Goal: Task Accomplishment & Management: Use online tool/utility

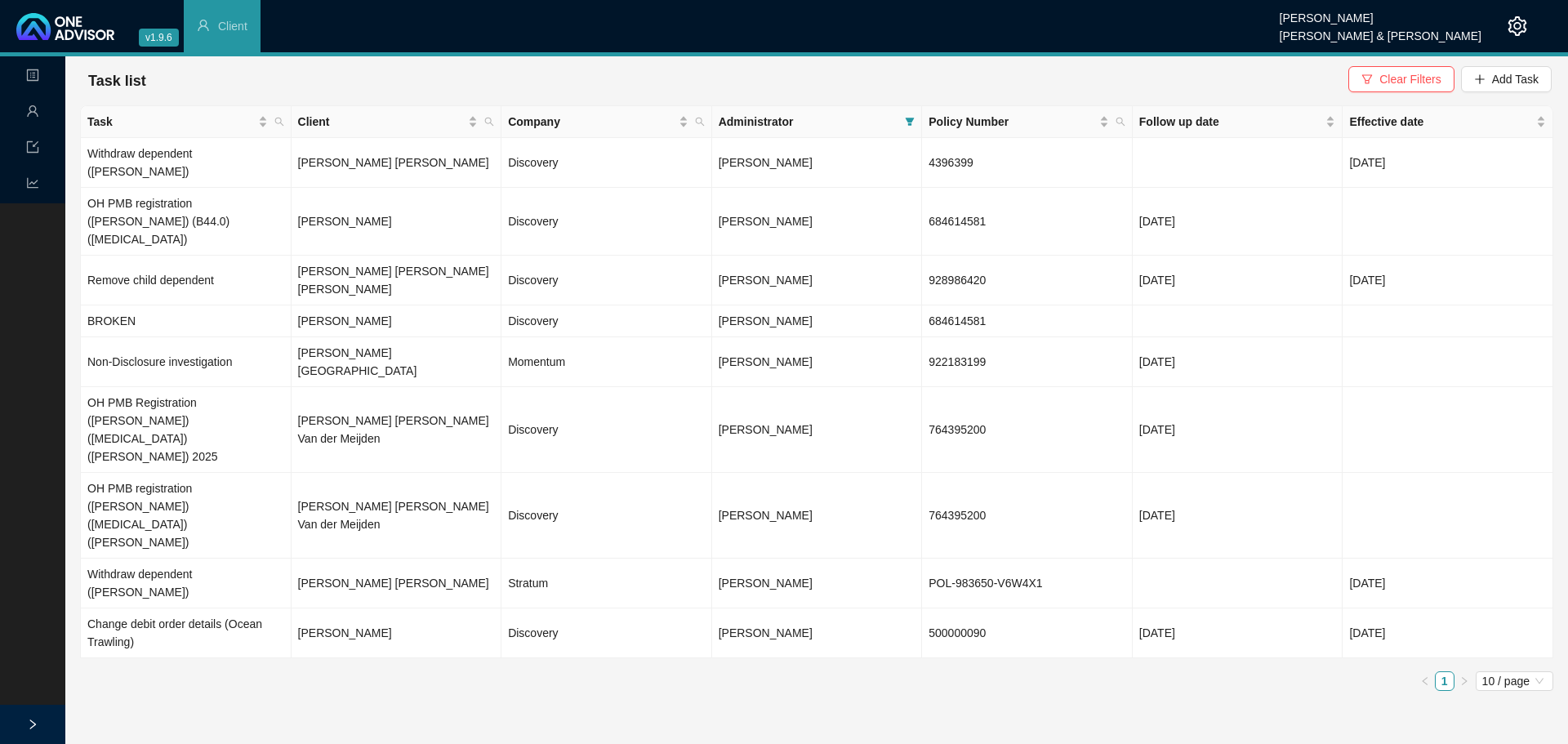
click at [216, 671] on ul "1 10 / page" at bounding box center [815, 680] width 1473 height 19
click at [339, 608] on td "[PERSON_NAME]" at bounding box center [397, 633] width 211 height 50
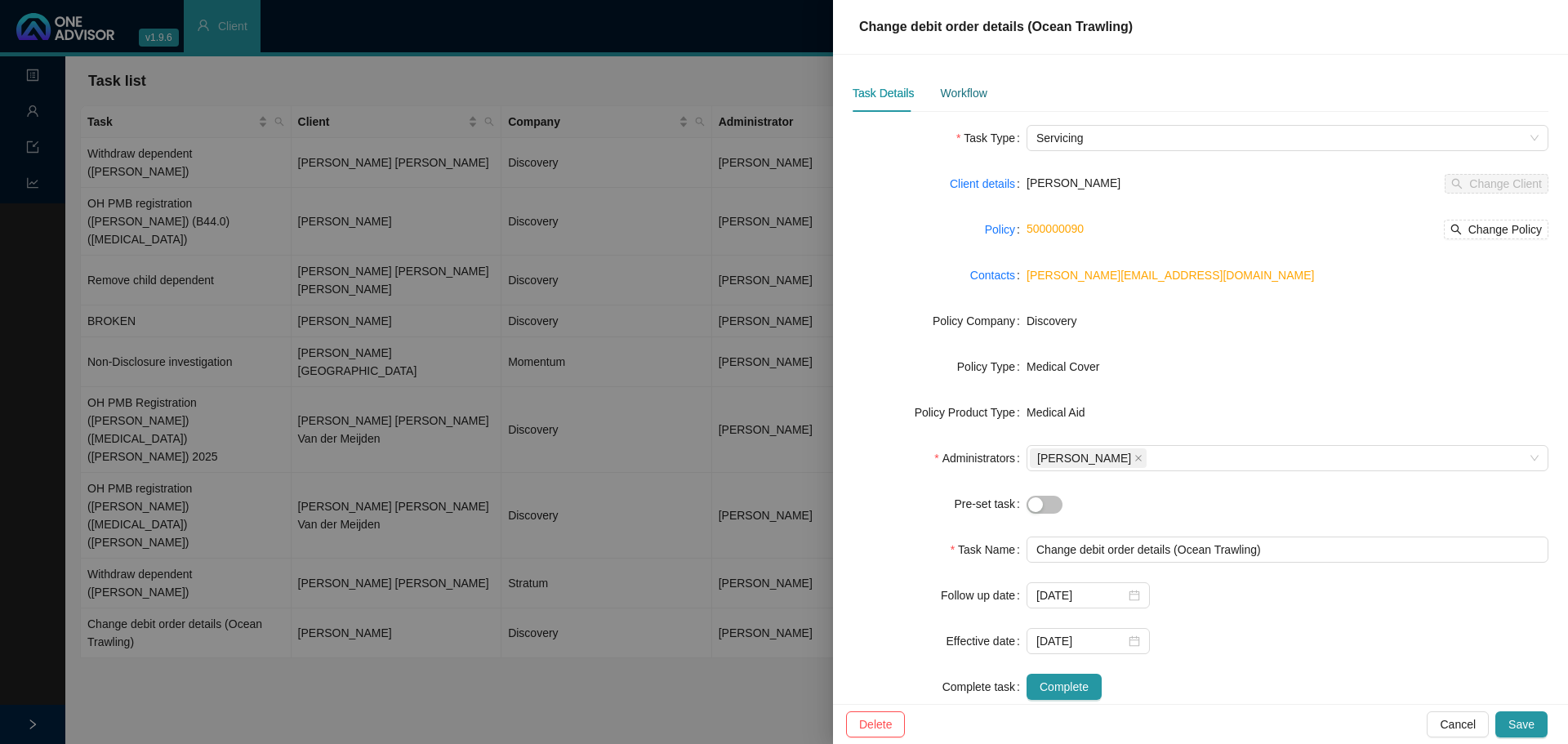
click at [940, 86] on div "Workflow" at bounding box center [963, 93] width 46 height 18
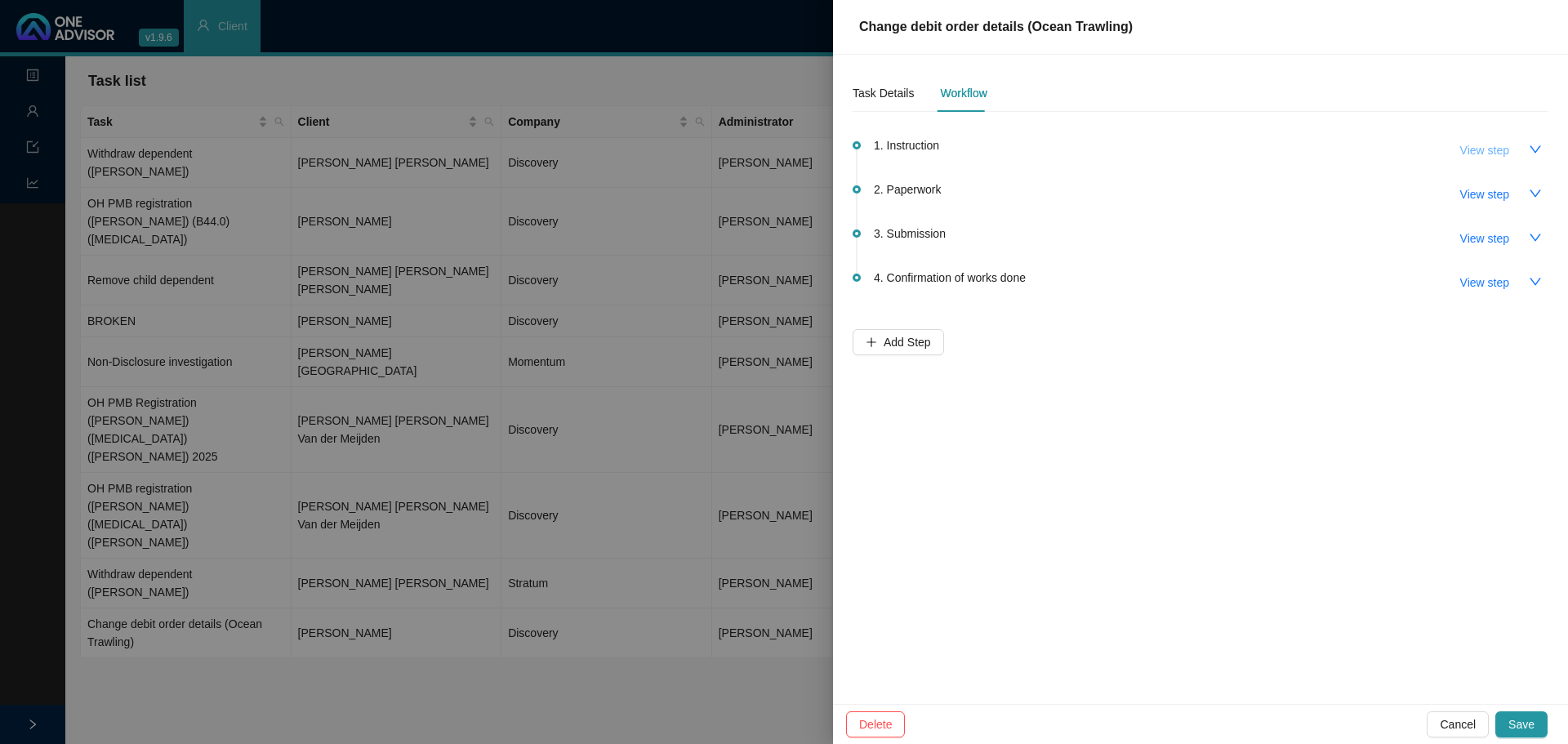
click at [1502, 147] on span "View step" at bounding box center [1484, 150] width 49 height 18
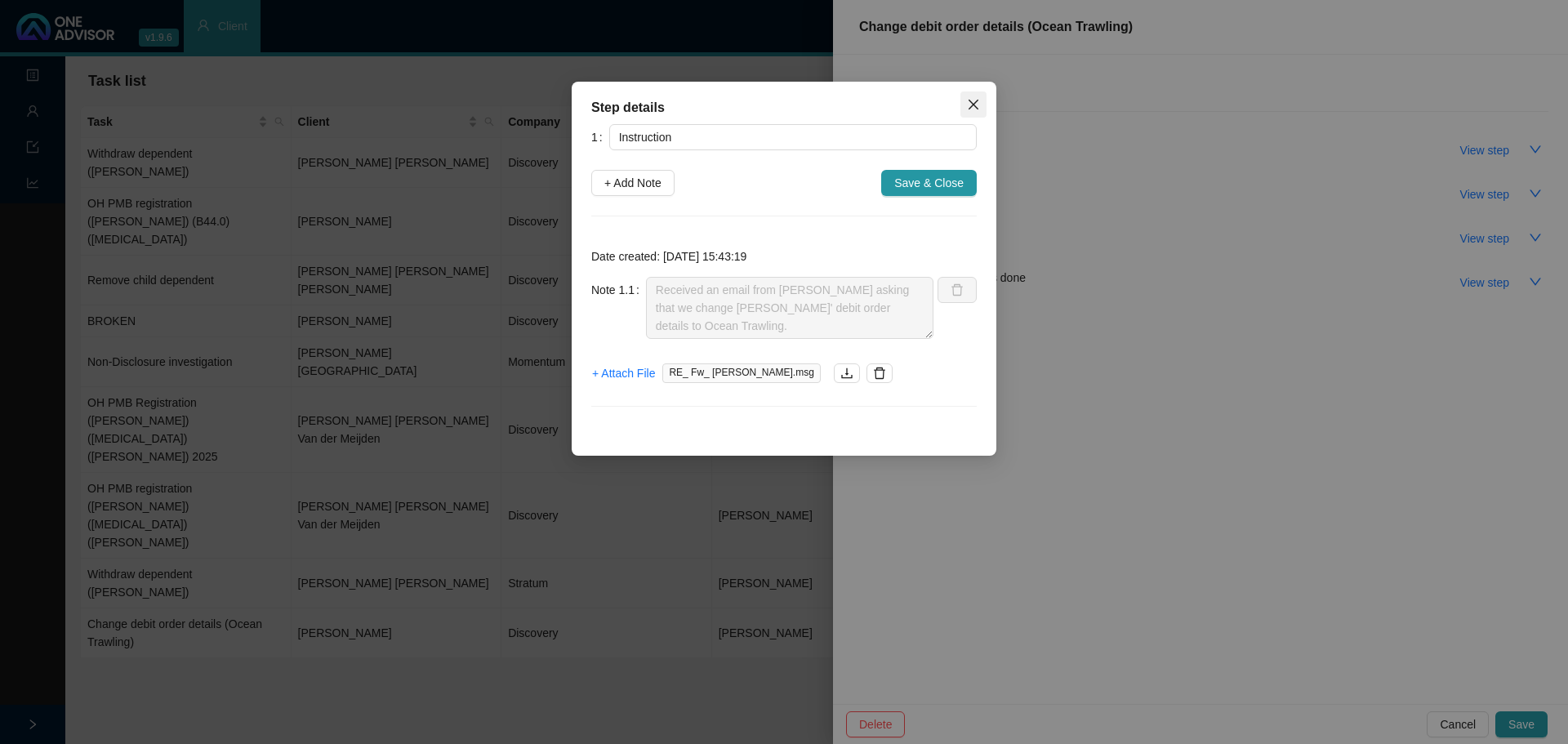
click at [973, 98] on icon "close" at bounding box center [973, 105] width 13 height 13
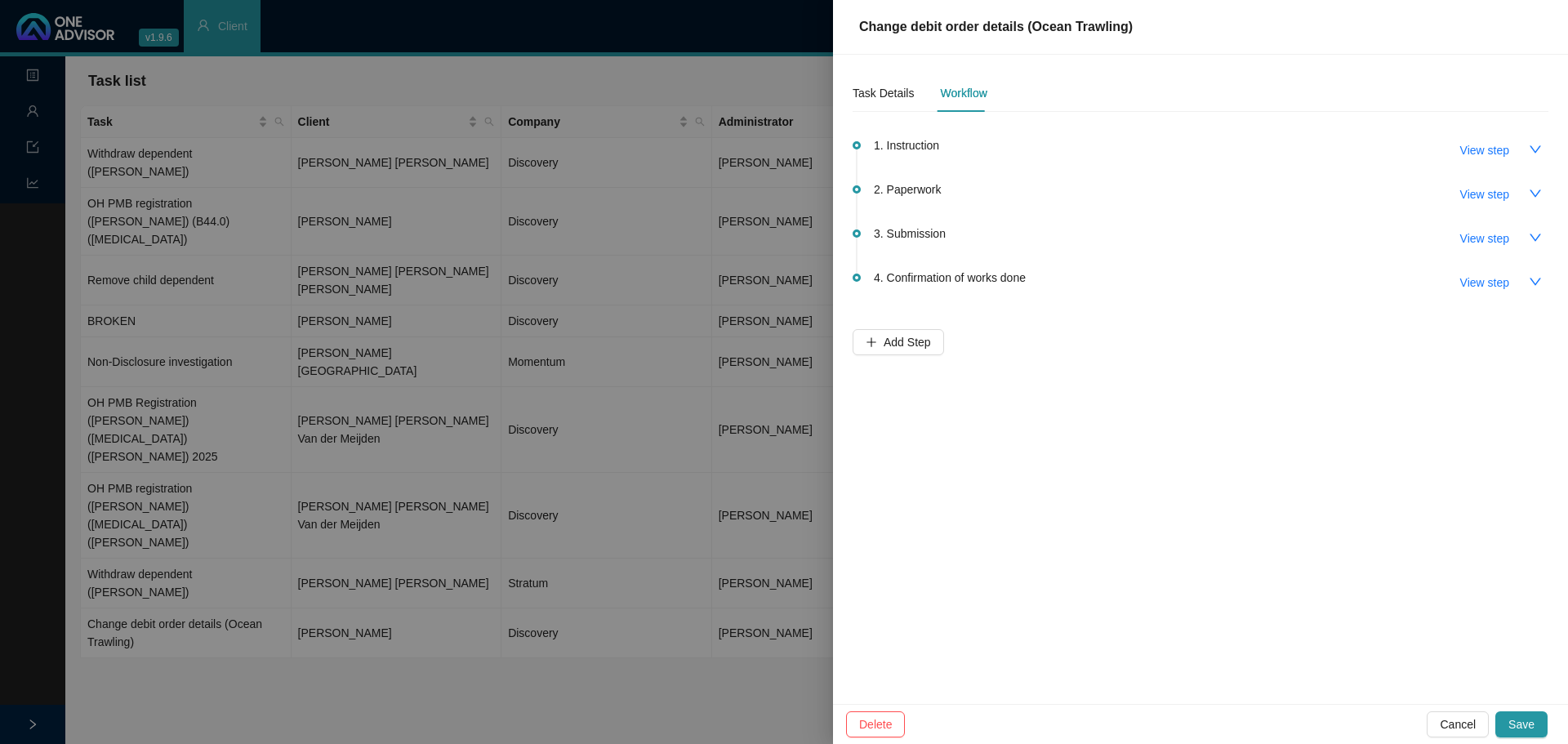
click at [899, 188] on span "2. Paperwork" at bounding box center [907, 189] width 67 height 18
click at [1476, 196] on span "View step" at bounding box center [1484, 193] width 49 height 18
type input "Paperwork"
type textarea "Verbal feedback from [PERSON_NAME] - Changes to be effective [DATE]."
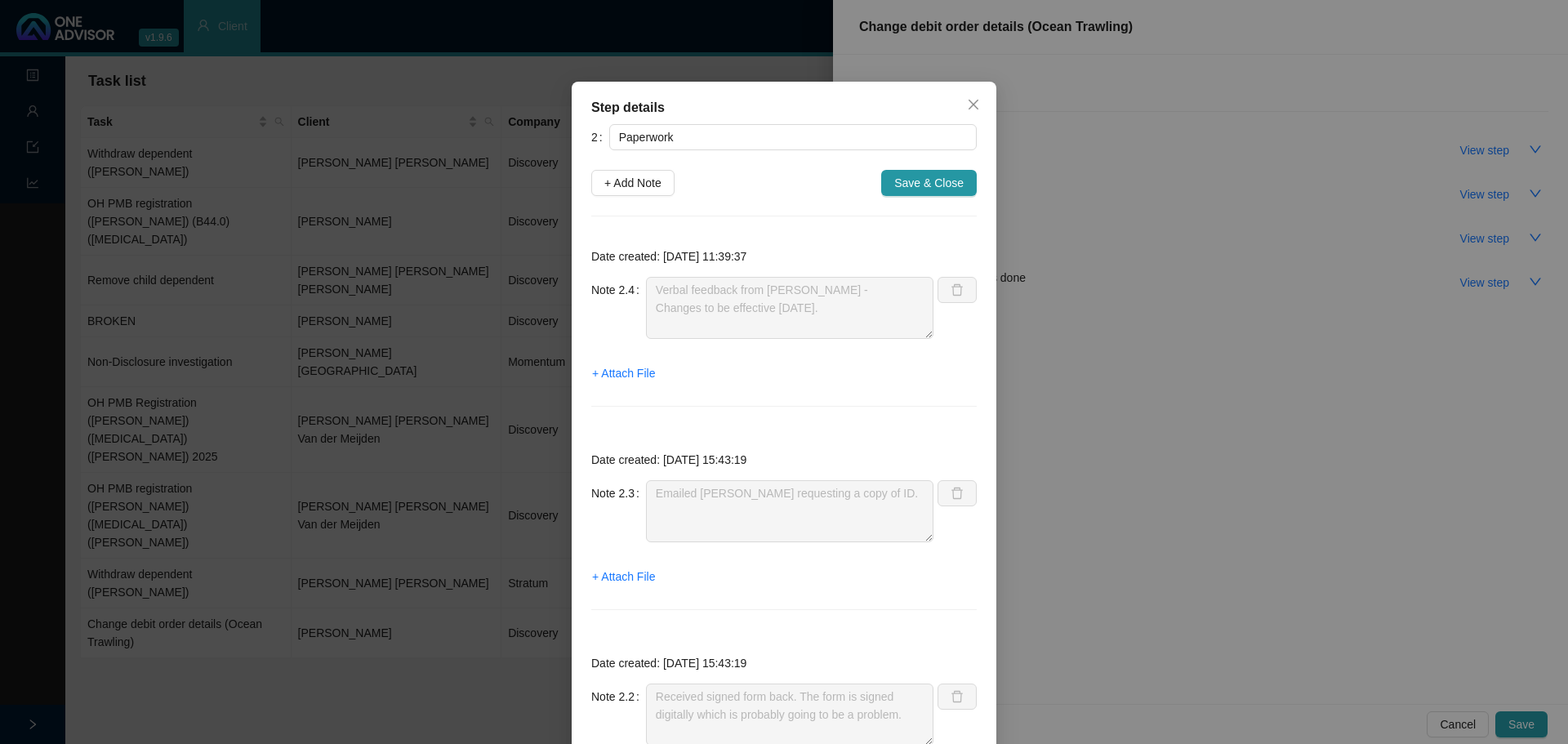
click at [966, 101] on icon "close" at bounding box center [973, 105] width 13 height 13
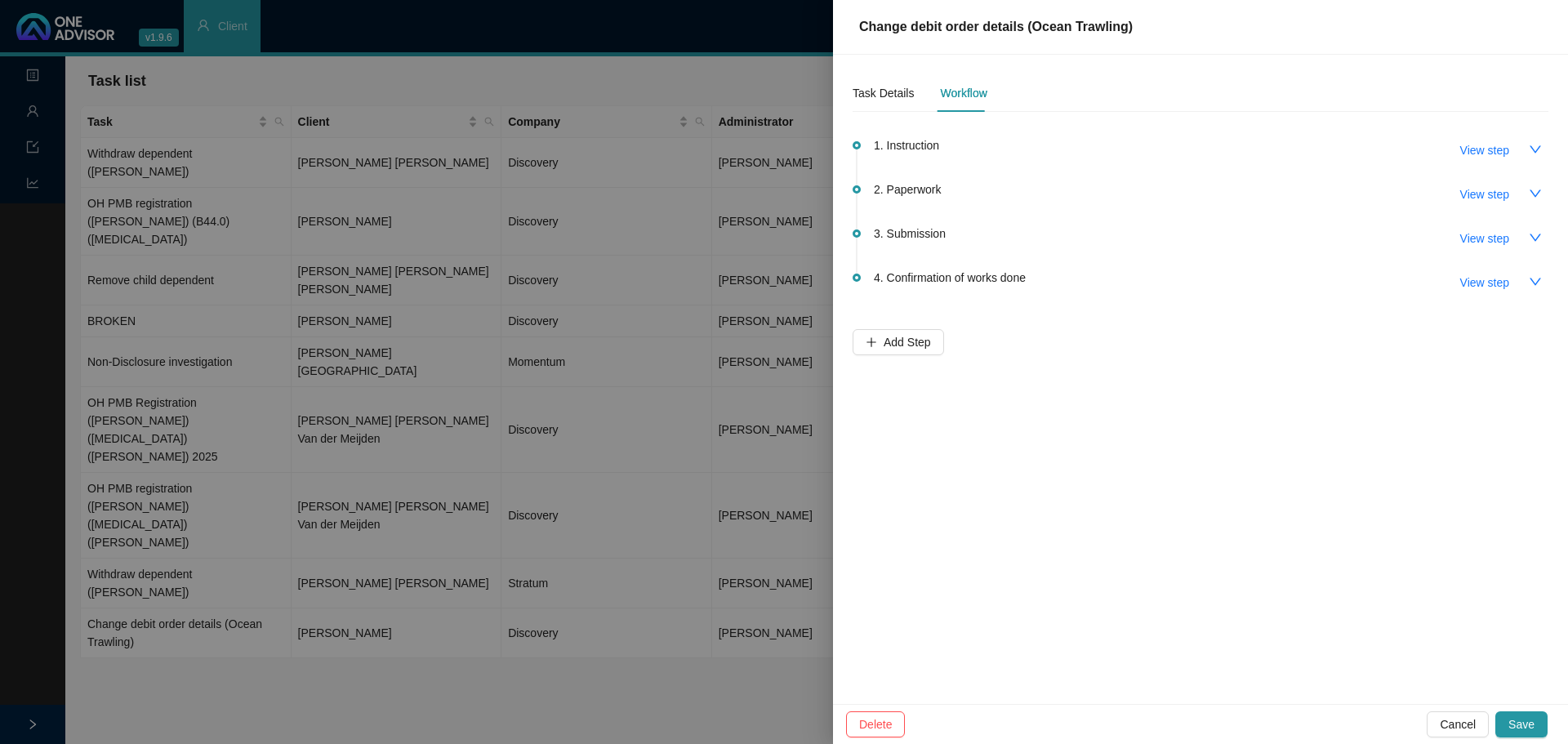
click at [687, 543] on div at bounding box center [784, 372] width 1568 height 744
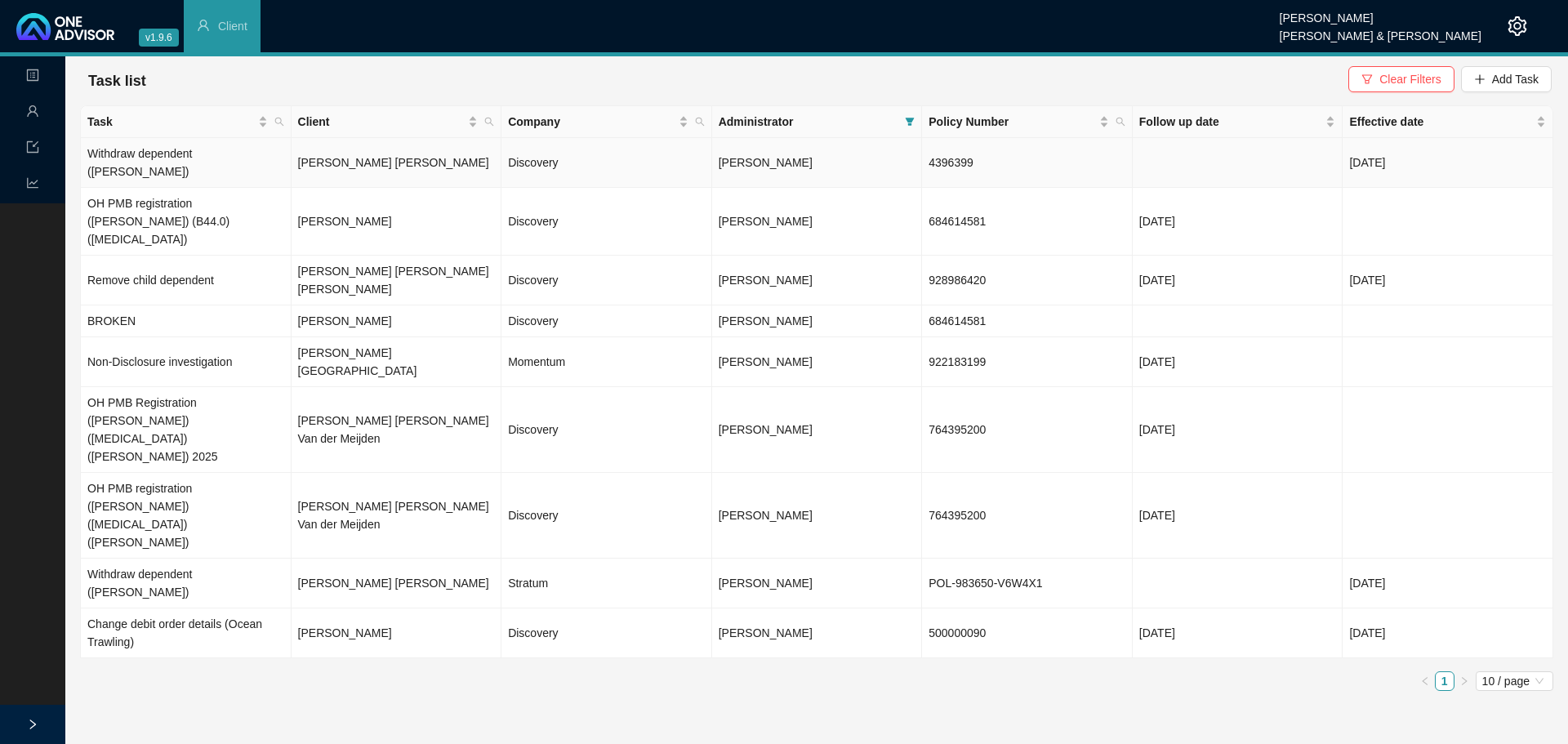
click at [327, 151] on td "[PERSON_NAME] [PERSON_NAME]" at bounding box center [397, 163] width 211 height 50
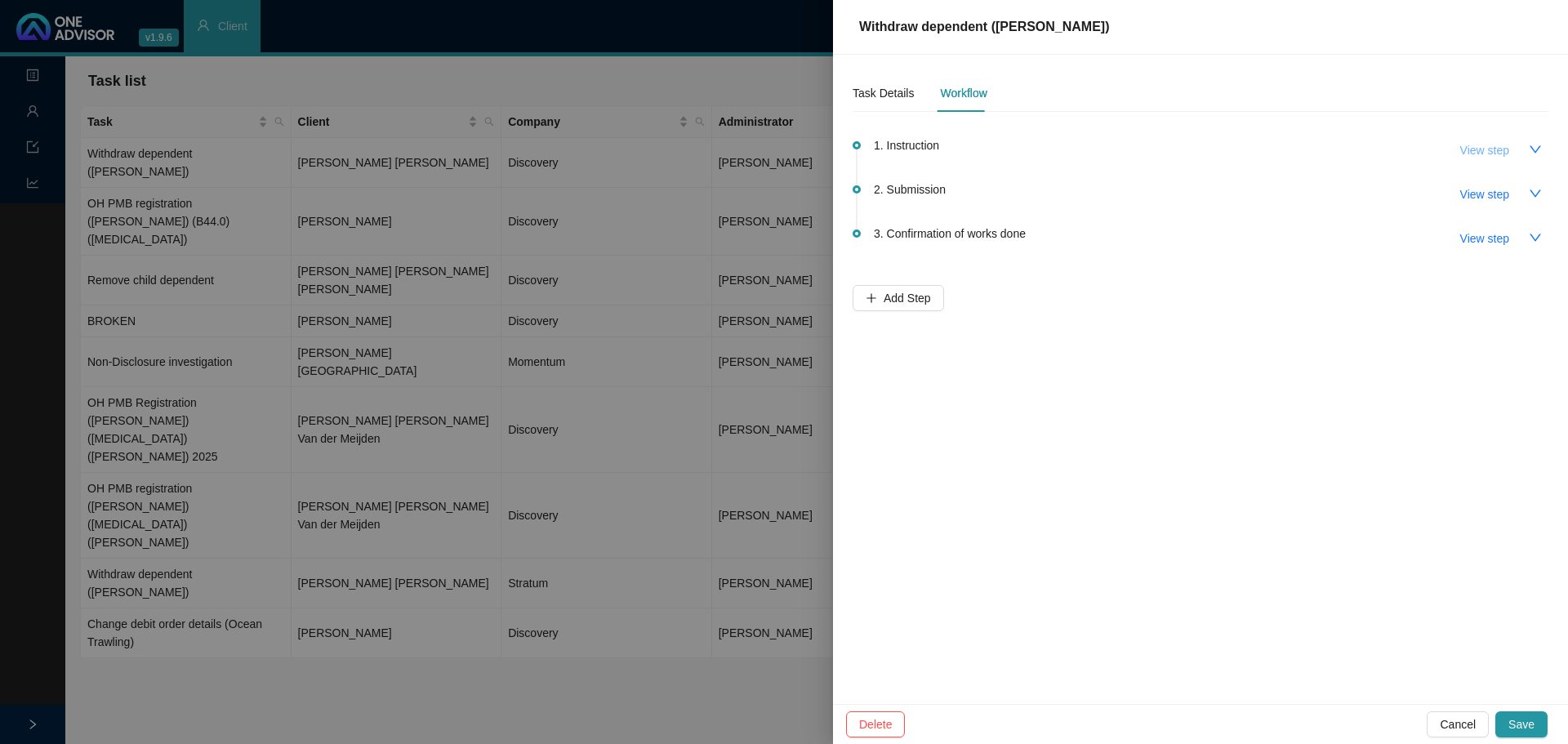
click at [1488, 143] on span "View step" at bounding box center [1484, 150] width 49 height 18
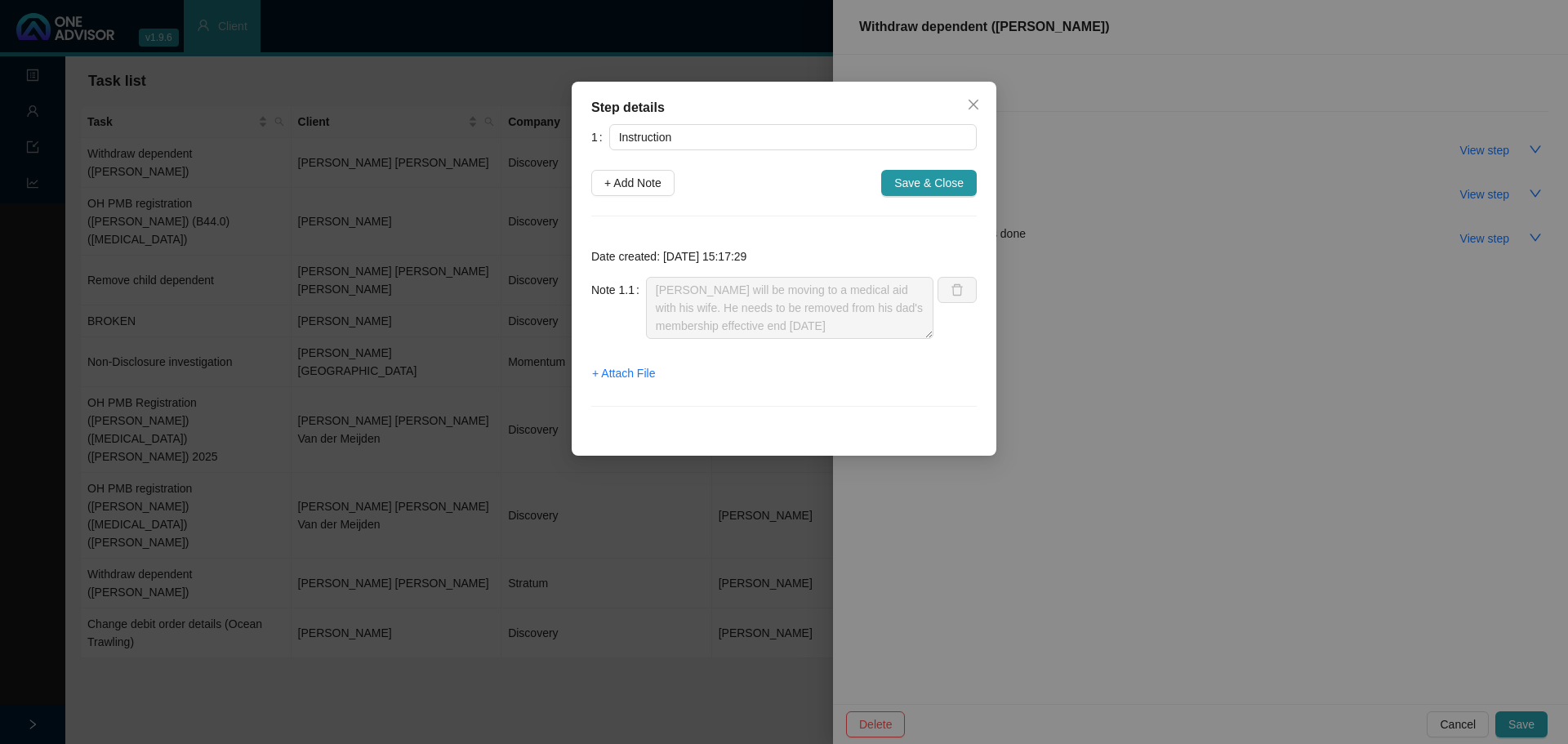
drag, startPoint x: 715, startPoint y: 106, endPoint x: 874, endPoint y: 102, distance: 159.1
click at [874, 102] on div "Step details" at bounding box center [784, 107] width 385 height 19
click at [625, 373] on span "+ Attach File" at bounding box center [624, 372] width 63 height 18
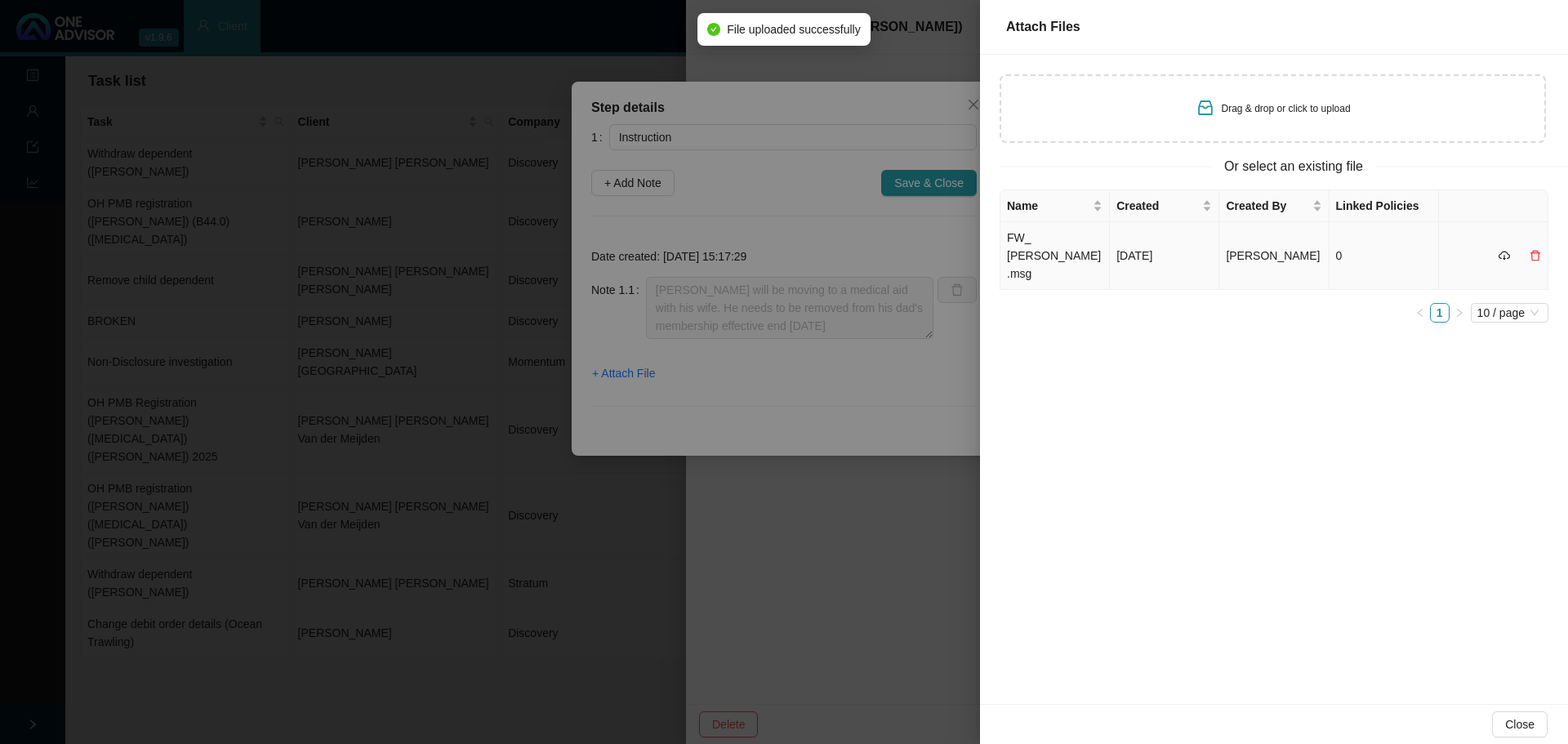
click at [1039, 260] on td "FW_ [PERSON_NAME].msg" at bounding box center [1055, 255] width 109 height 68
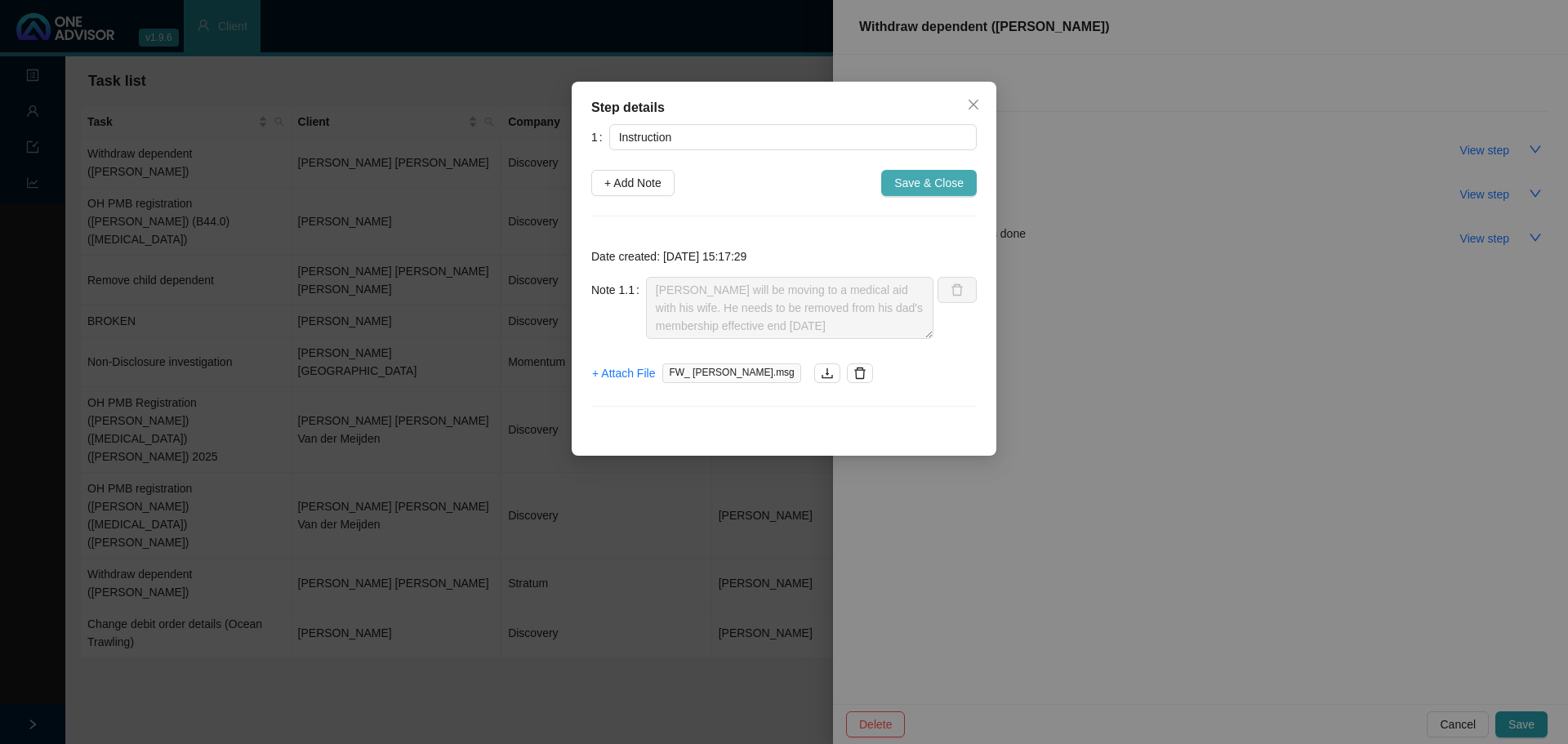
click at [952, 178] on span "Save & Close" at bounding box center [928, 182] width 69 height 18
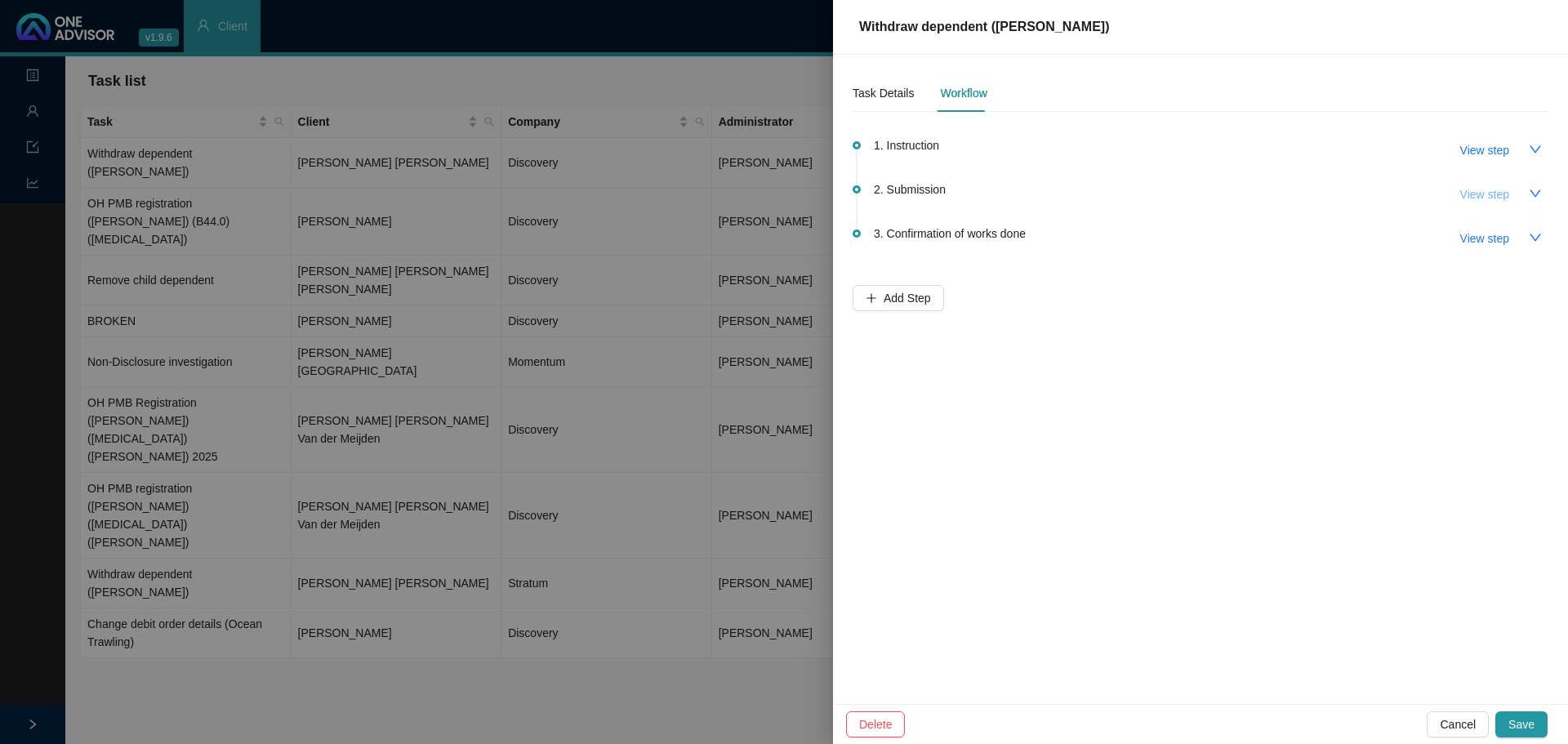
click at [1500, 196] on span "View step" at bounding box center [1484, 193] width 49 height 18
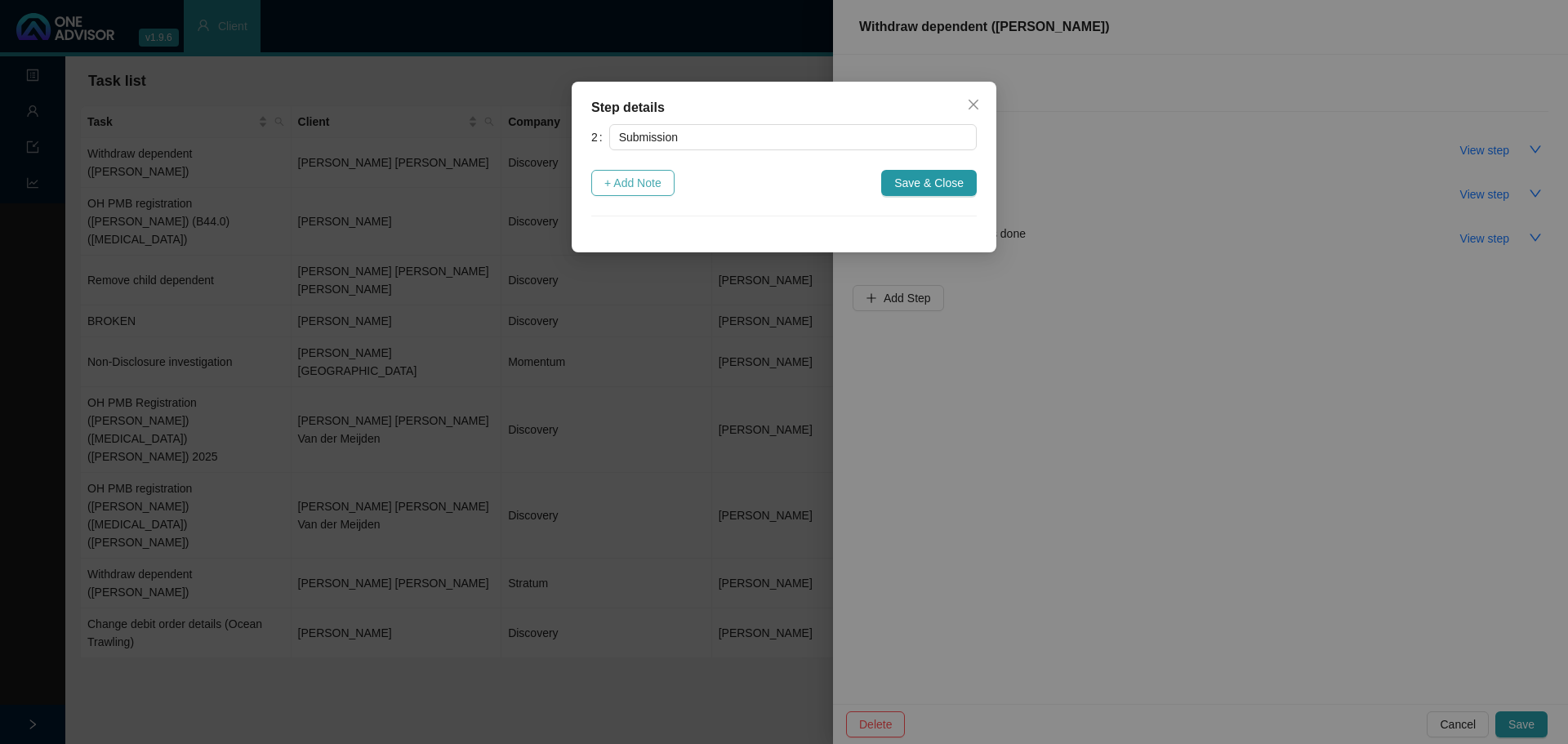
click at [630, 180] on span "+ Add Note" at bounding box center [633, 182] width 57 height 18
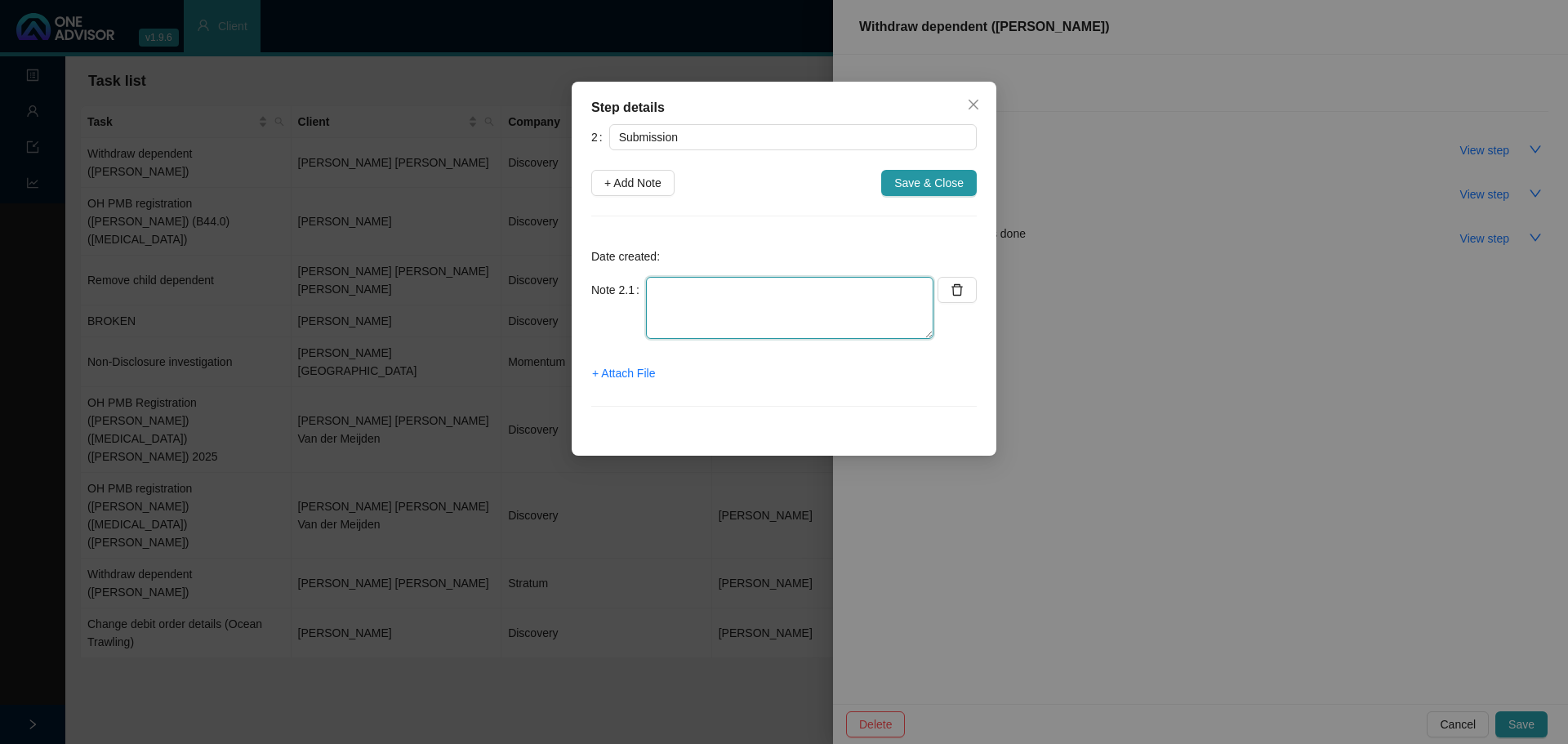
click at [673, 294] on textarea at bounding box center [790, 307] width 287 height 62
click at [627, 372] on span "+ Attach File" at bounding box center [624, 372] width 63 height 18
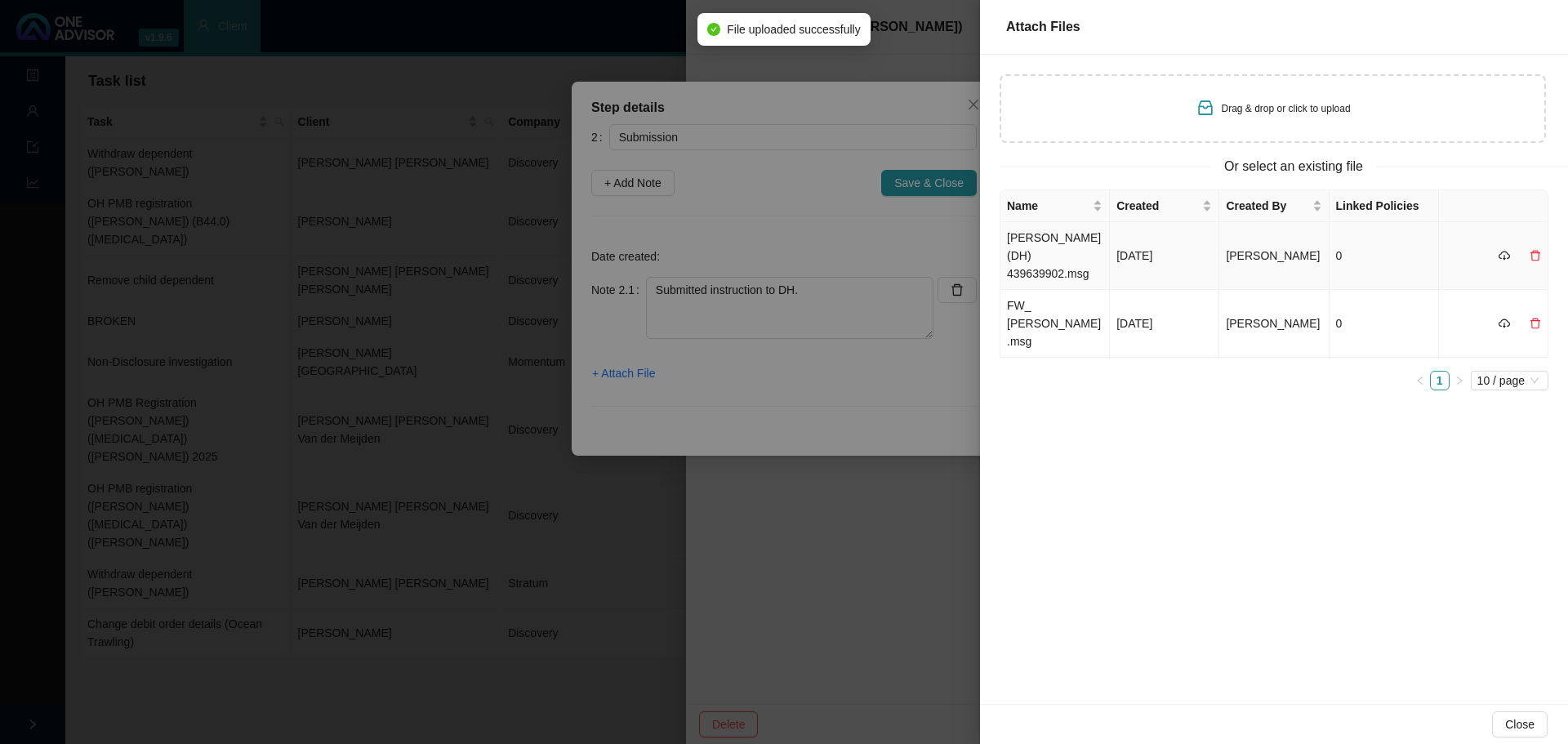
click at [1060, 246] on td "[PERSON_NAME] (DH) 439639902.msg" at bounding box center [1055, 255] width 109 height 68
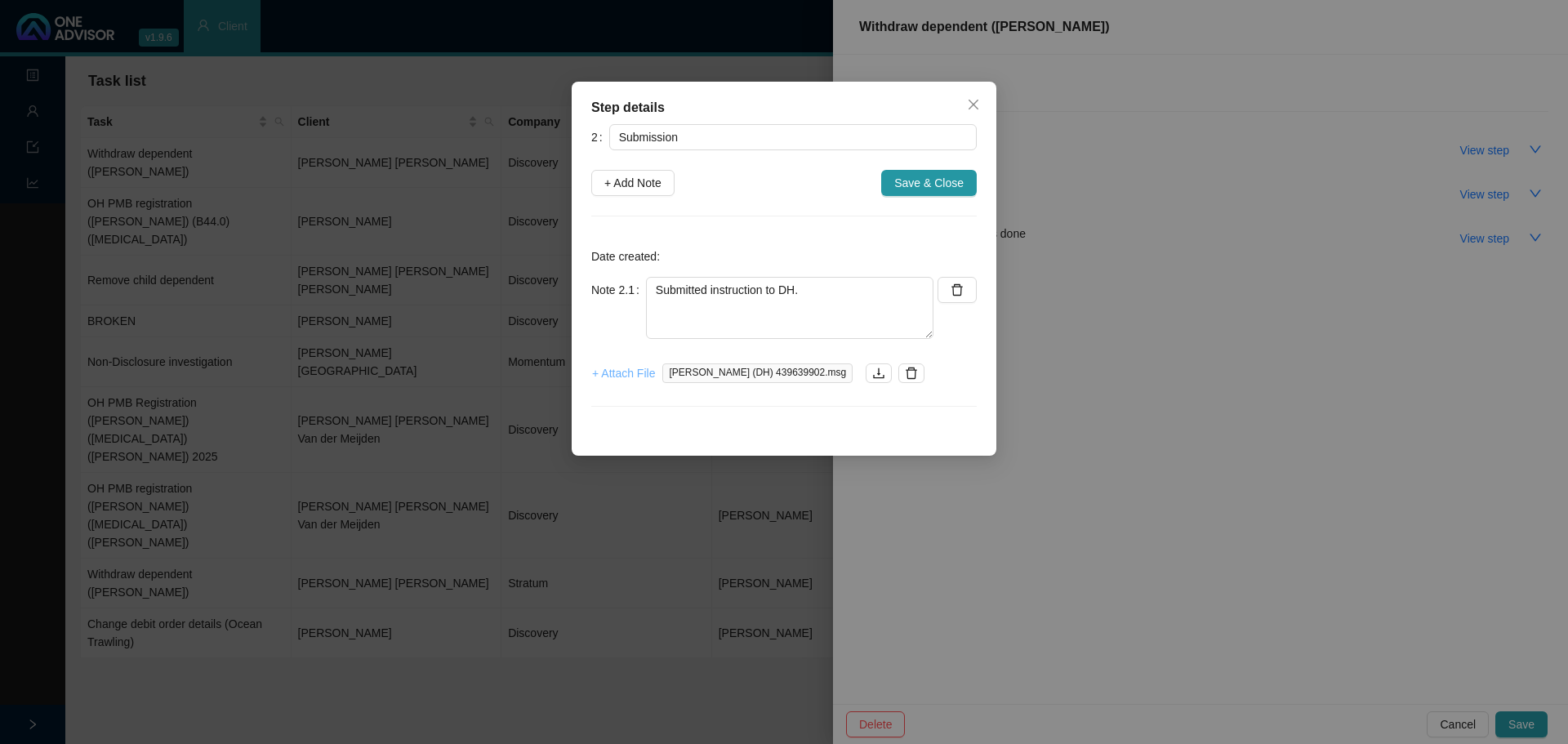
click at [613, 369] on span "+ Attach File" at bounding box center [624, 372] width 63 height 18
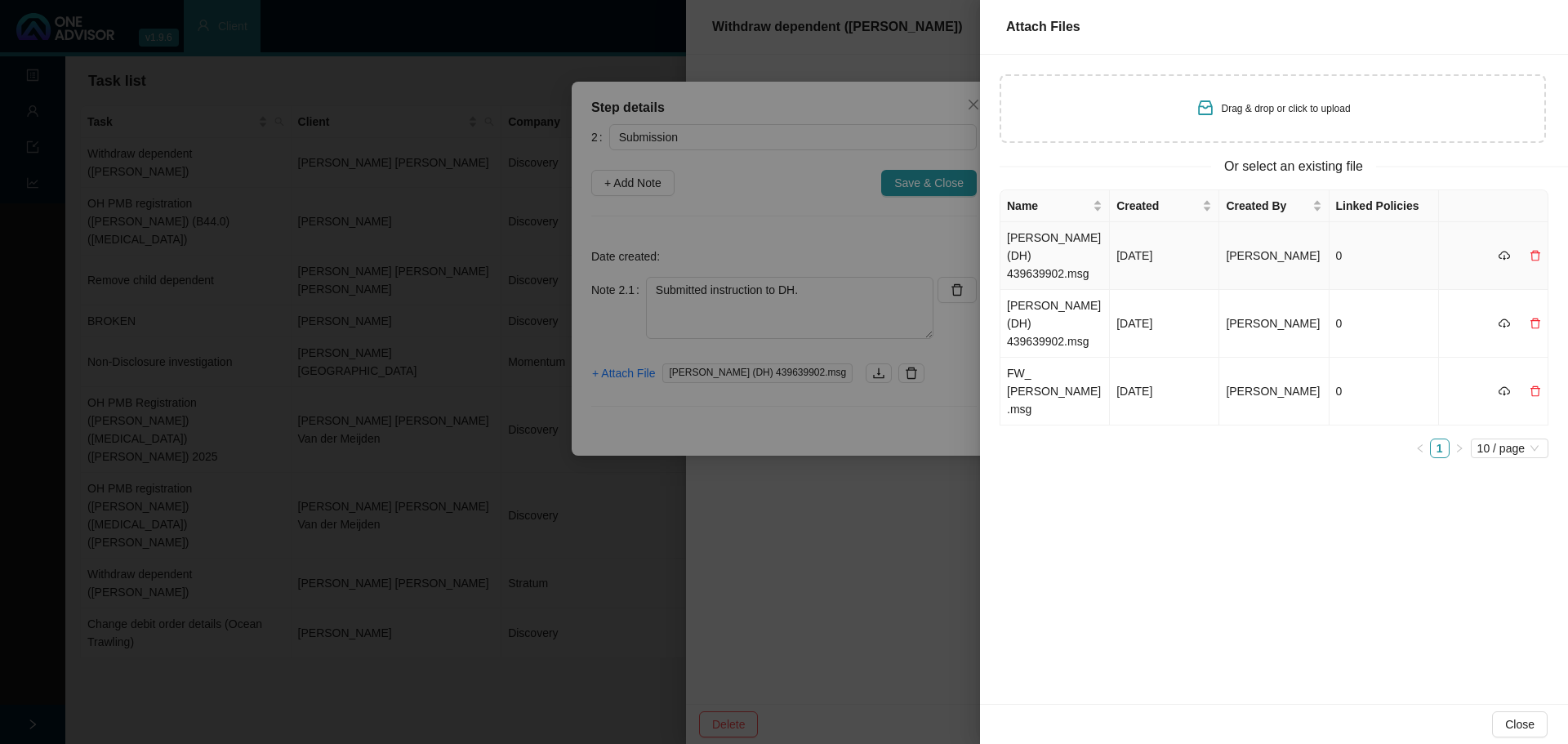
drag, startPoint x: 1018, startPoint y: 254, endPoint x: 1080, endPoint y: 254, distance: 62.0
click at [1022, 254] on td "[PERSON_NAME] (DH) 439639902.msg" at bounding box center [1055, 255] width 109 height 68
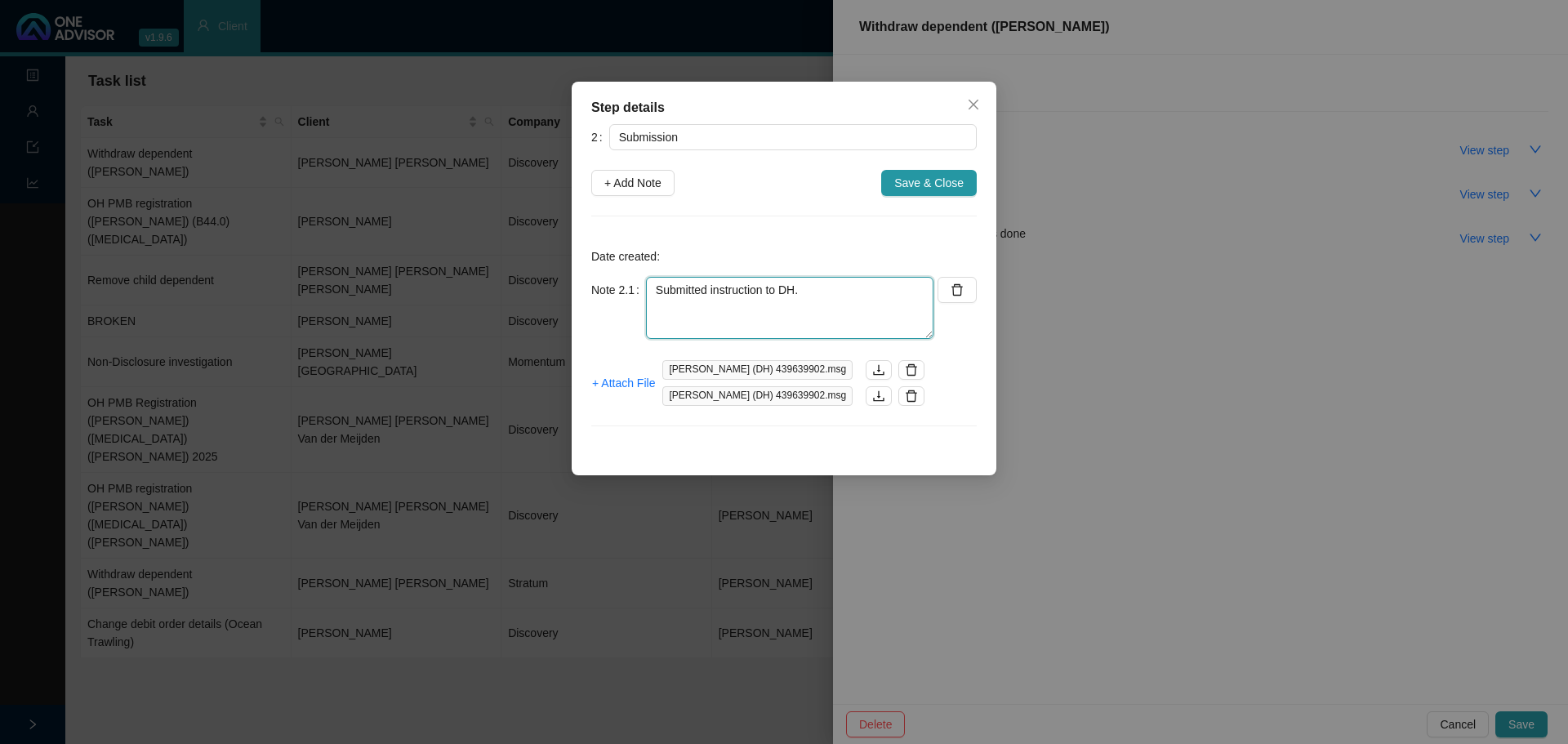
click at [835, 291] on textarea "Submitted instruction to DH." at bounding box center [790, 307] width 287 height 62
click at [807, 294] on textarea "Submitted instruction to DH." at bounding box center [790, 307] width 287 height 62
paste textarea "11447093596"
click at [813, 309] on textarea "Submitted instruction to DH. Ref. 11447093596" at bounding box center [790, 307] width 287 height 62
type textarea "Submitted instruction to DH. Ref. 11447093596"
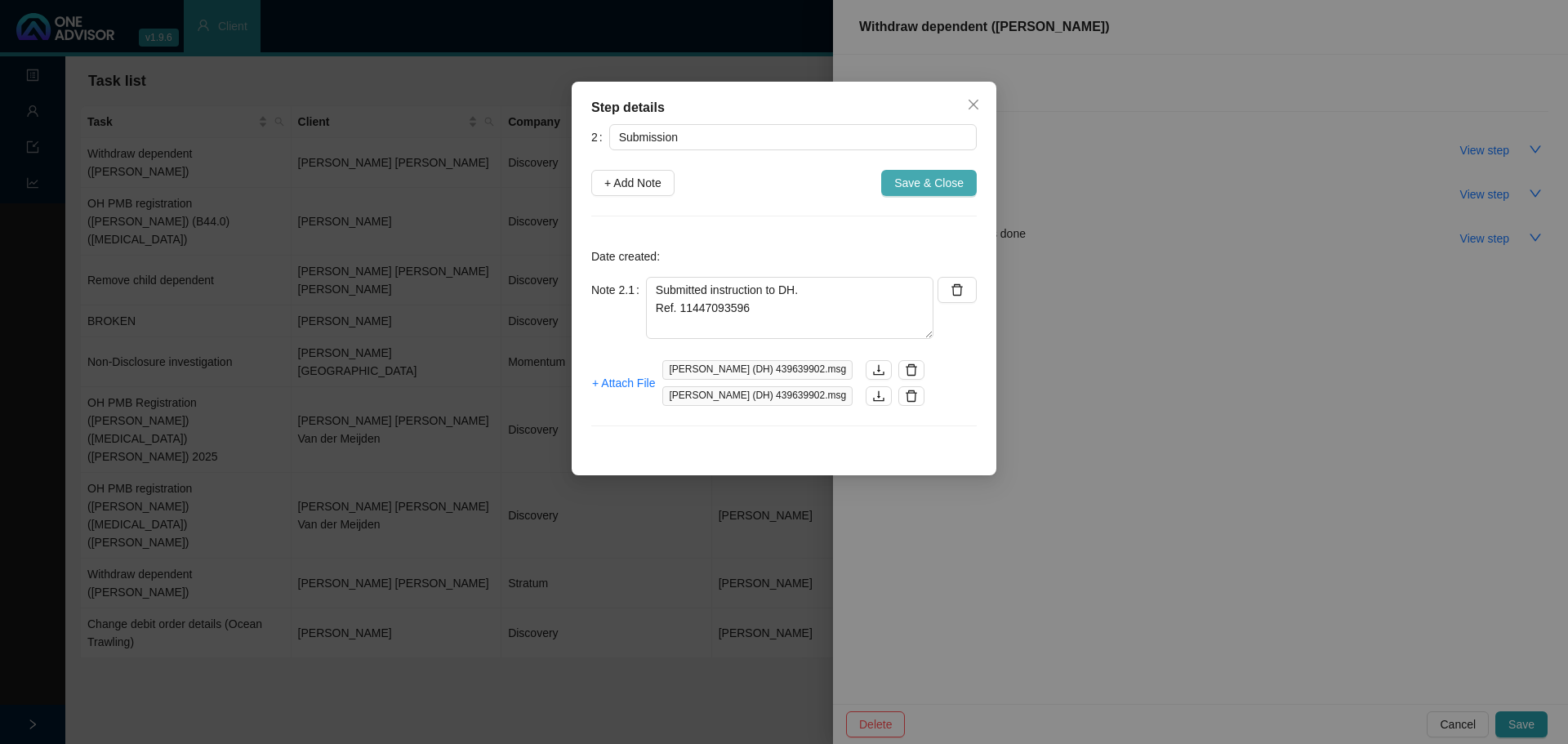
click at [911, 178] on span "Save & Close" at bounding box center [928, 182] width 69 height 18
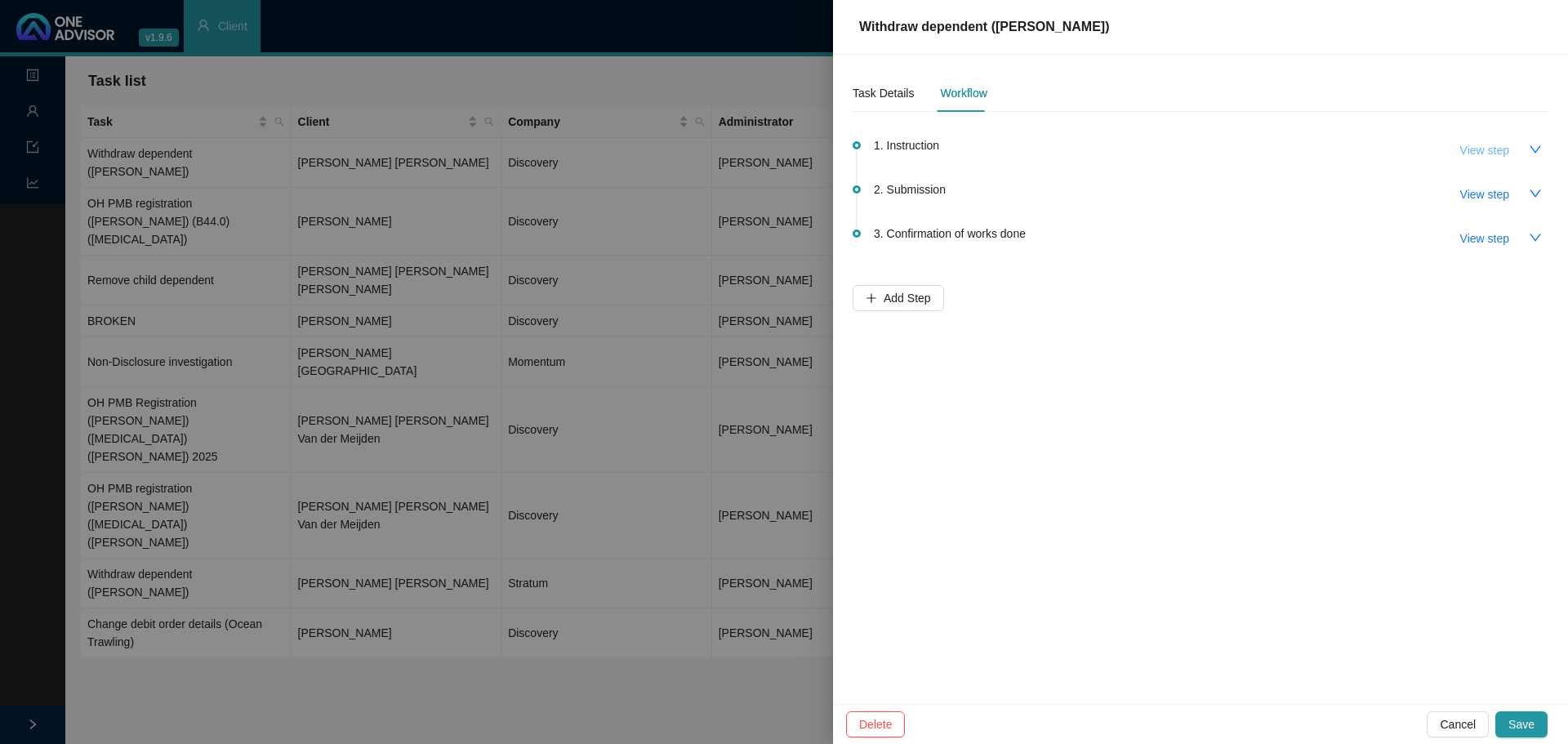
click at [1494, 160] on button "View step" at bounding box center [1484, 150] width 75 height 26
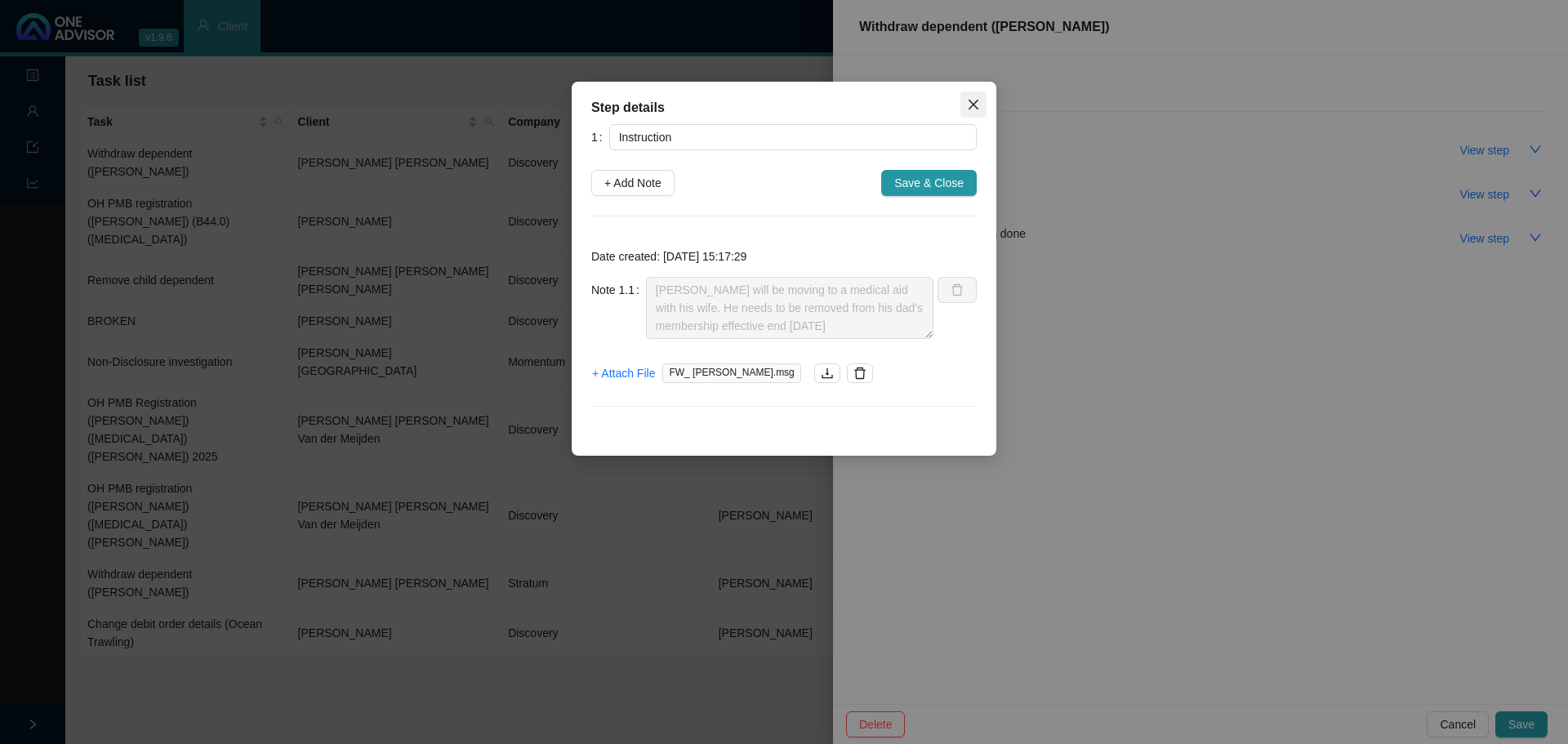
click at [980, 102] on span "Close" at bounding box center [973, 105] width 26 height 13
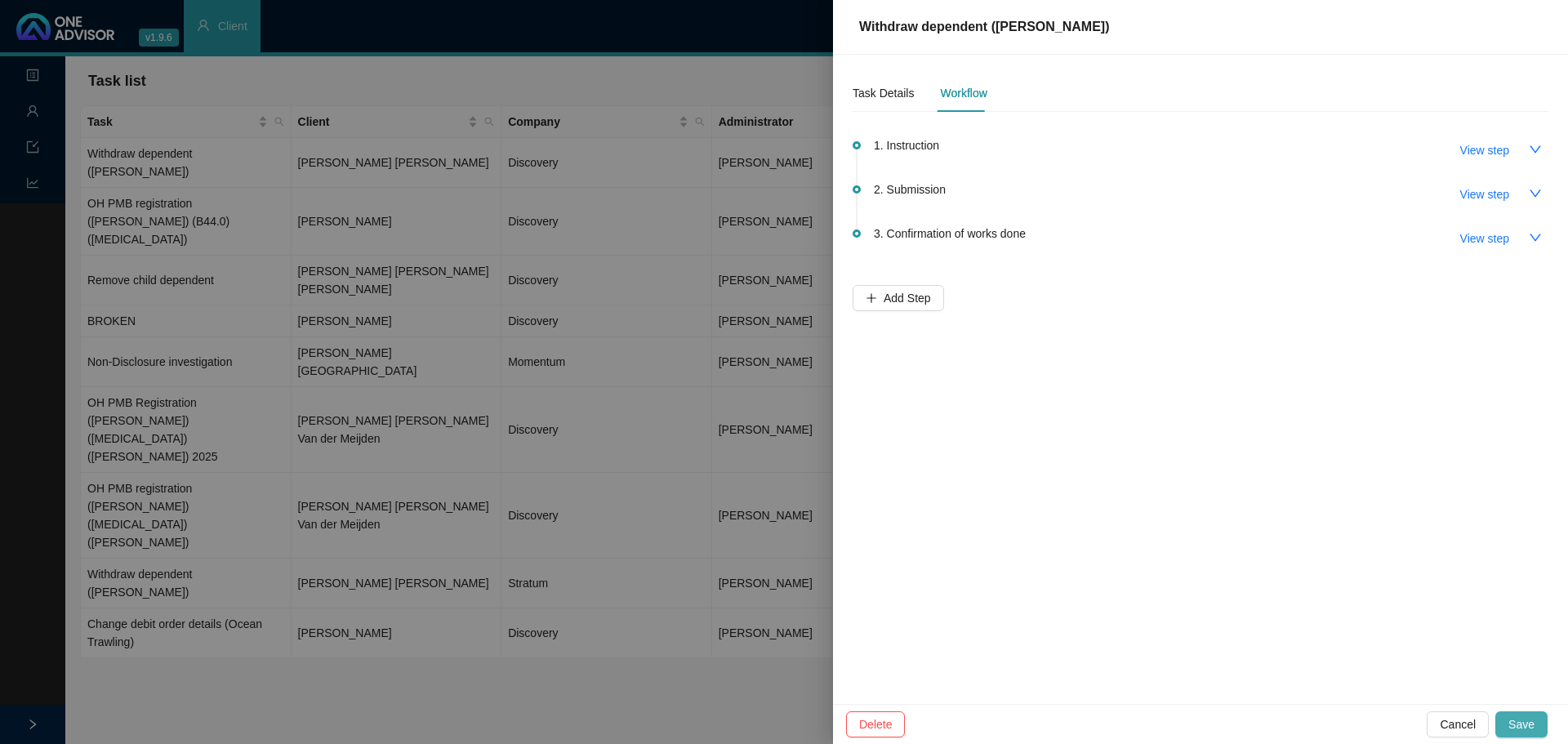
click at [1517, 719] on span "Save" at bounding box center [1521, 724] width 26 height 18
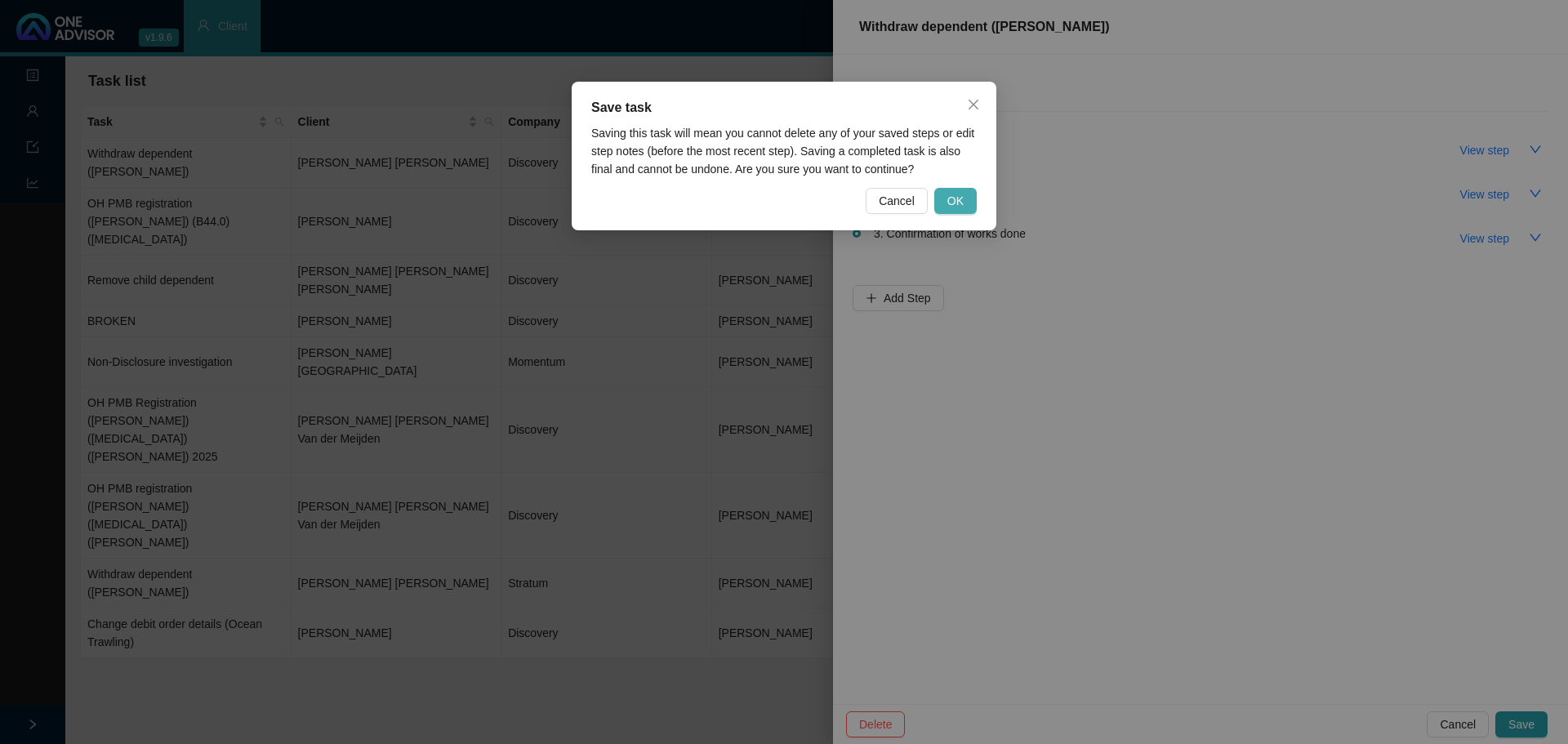
click at [950, 201] on span "OK" at bounding box center [955, 200] width 17 height 18
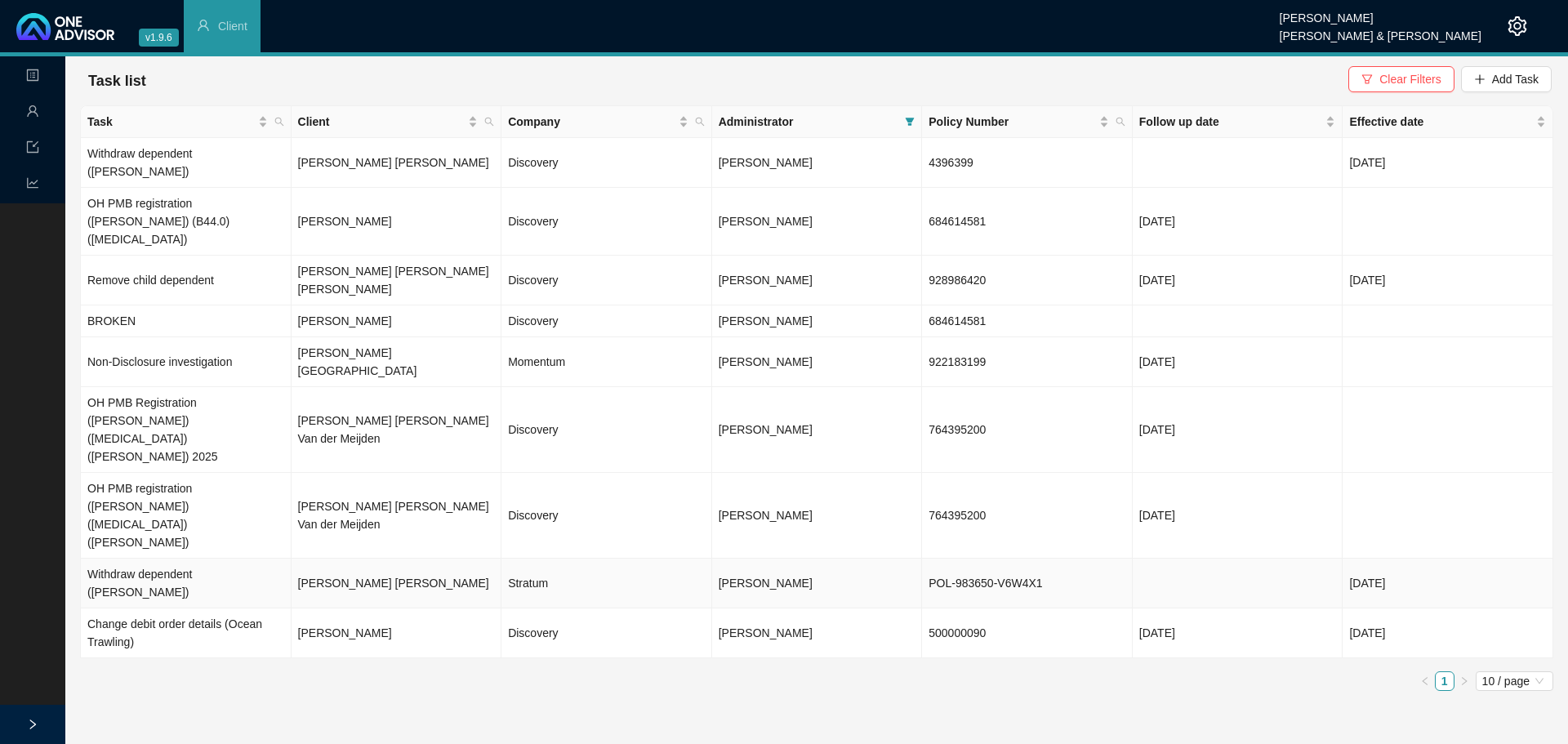
click at [383, 558] on td "[PERSON_NAME] [PERSON_NAME]" at bounding box center [397, 583] width 211 height 50
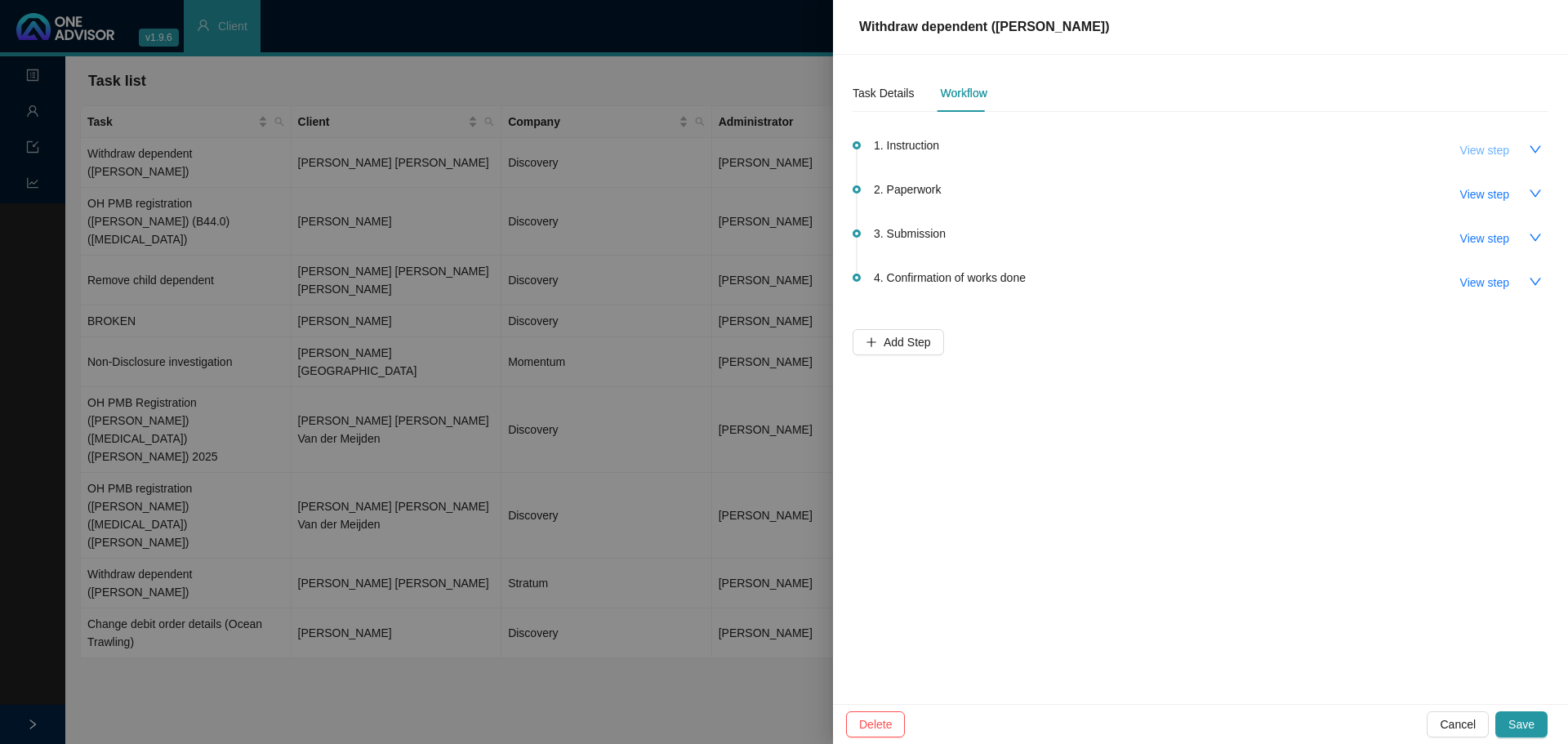
click at [1472, 148] on span "View step" at bounding box center [1484, 150] width 49 height 18
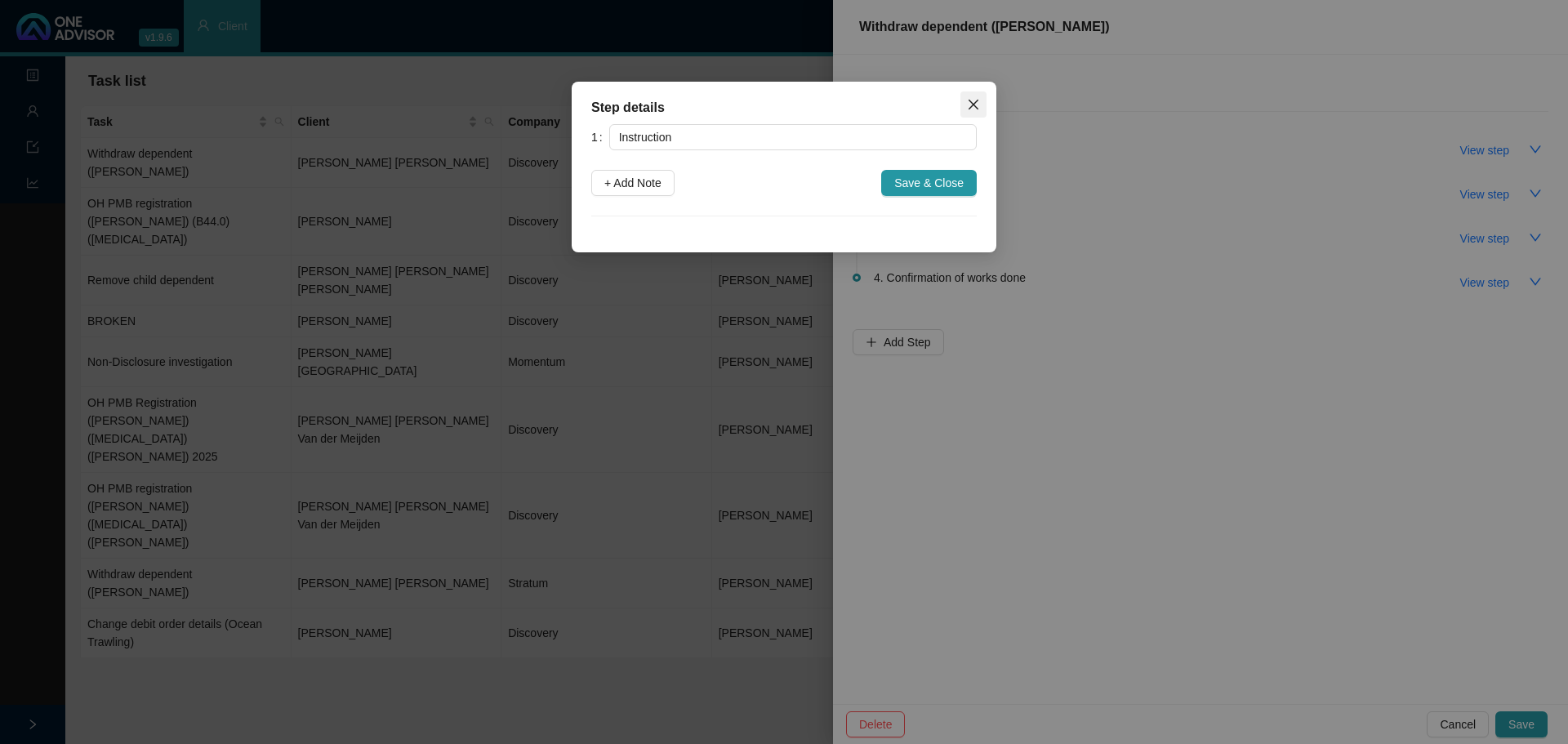
drag, startPoint x: 976, startPoint y: 106, endPoint x: 1065, endPoint y: 125, distance: 91.0
click at [976, 105] on icon "close" at bounding box center [973, 105] width 13 height 13
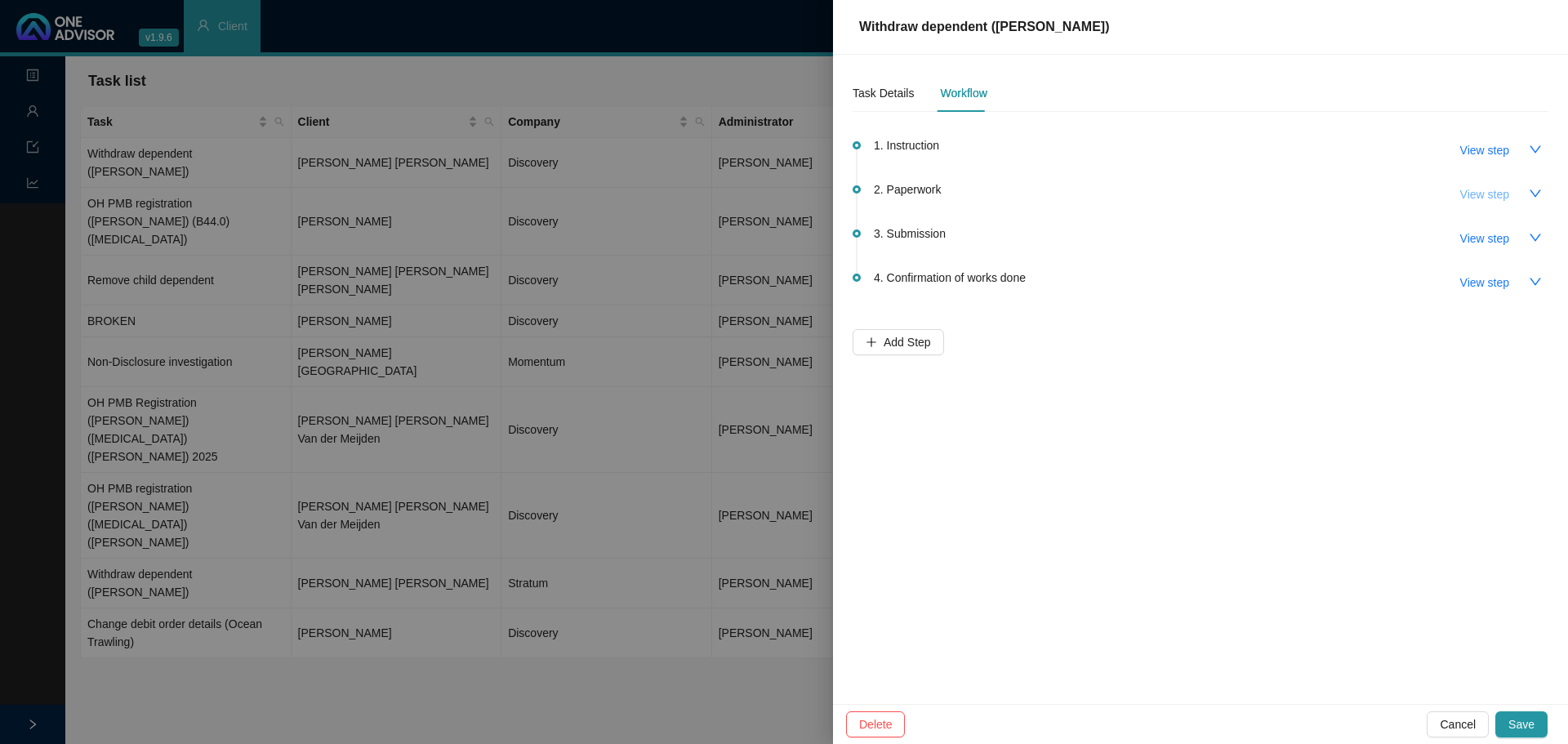
click at [1476, 195] on span "View step" at bounding box center [1484, 193] width 49 height 18
type input "Paperwork"
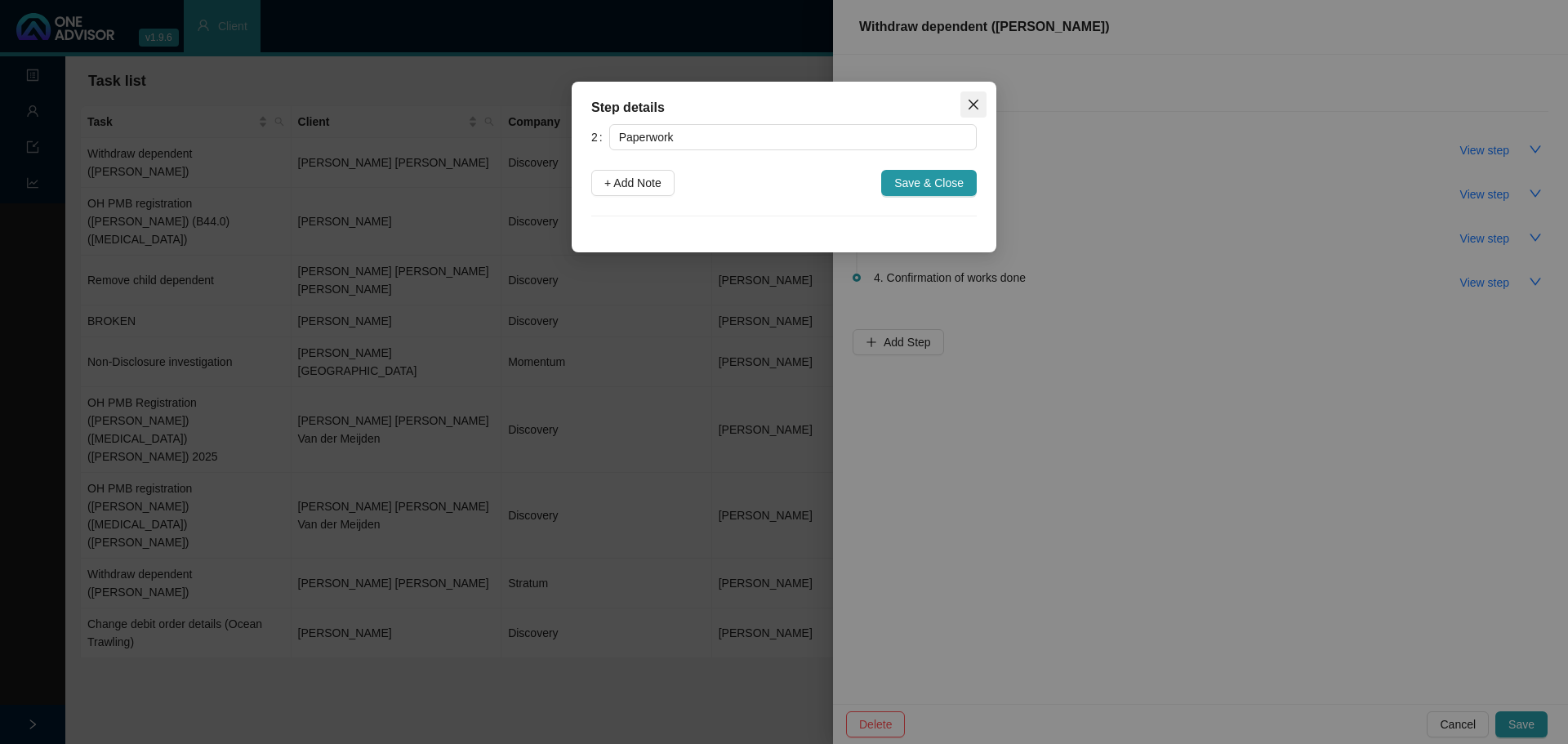
click at [977, 96] on button "Close" at bounding box center [973, 105] width 26 height 26
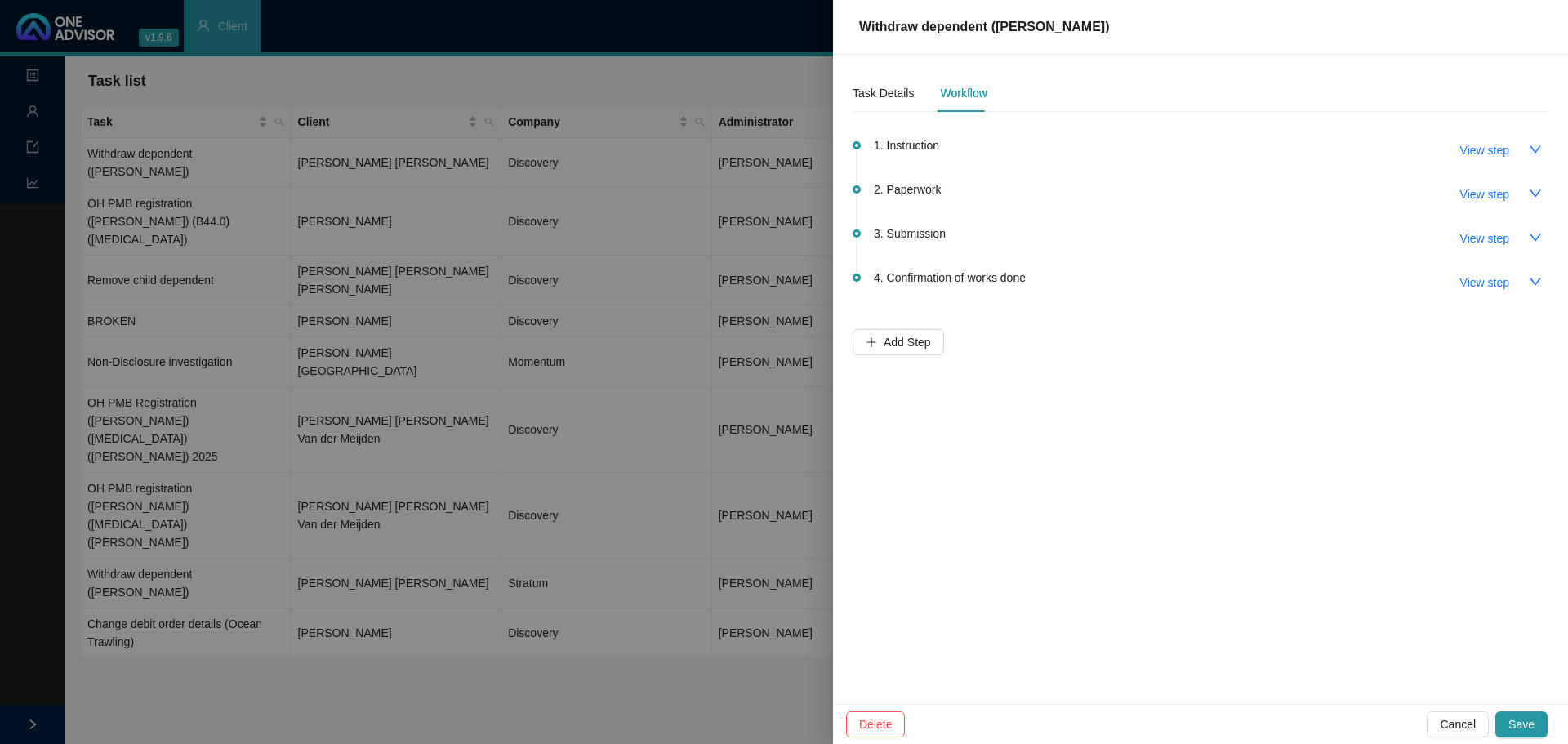
click at [250, 156] on div at bounding box center [784, 372] width 1568 height 744
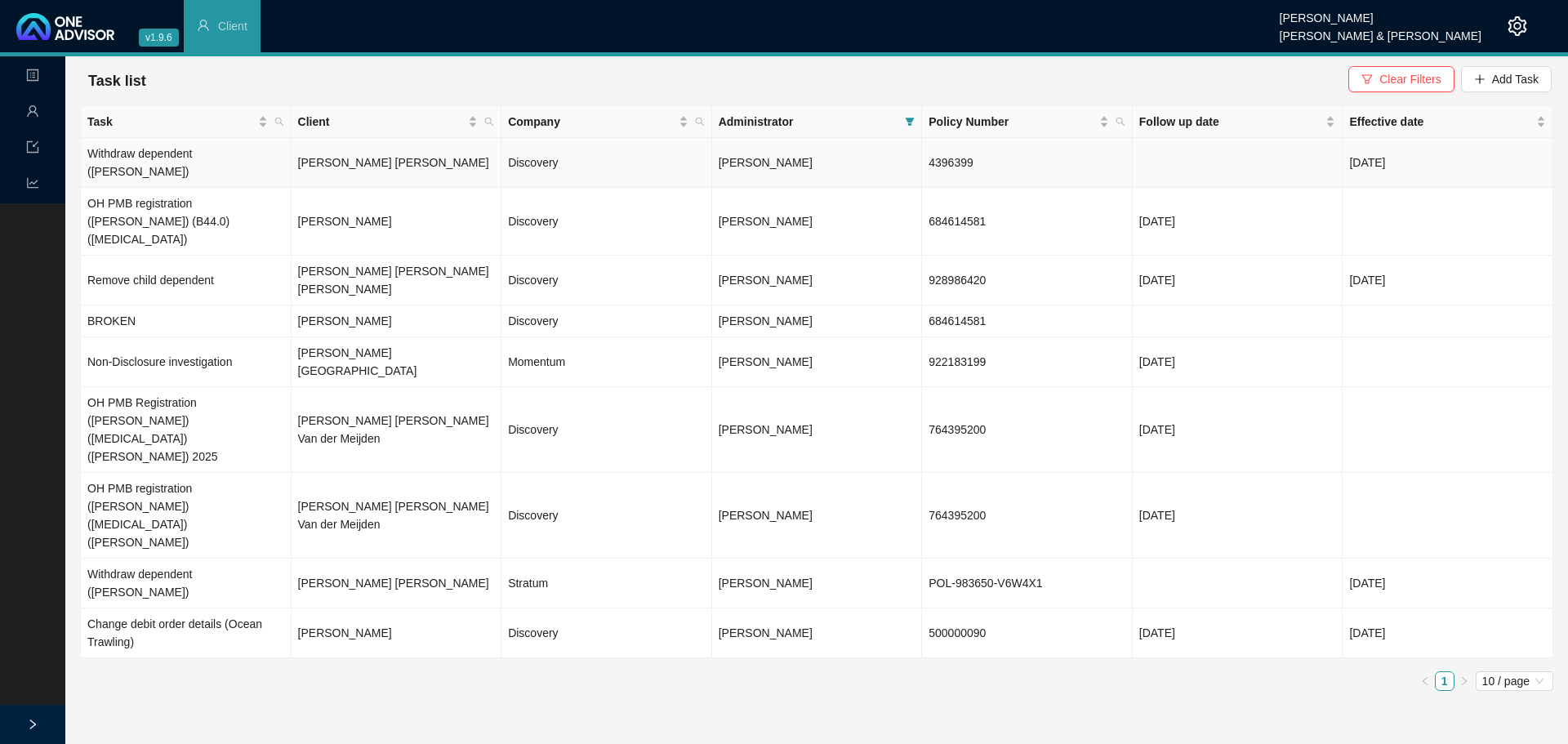
click at [378, 149] on td "[PERSON_NAME] [PERSON_NAME]" at bounding box center [397, 163] width 211 height 50
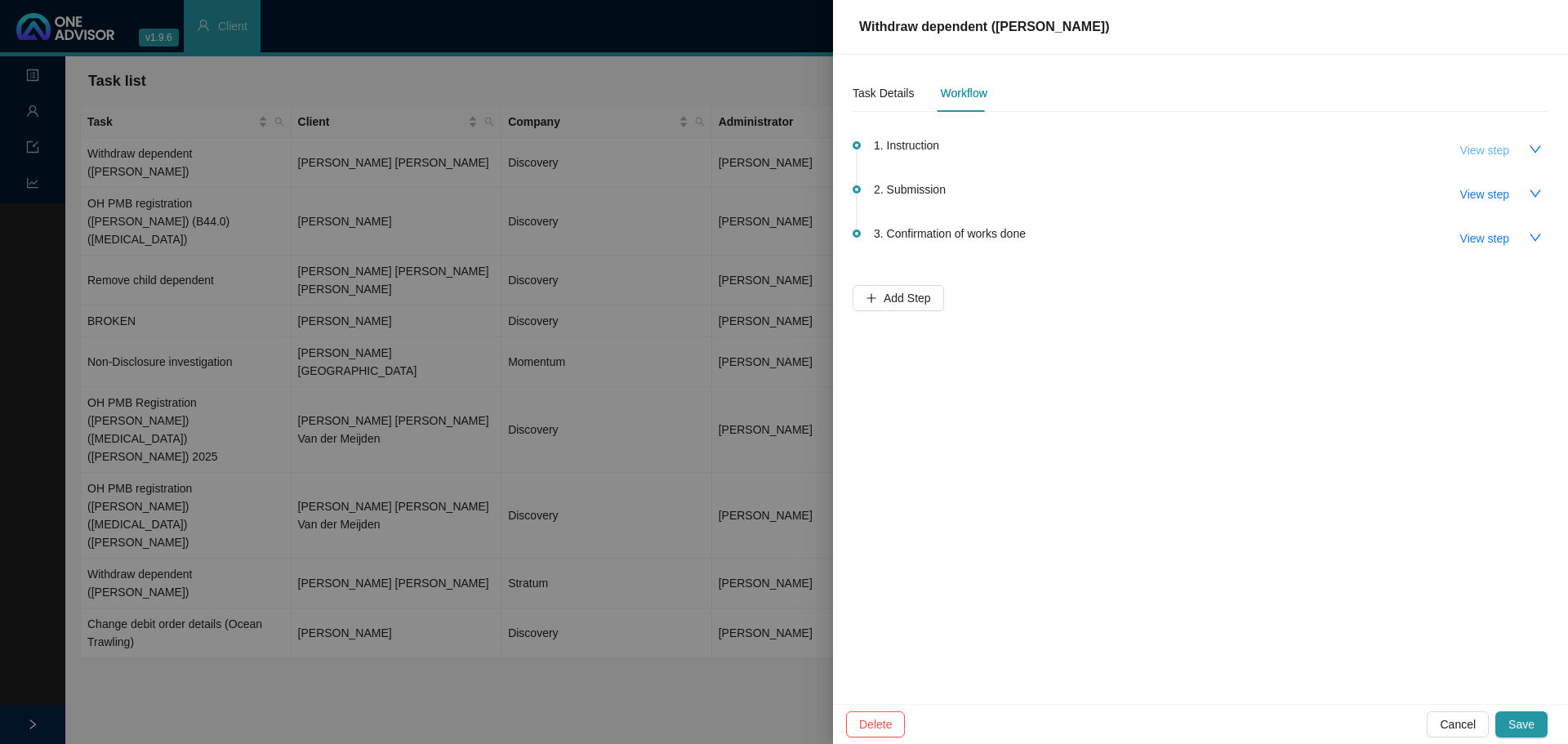
click at [1482, 149] on span "View step" at bounding box center [1484, 150] width 49 height 18
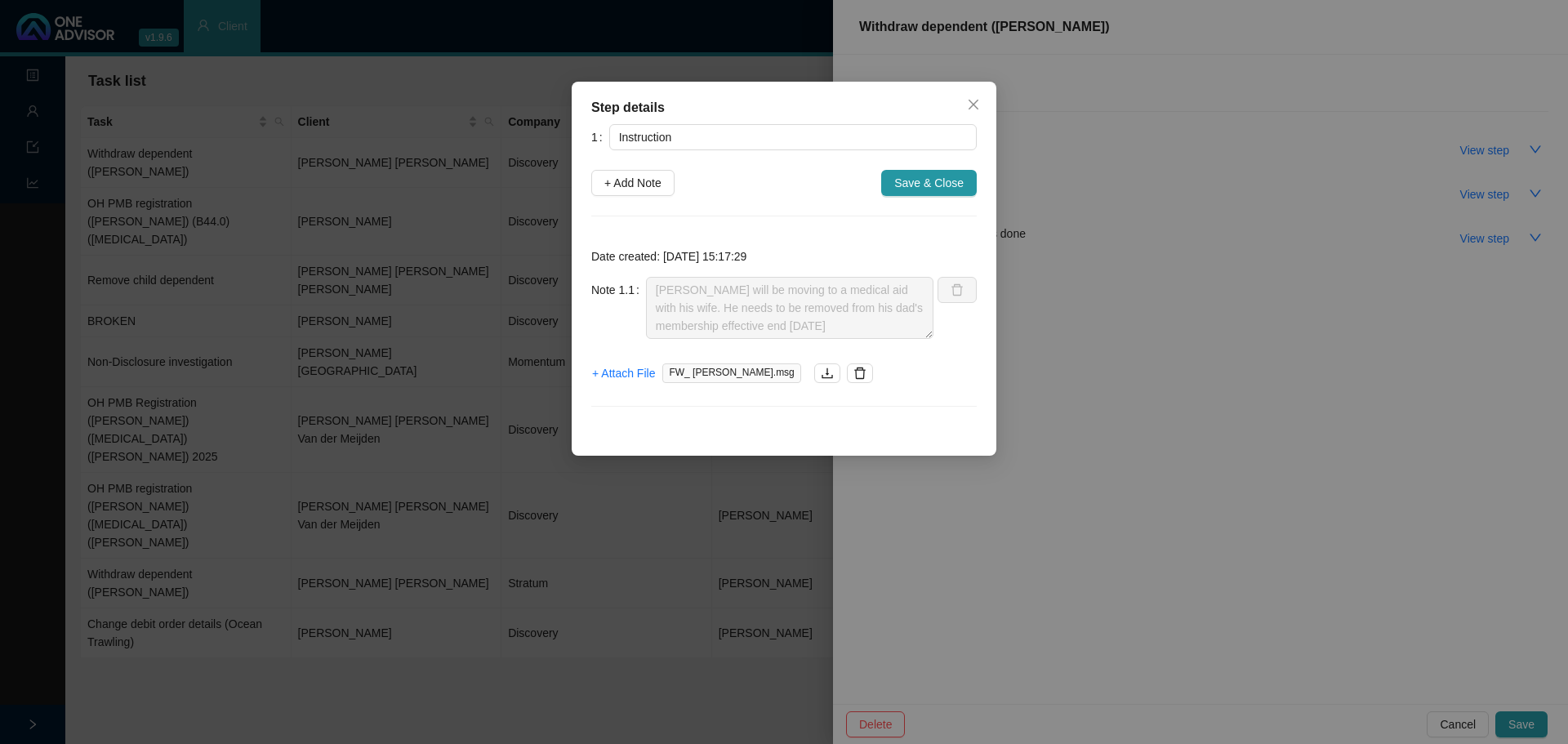
click at [620, 271] on div "Date created: [DATE] 15:17:29 Note 1.1 [PERSON_NAME] will be moving to a medica…" at bounding box center [784, 331] width 385 height 191
click at [976, 114] on button "Close" at bounding box center [973, 105] width 26 height 26
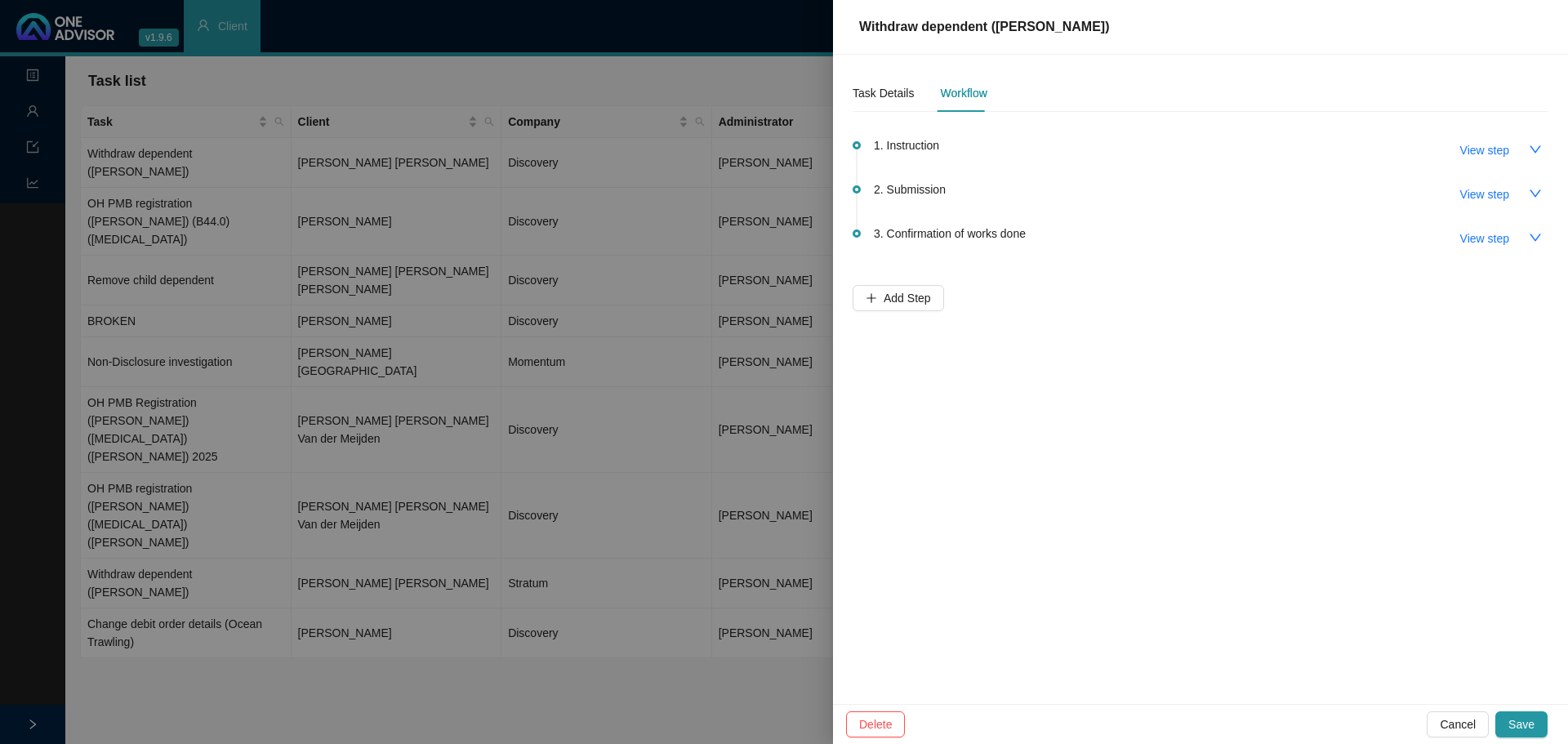
click at [153, 427] on div at bounding box center [784, 372] width 1568 height 744
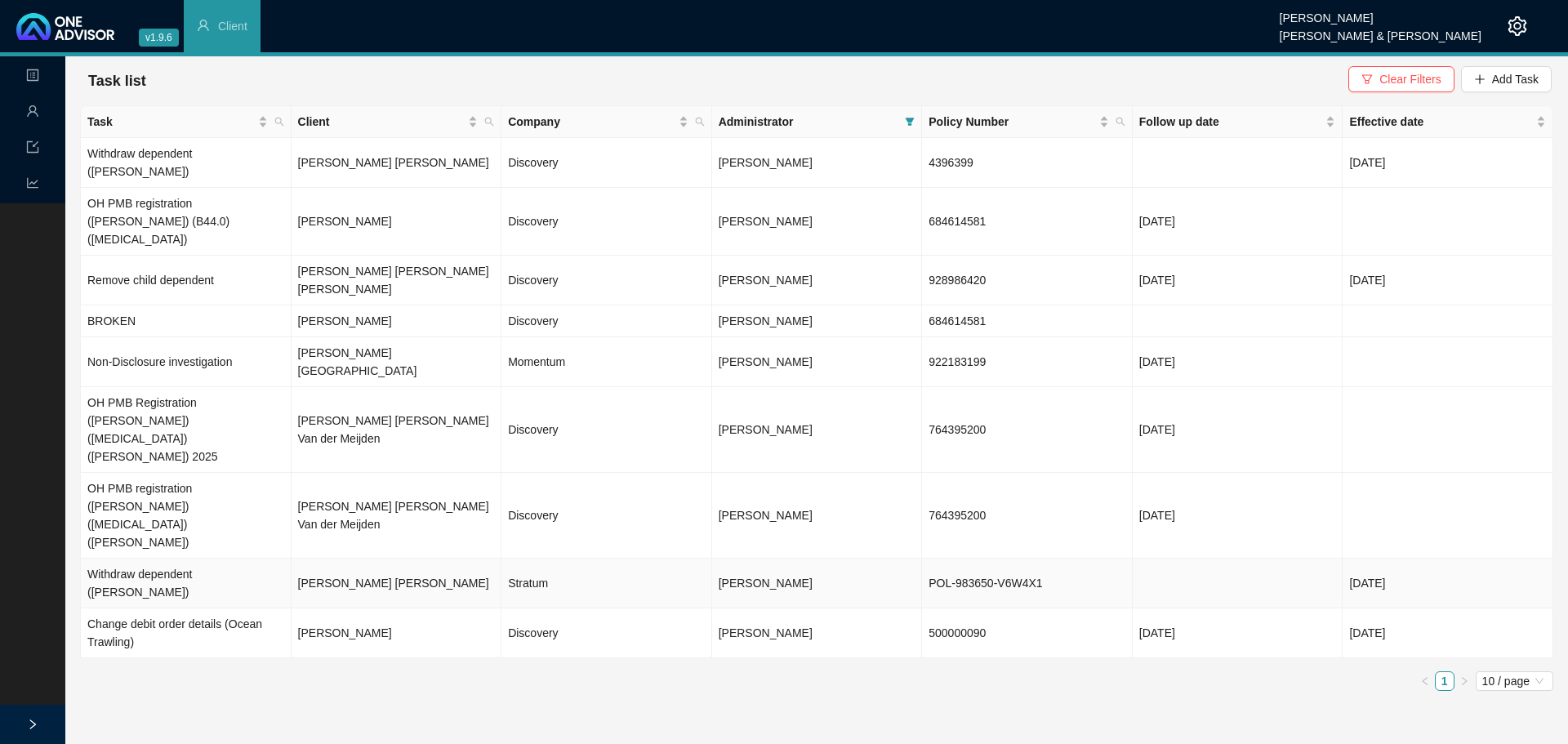
click at [296, 558] on td "[PERSON_NAME] [PERSON_NAME]" at bounding box center [397, 583] width 211 height 50
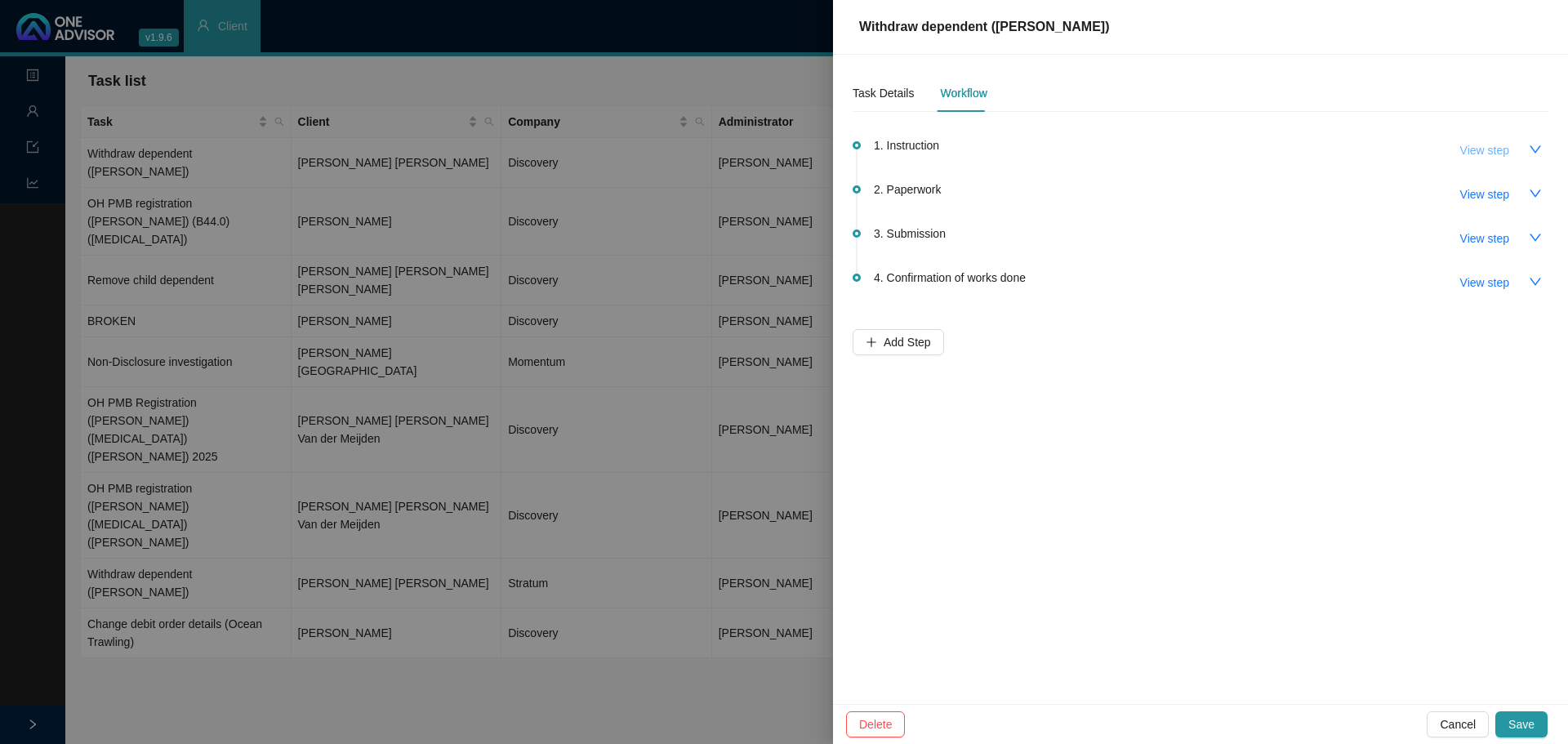
click at [1484, 147] on span "View step" at bounding box center [1484, 150] width 49 height 18
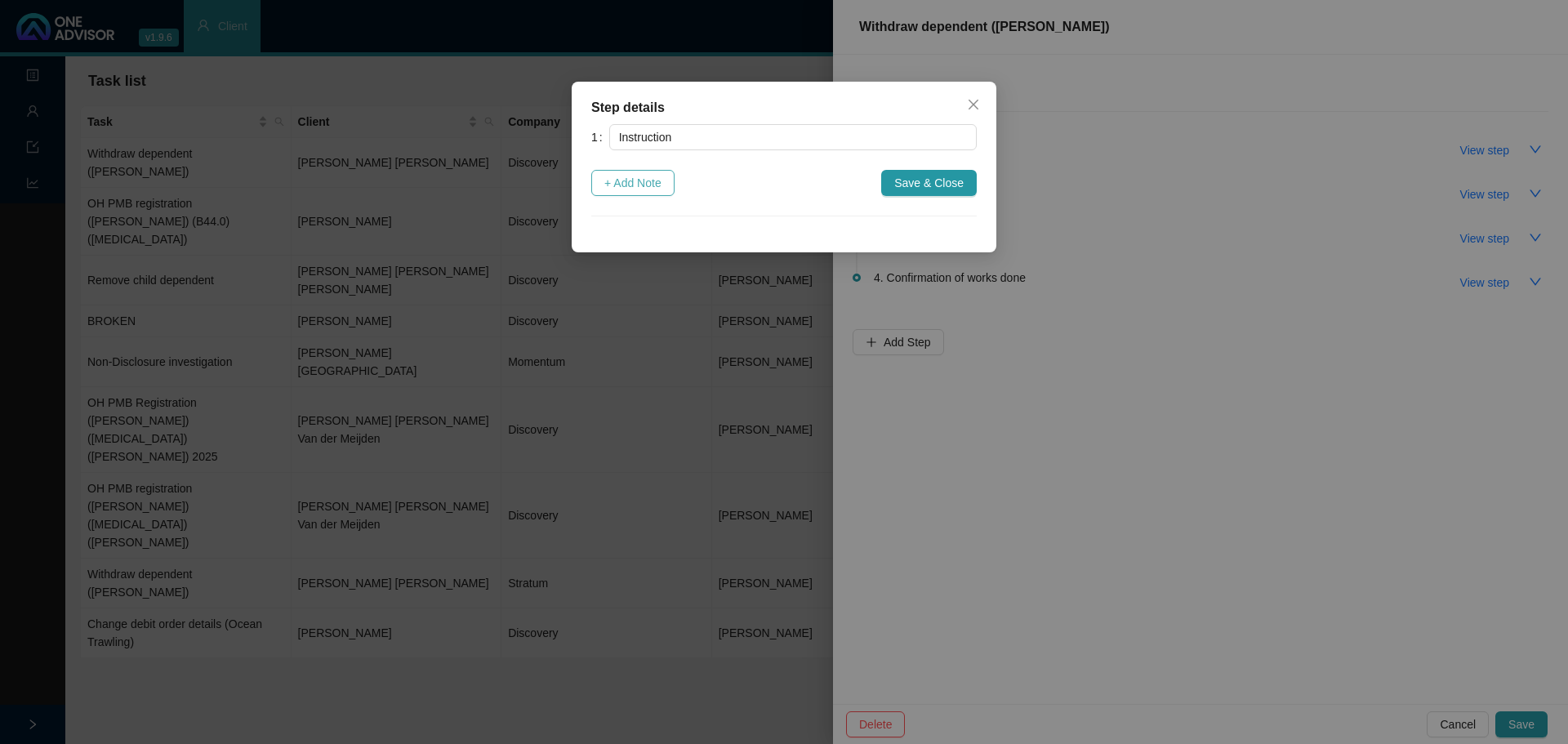
click at [638, 185] on span "+ Add Note" at bounding box center [633, 182] width 57 height 18
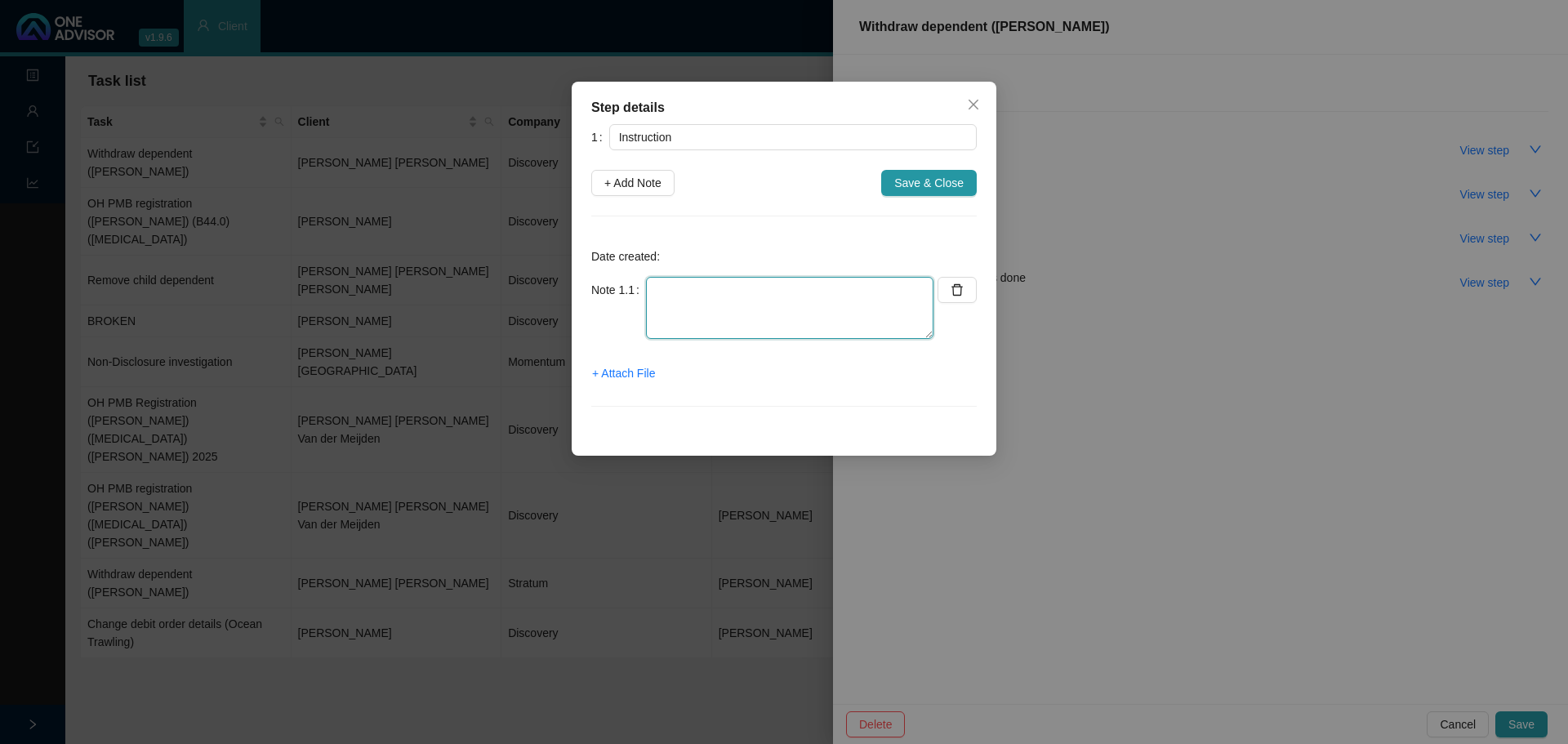
click at [710, 315] on textarea at bounding box center [790, 307] width 287 height 62
paste textarea "[PERSON_NAME] will be moving to a medical aid with his wife. He needs to be rem…"
drag, startPoint x: 889, startPoint y: 316, endPoint x: 845, endPoint y: 285, distance: 53.8
click at [845, 285] on textarea "[PERSON_NAME] will be moving to a medical aid with his wife. He needs to be rem…" at bounding box center [790, 307] width 287 height 62
click at [903, 312] on textarea "[PERSON_NAME] will be moving to a medical aid with his wife. He needs to be rem…" at bounding box center [790, 307] width 287 height 62
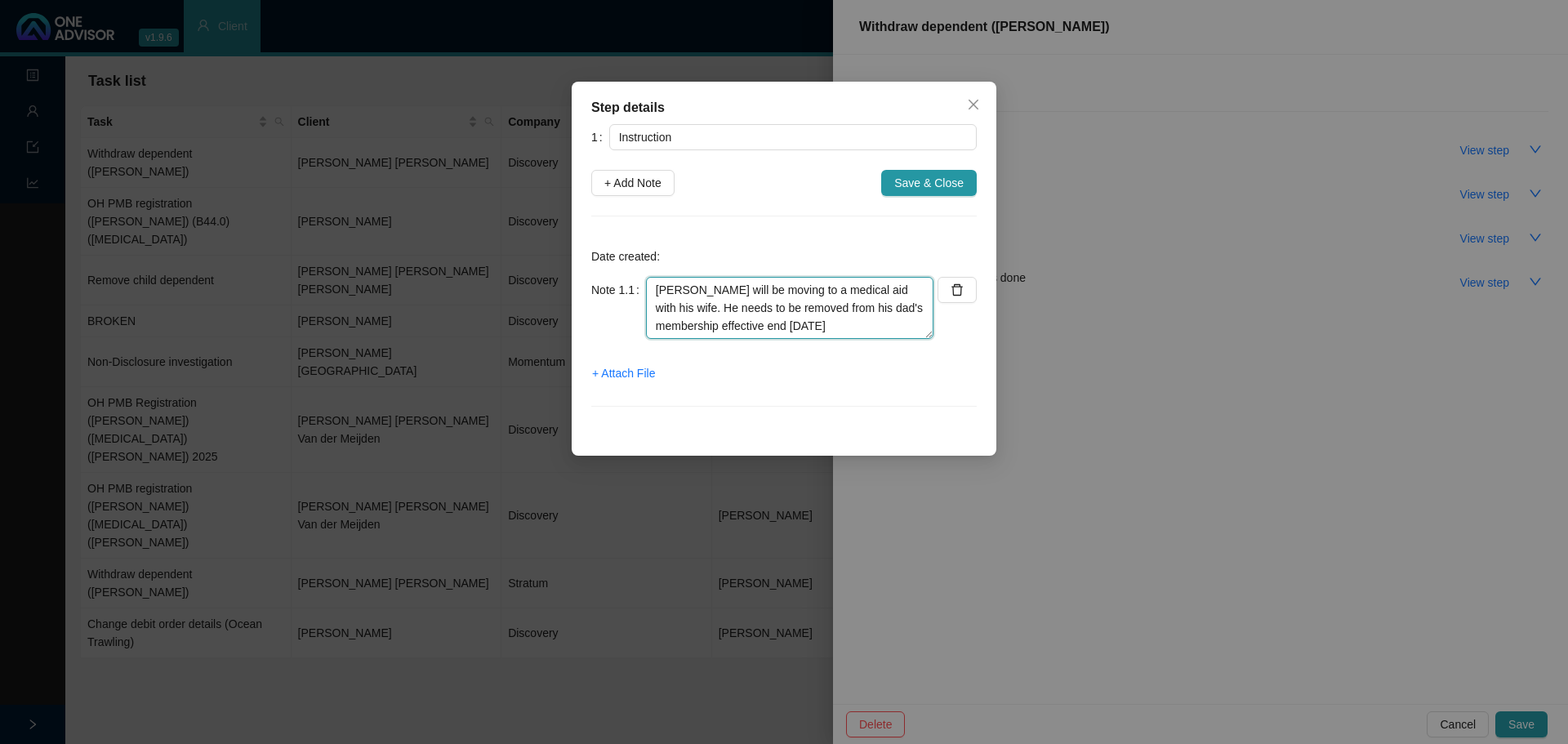
click at [894, 292] on textarea "[PERSON_NAME] will be moving to a medical aid with his wife. He needs to be rem…" at bounding box center [790, 307] width 287 height 62
click at [893, 323] on textarea "[PERSON_NAME] will be moving to a gap cover with his wife. He needs to be remov…" at bounding box center [790, 307] width 287 height 62
type textarea "[PERSON_NAME] will be moving to a gap cover with his wife. He needs to be remov…"
click at [621, 370] on span "+ Attach File" at bounding box center [624, 372] width 63 height 18
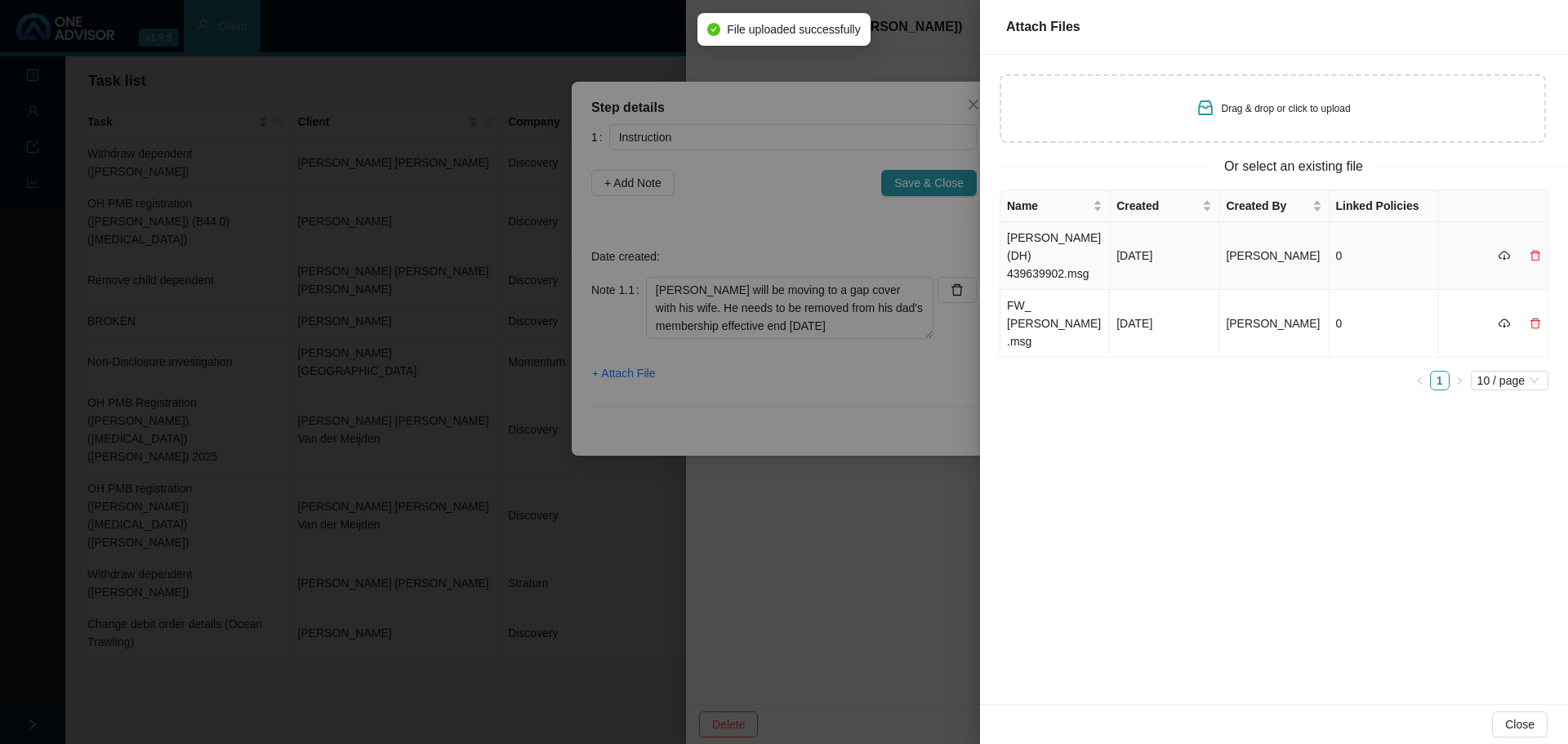
click at [1056, 254] on td "[PERSON_NAME] (DH) 439639902.msg" at bounding box center [1055, 255] width 109 height 68
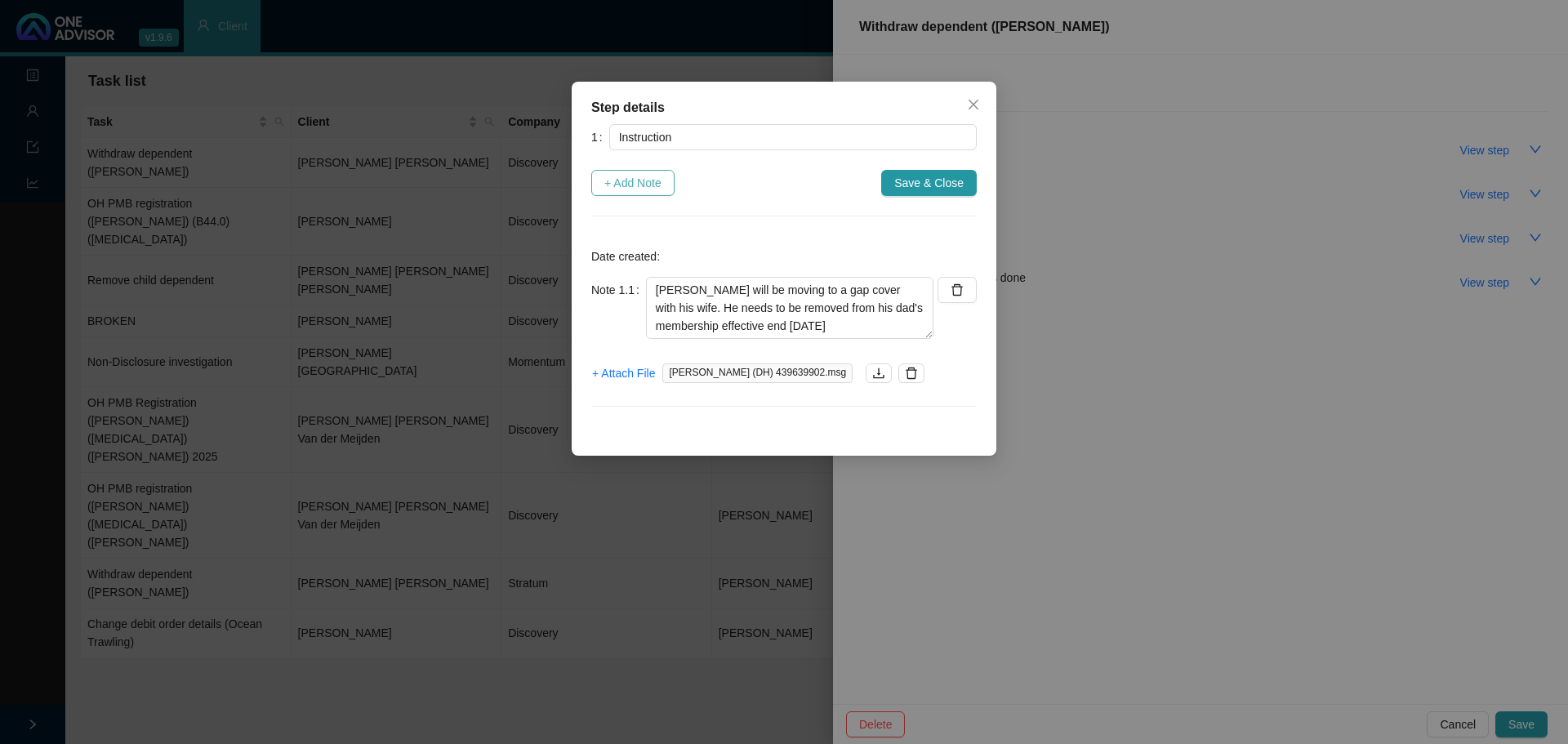
click at [625, 186] on span "+ Add Note" at bounding box center [633, 182] width 57 height 18
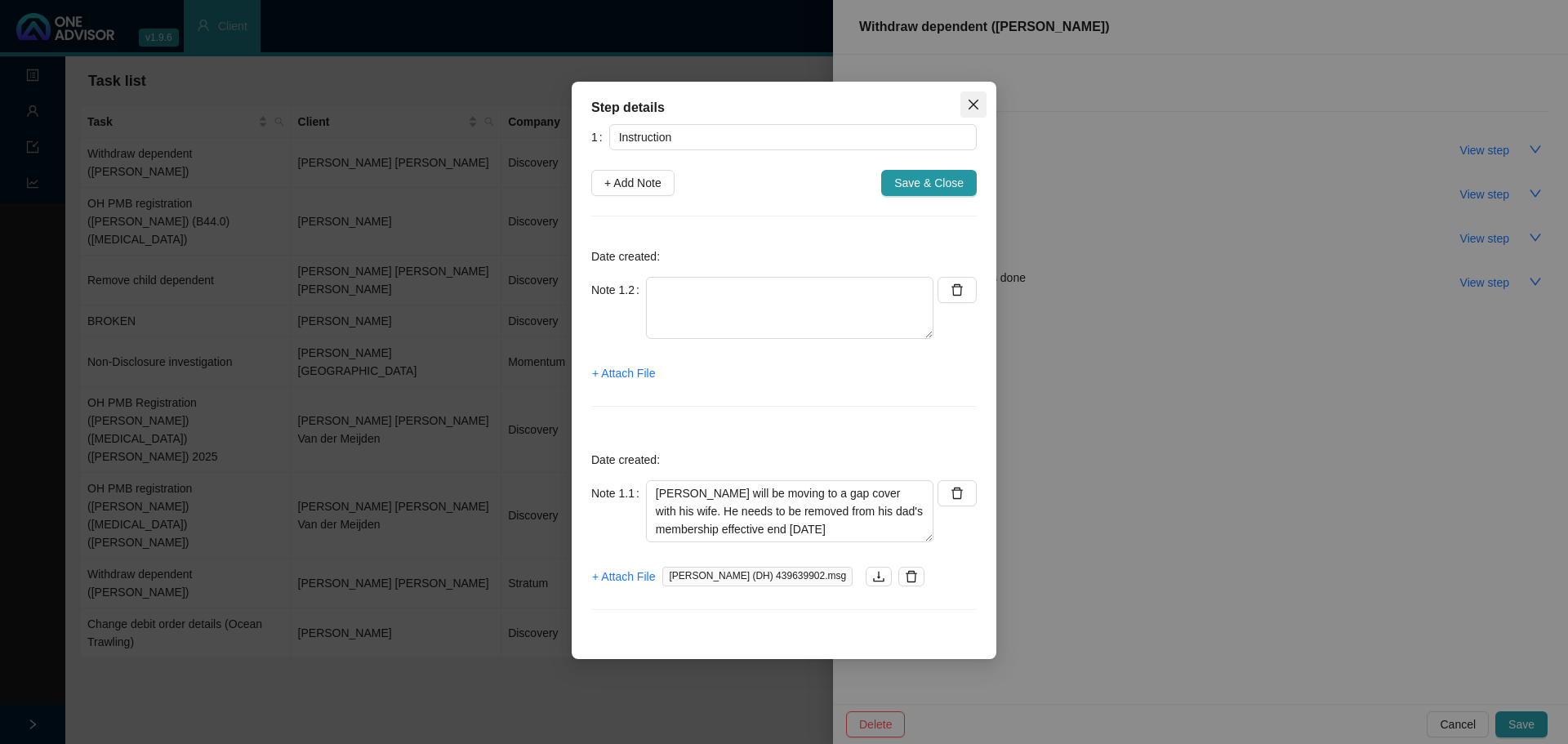
click at [971, 103] on icon "close" at bounding box center [973, 105] width 10 height 10
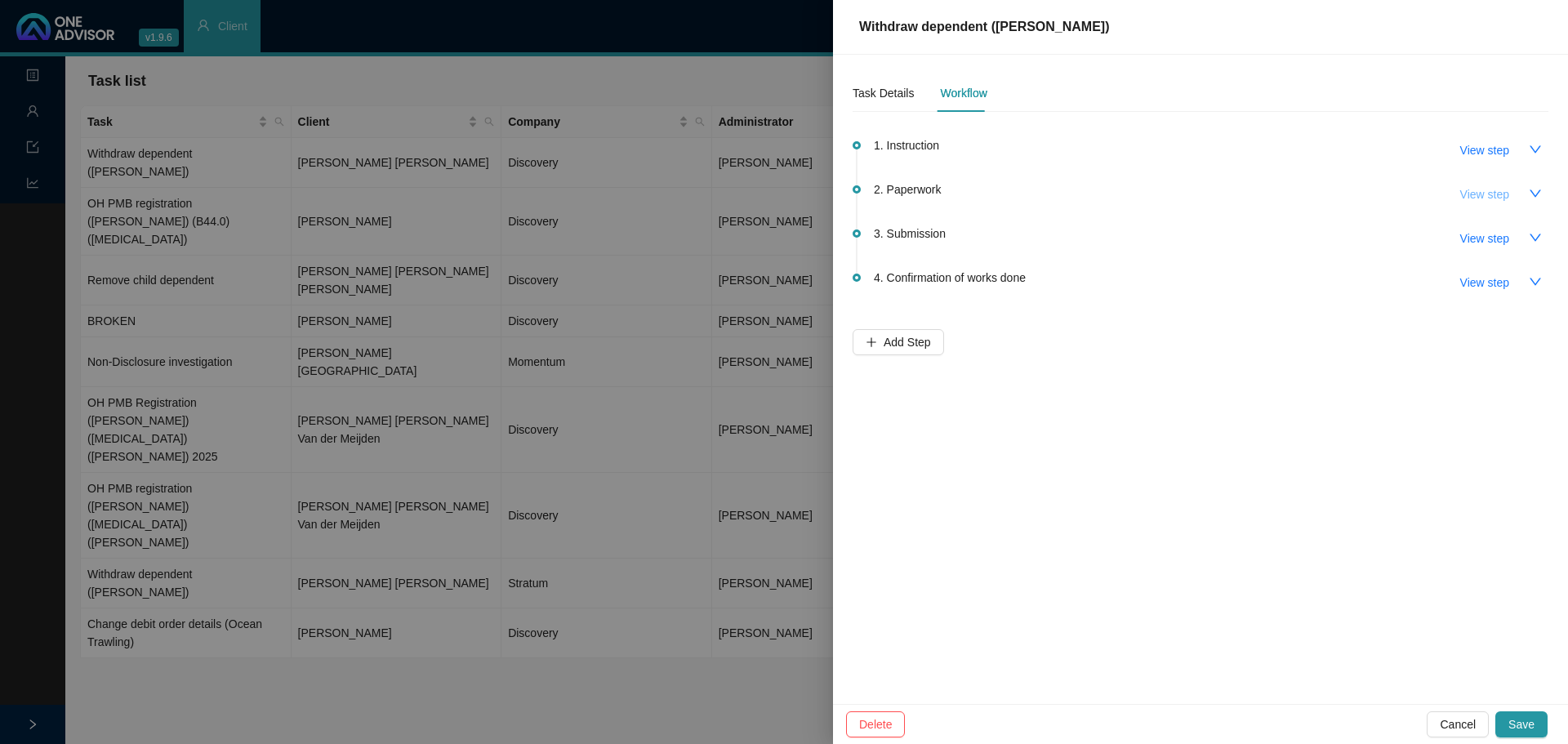
click at [1486, 198] on span "View step" at bounding box center [1484, 193] width 49 height 18
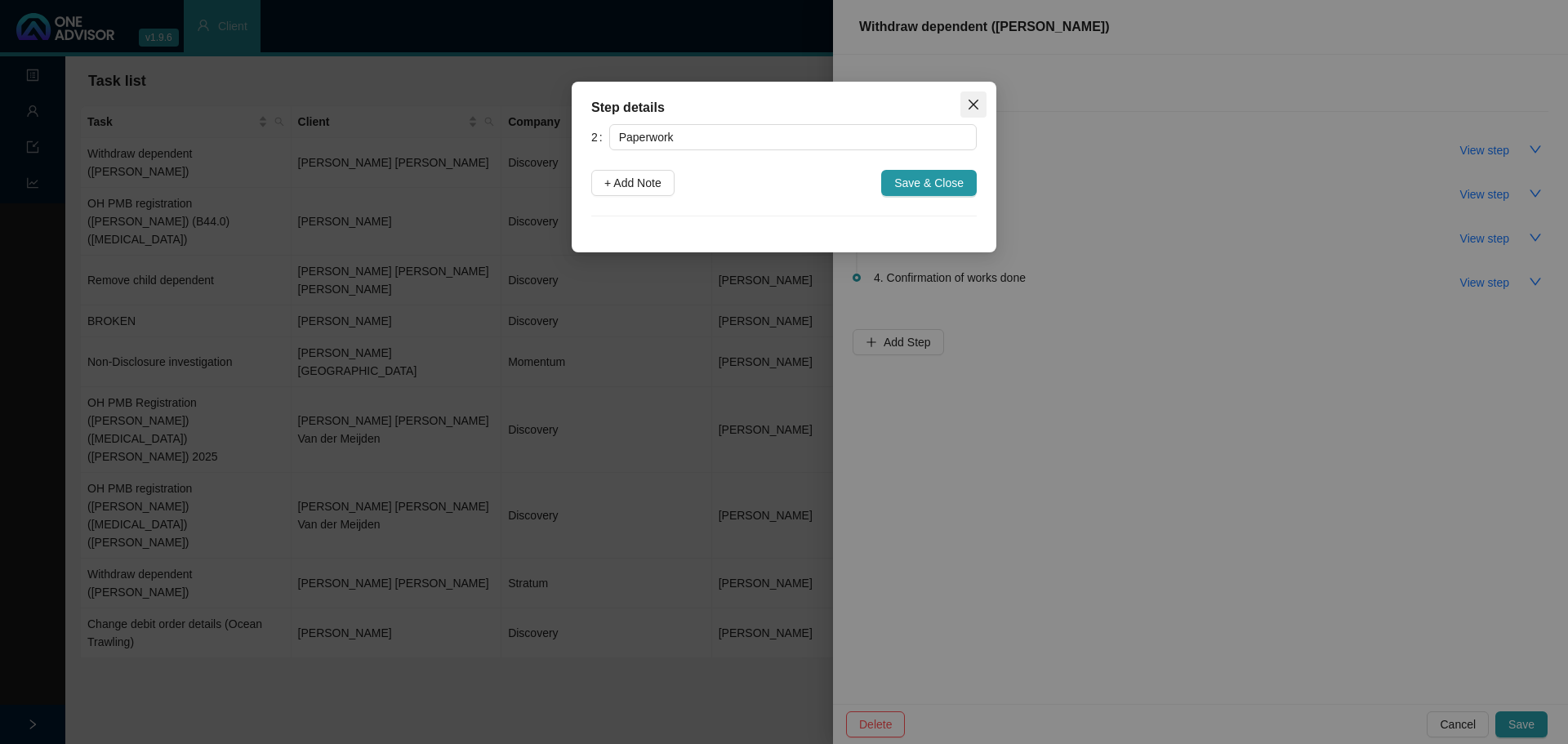
click at [967, 100] on icon "close" at bounding box center [973, 105] width 13 height 13
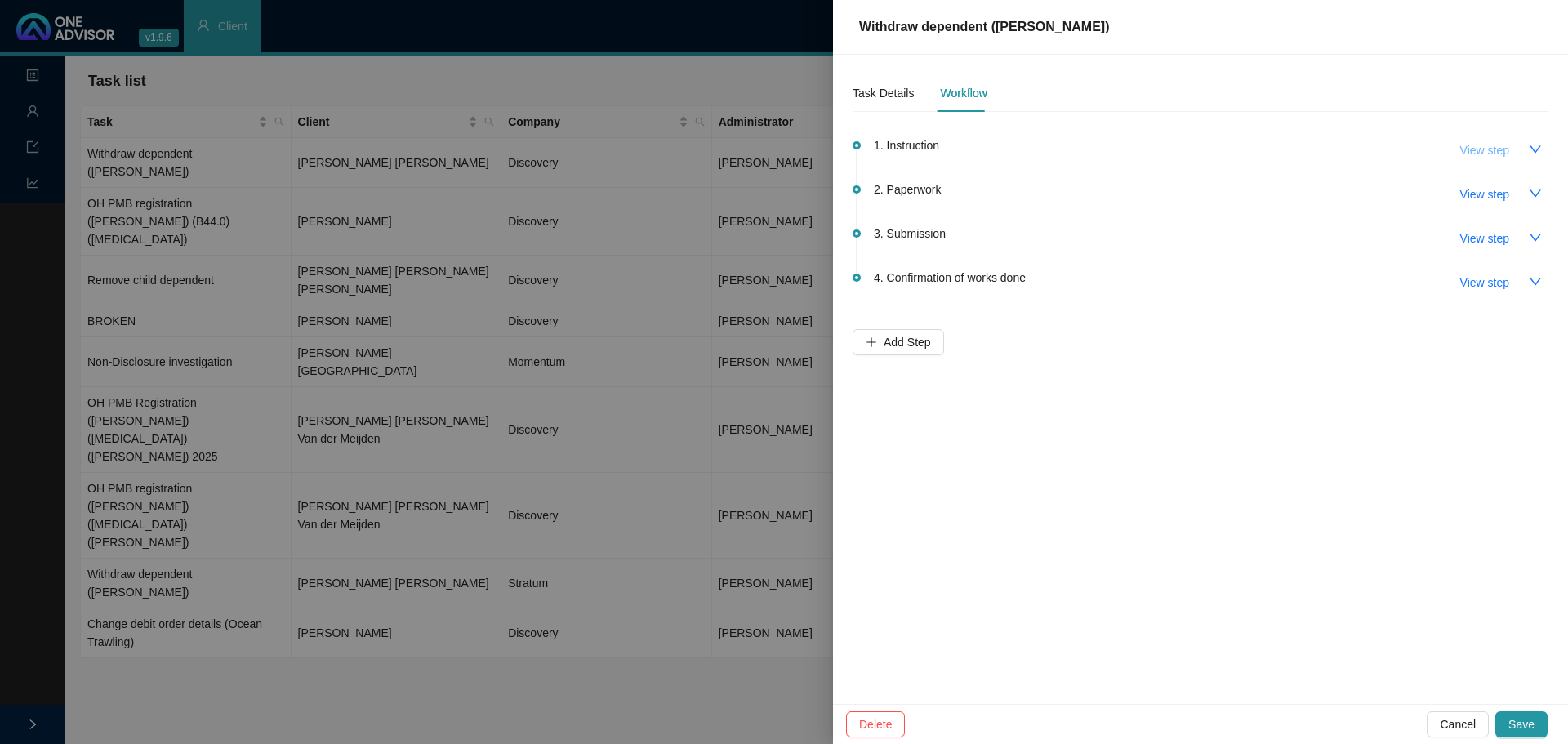
click at [1467, 151] on span "View step" at bounding box center [1484, 150] width 49 height 18
type input "Instruction"
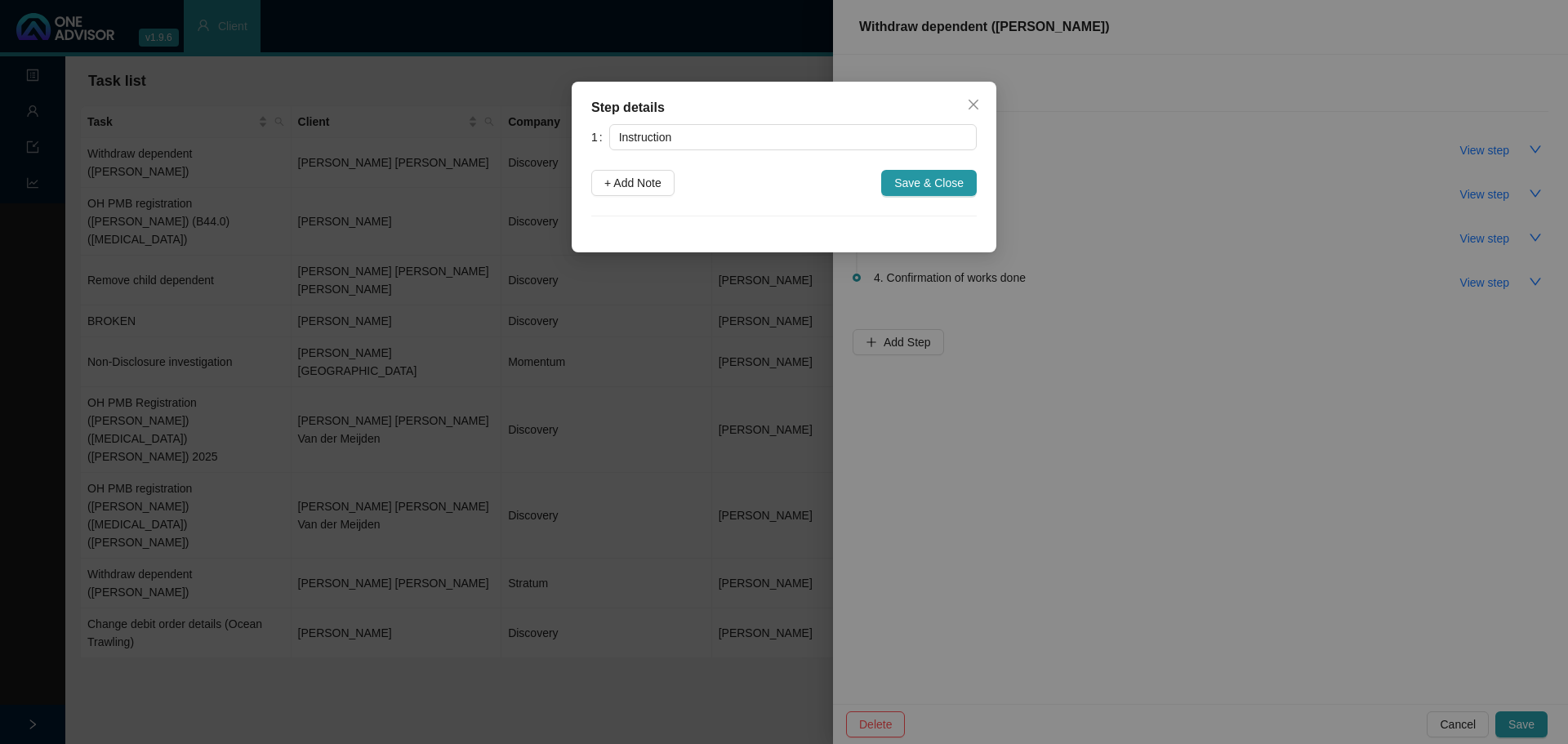
click at [973, 100] on icon "close" at bounding box center [973, 105] width 13 height 13
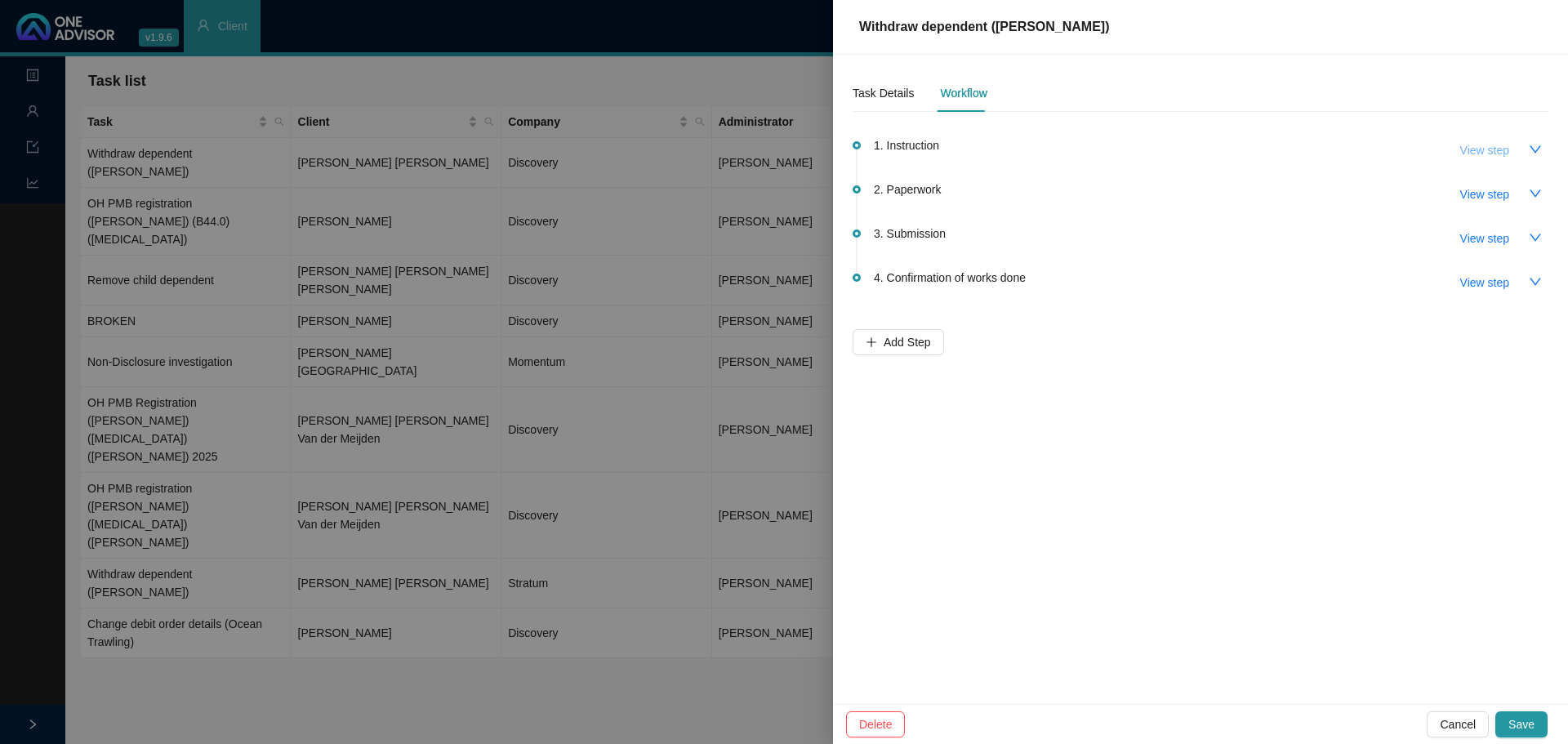
click at [1472, 146] on span "View step" at bounding box center [1484, 150] width 49 height 18
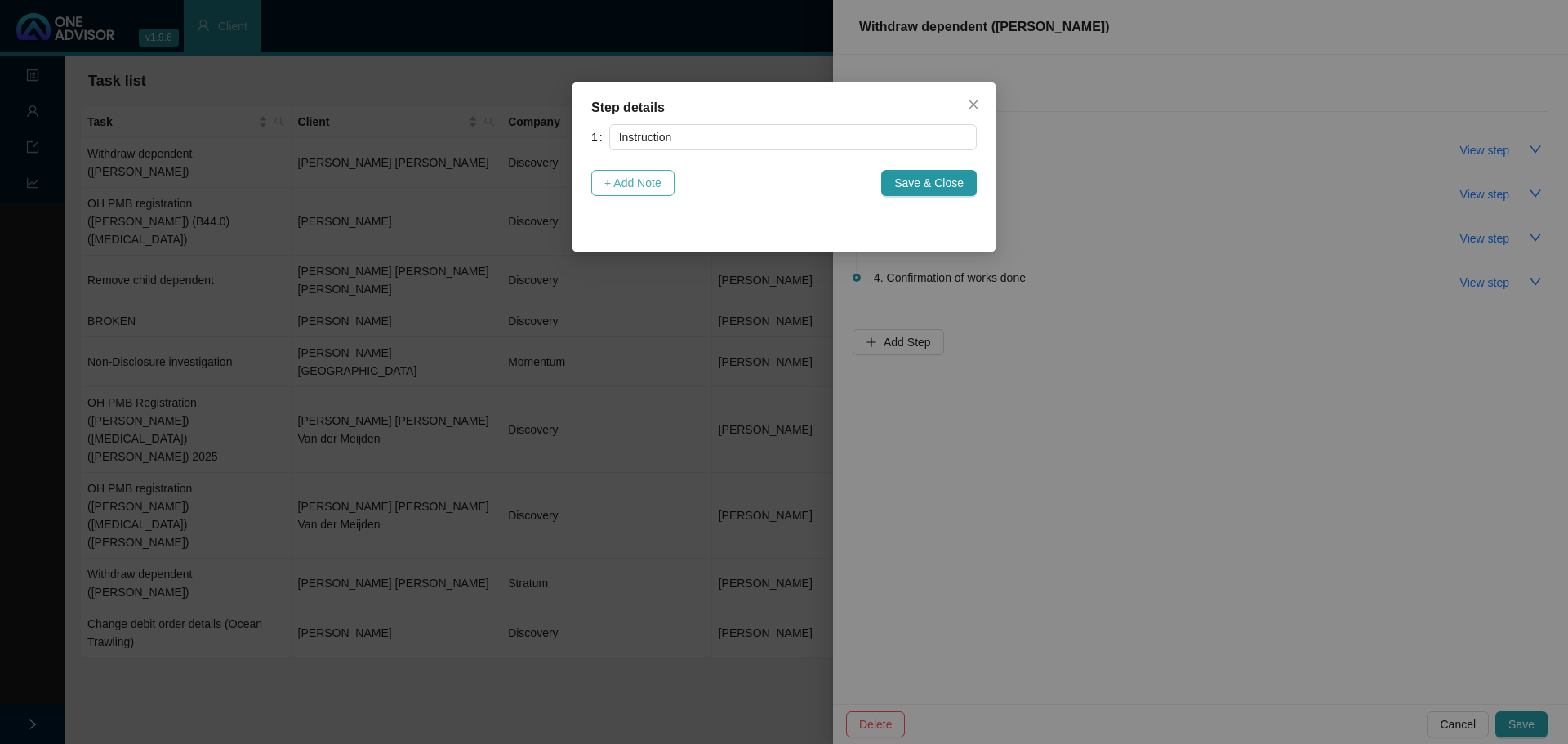
click at [644, 184] on span "+ Add Note" at bounding box center [633, 182] width 57 height 18
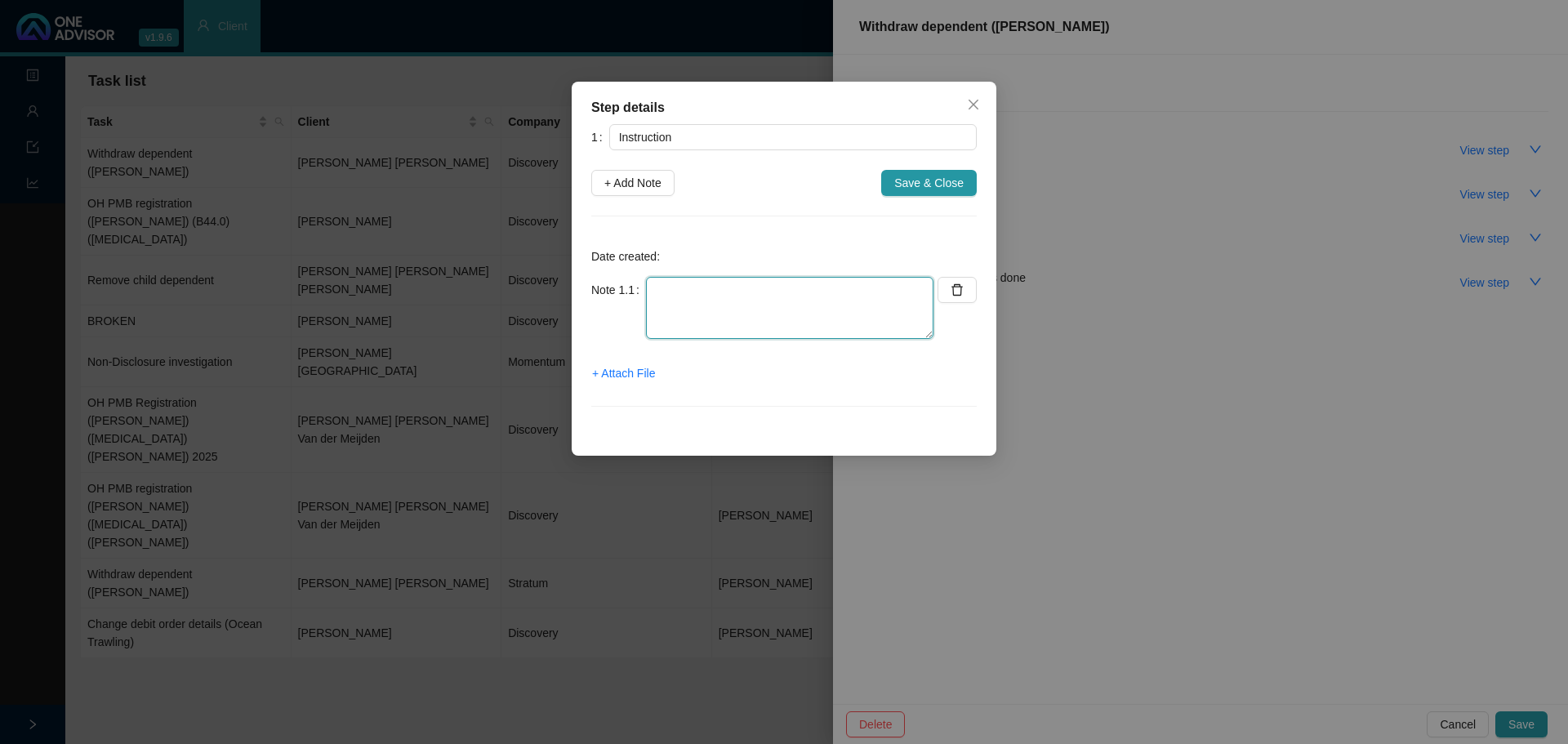
click at [665, 293] on textarea at bounding box center [790, 307] width 287 height 62
paste textarea "[PERSON_NAME] will be moving to a medical aid with his wife. He needs to be rem…"
click at [892, 291] on textarea "[PERSON_NAME] will be moving to a medical aid with his wife. He needs to be rem…" at bounding box center [790, 307] width 287 height 62
click at [896, 291] on textarea "[PERSON_NAME] will be moving to a medical aid with his wife. He needs to be rem…" at bounding box center [790, 307] width 287 height 62
type textarea "[PERSON_NAME] will be moving to a gap cover with his wife. He needs to be remov…"
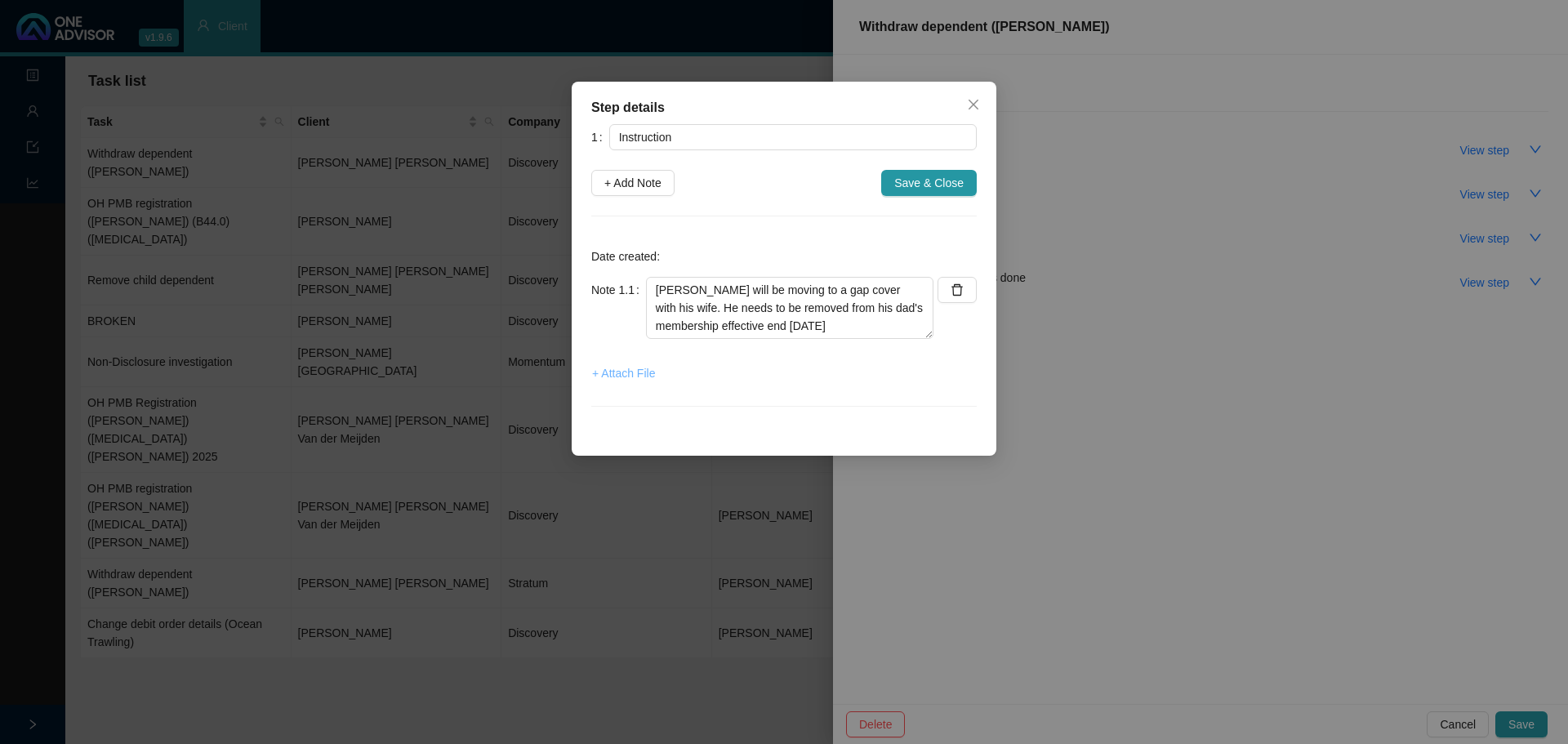
click at [626, 370] on span "+ Attach File" at bounding box center [624, 372] width 63 height 18
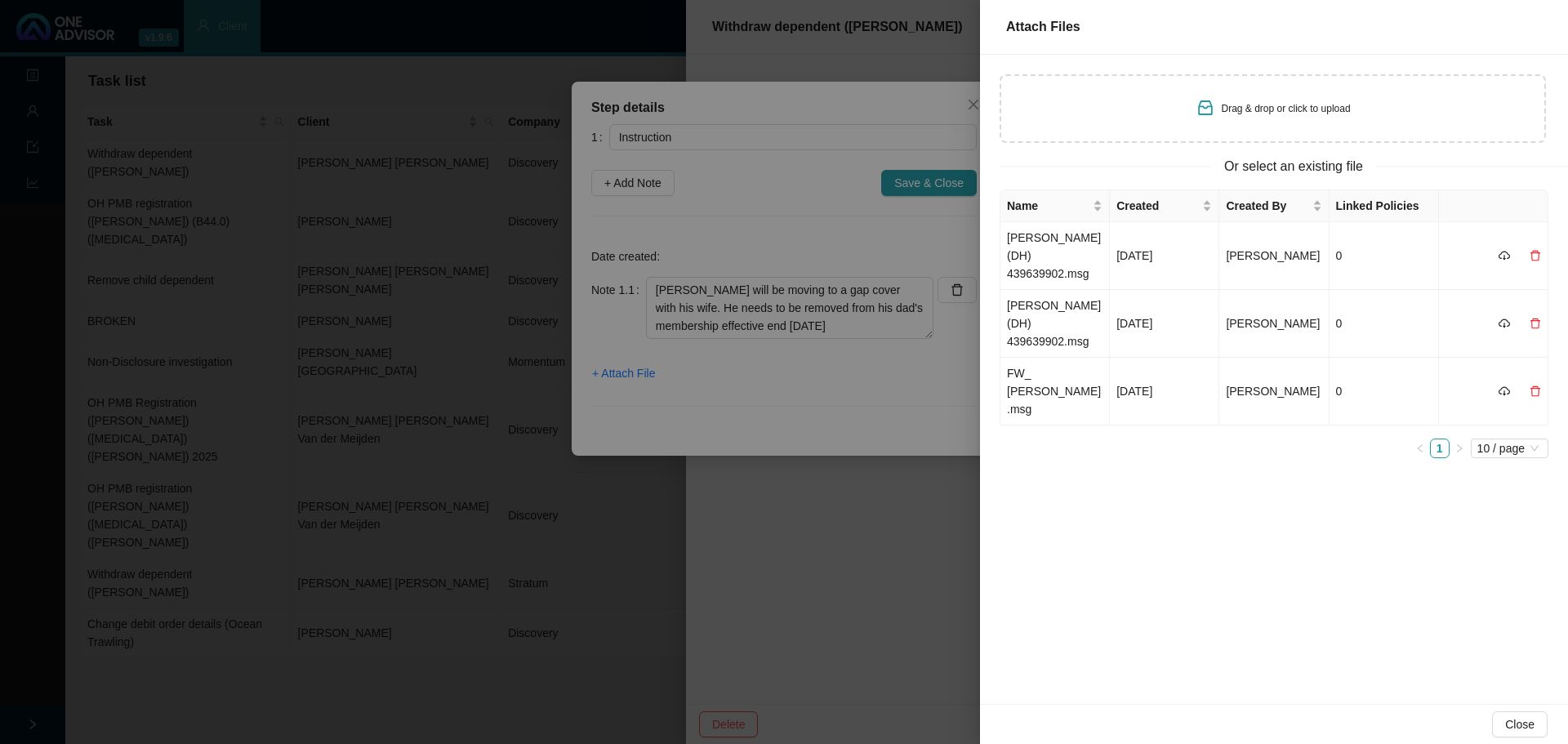
click at [1229, 124] on div "Drag & drop or click to upload" at bounding box center [1273, 108] width 546 height 68
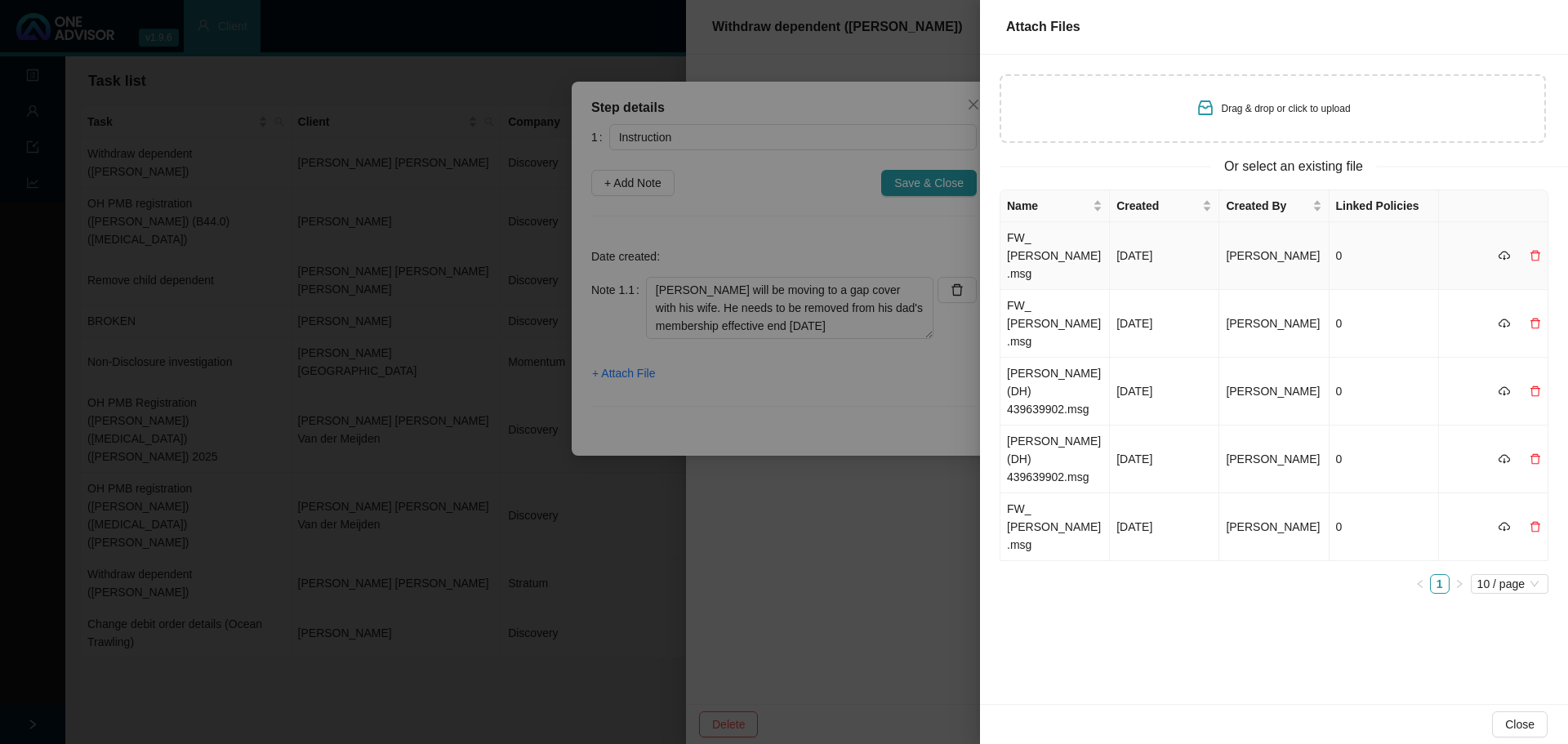
click at [1048, 251] on td "FW_ [PERSON_NAME].msg" at bounding box center [1055, 255] width 109 height 68
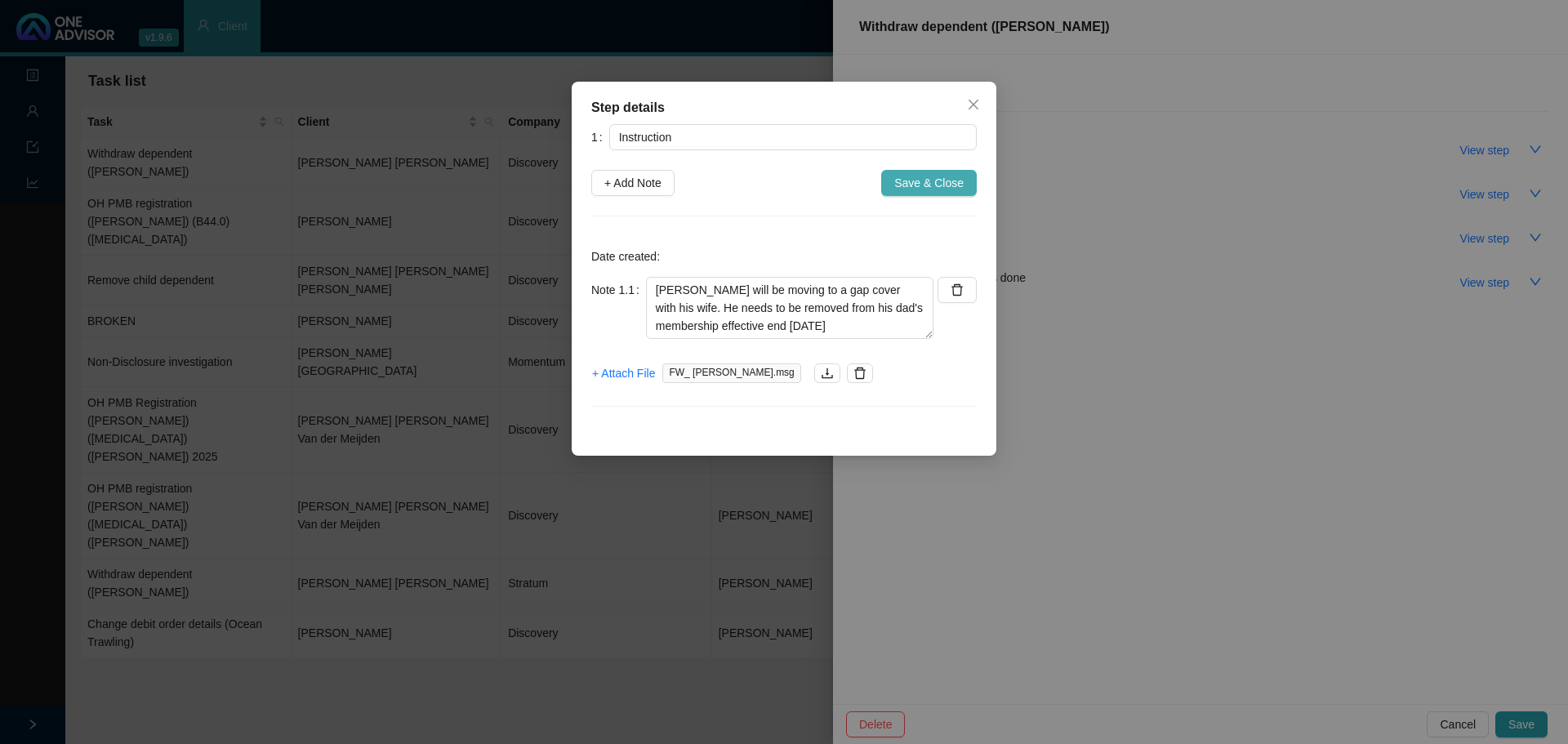
click at [931, 183] on span "Save & Close" at bounding box center [928, 182] width 69 height 18
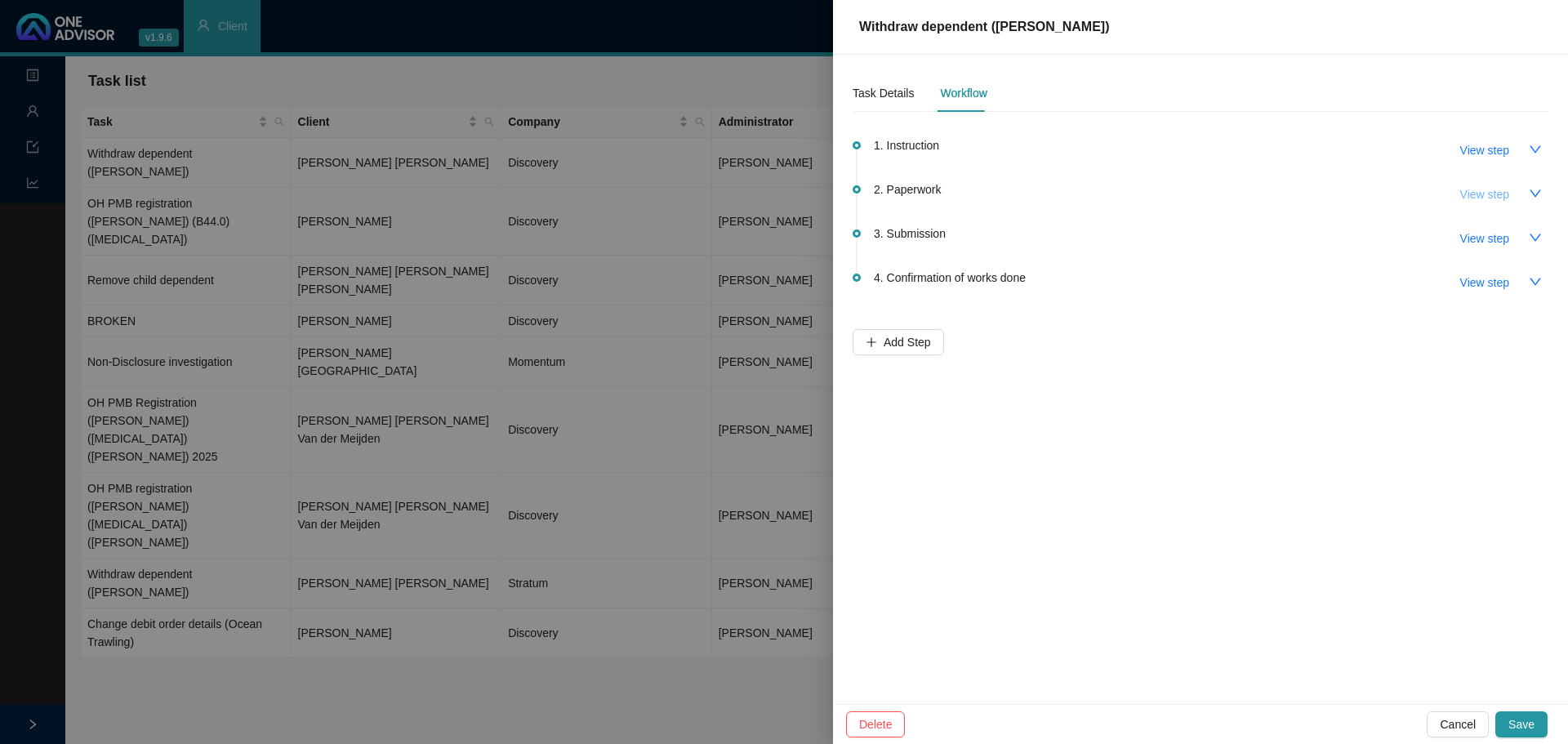
click at [1493, 197] on span "View step" at bounding box center [1484, 193] width 49 height 18
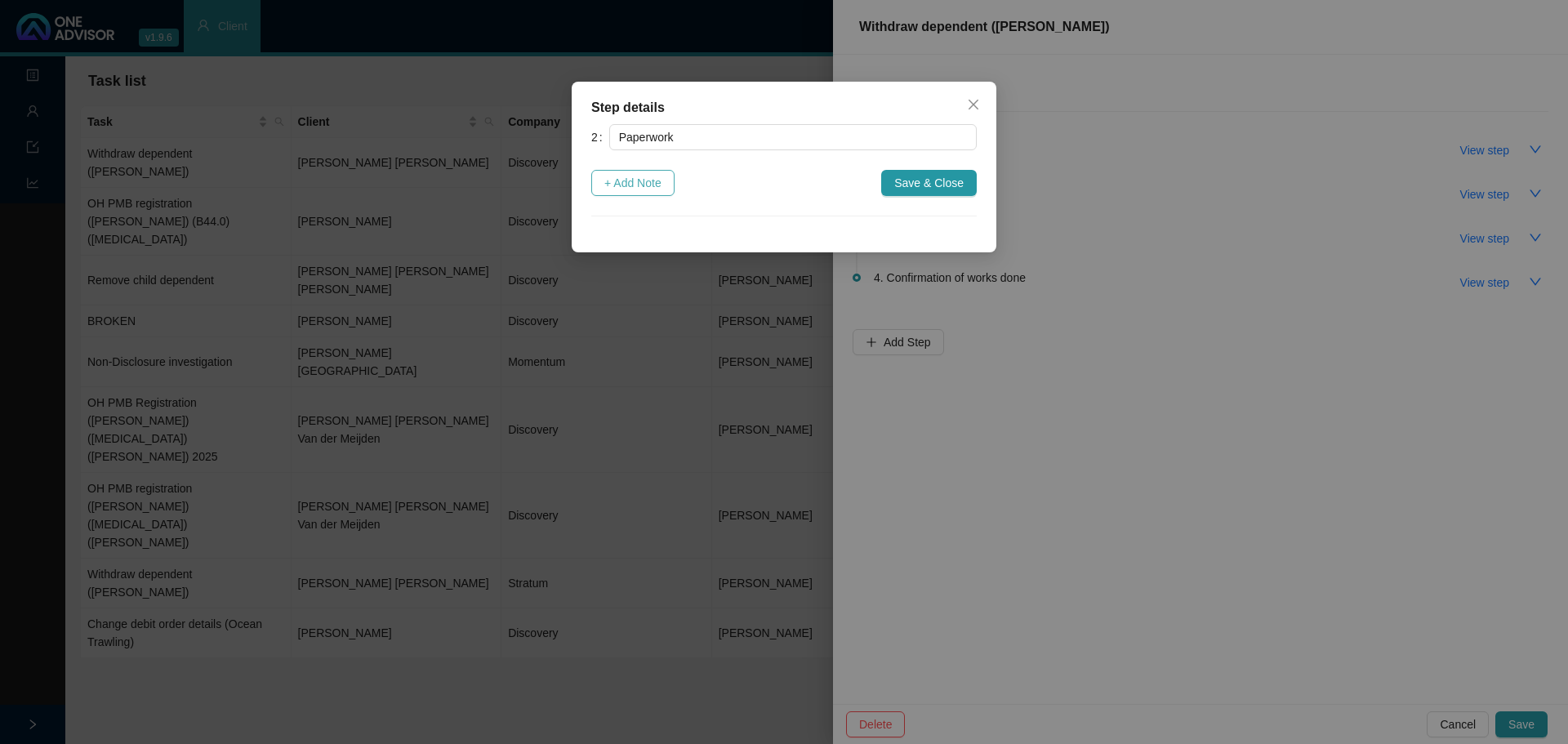
click at [649, 180] on span "+ Add Note" at bounding box center [633, 182] width 57 height 18
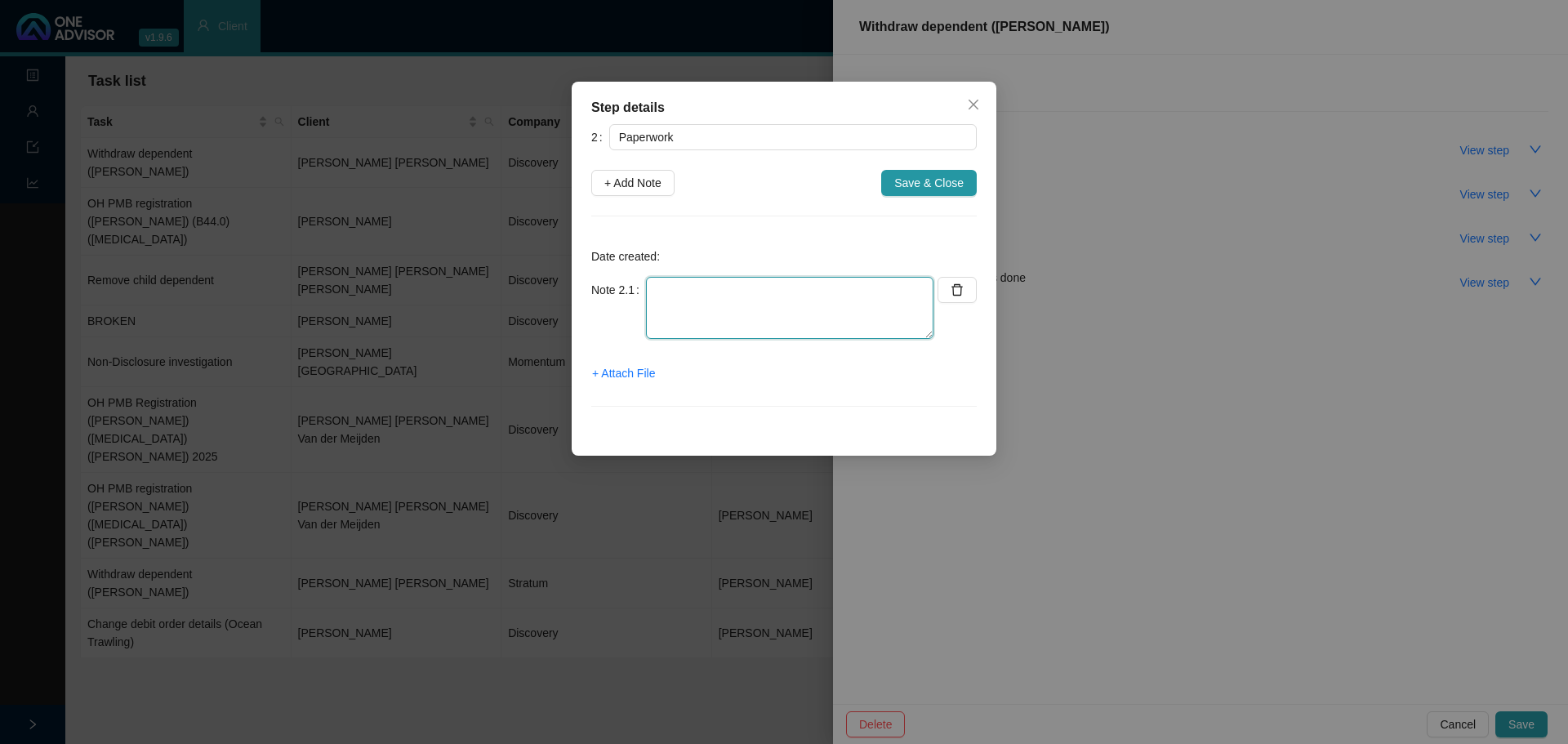
click at [675, 293] on textarea at bounding box center [790, 307] width 287 height 62
type textarea "s"
click at [627, 366] on span "+ Attach File" at bounding box center [624, 372] width 63 height 18
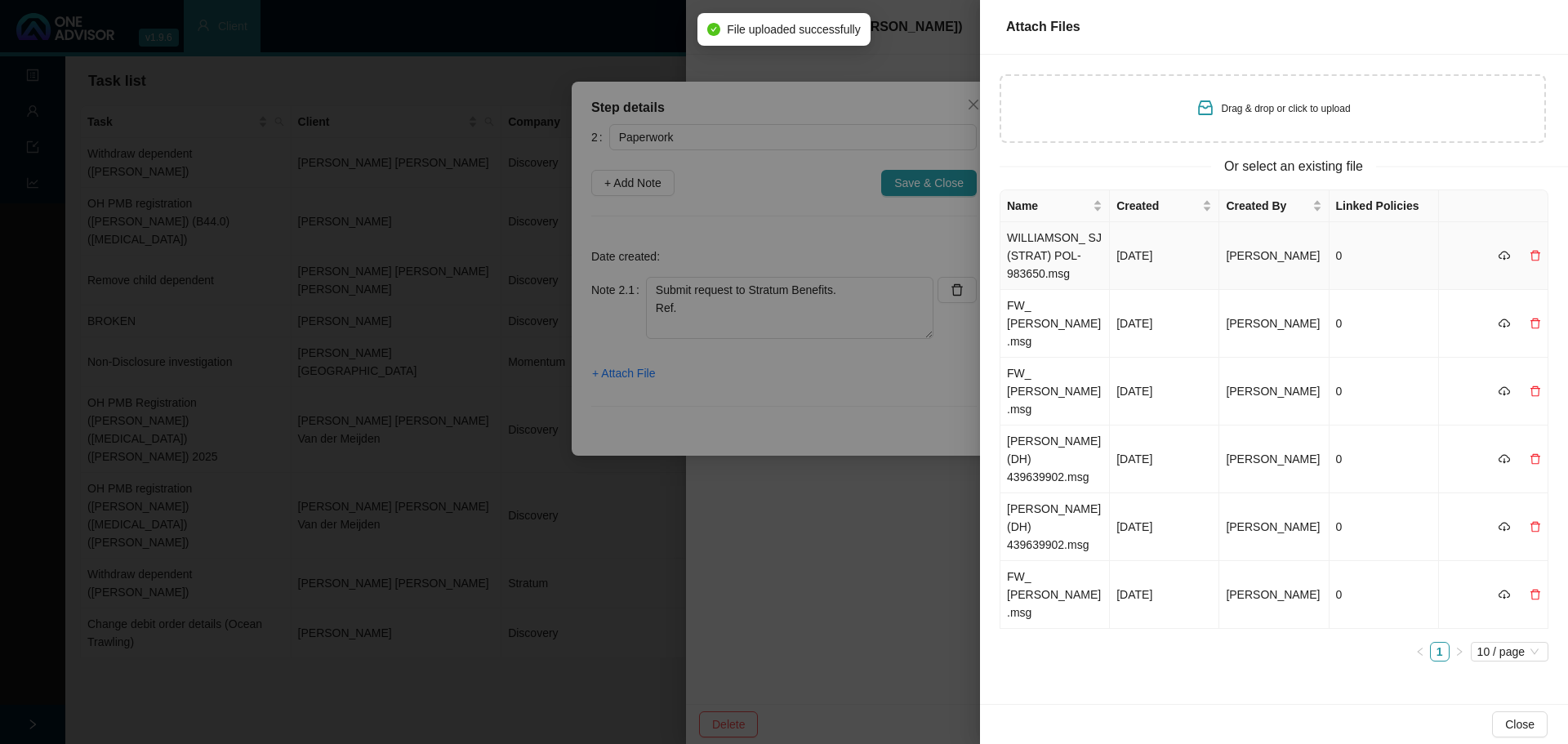
click at [1050, 257] on td "WILLIAMSON_ SJ (STRAT) POL-983650.msg" at bounding box center [1055, 255] width 109 height 68
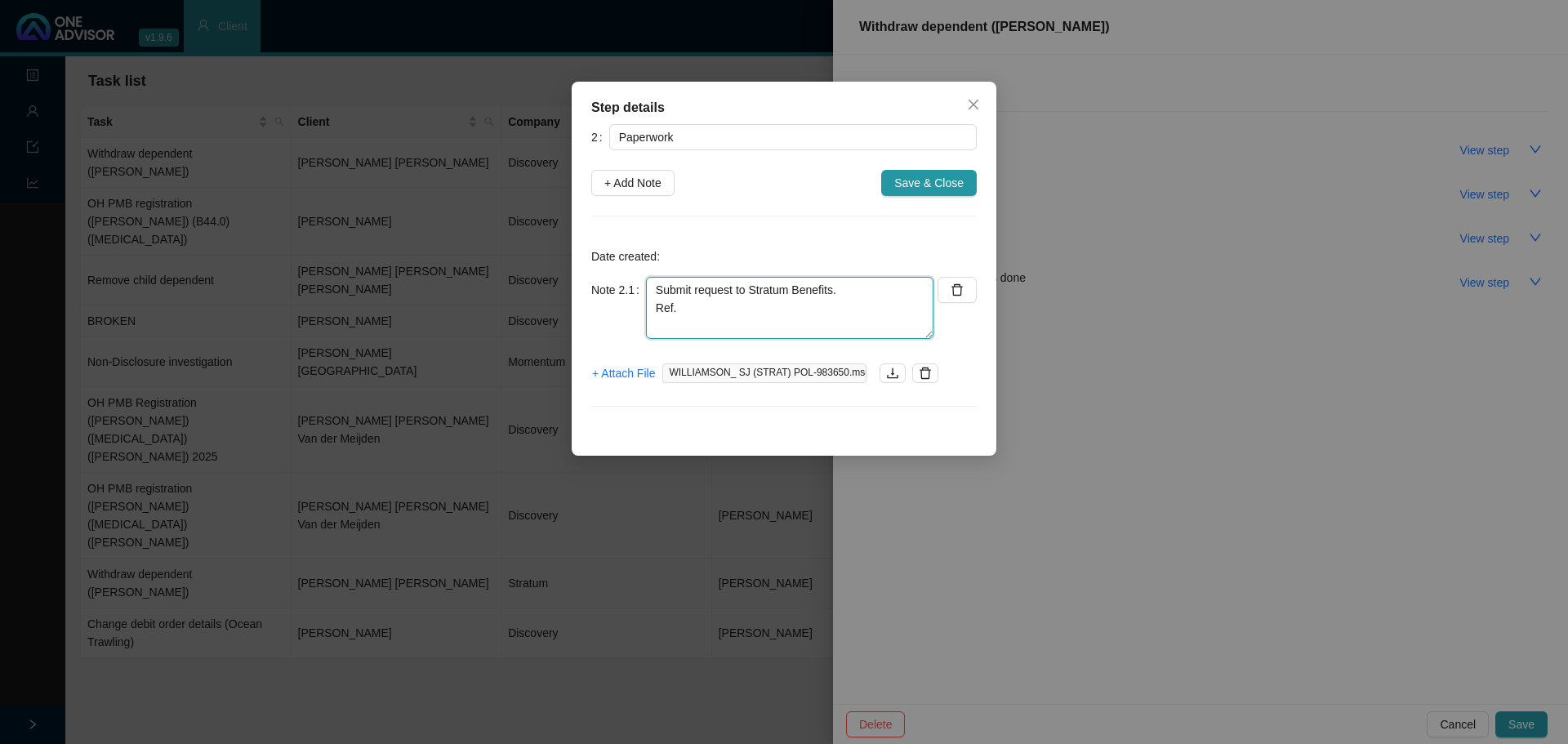
click at [744, 310] on textarea "Submit request to Stratum Benefits. Ref." at bounding box center [790, 307] width 287 height 62
drag, startPoint x: 700, startPoint y: 304, endPoint x: 654, endPoint y: 301, distance: 46.1
click at [654, 301] on textarea "Submit request to Stratum Benefits. Ref." at bounding box center [790, 307] width 287 height 62
click at [638, 377] on span "+ Attach File" at bounding box center [624, 372] width 63 height 18
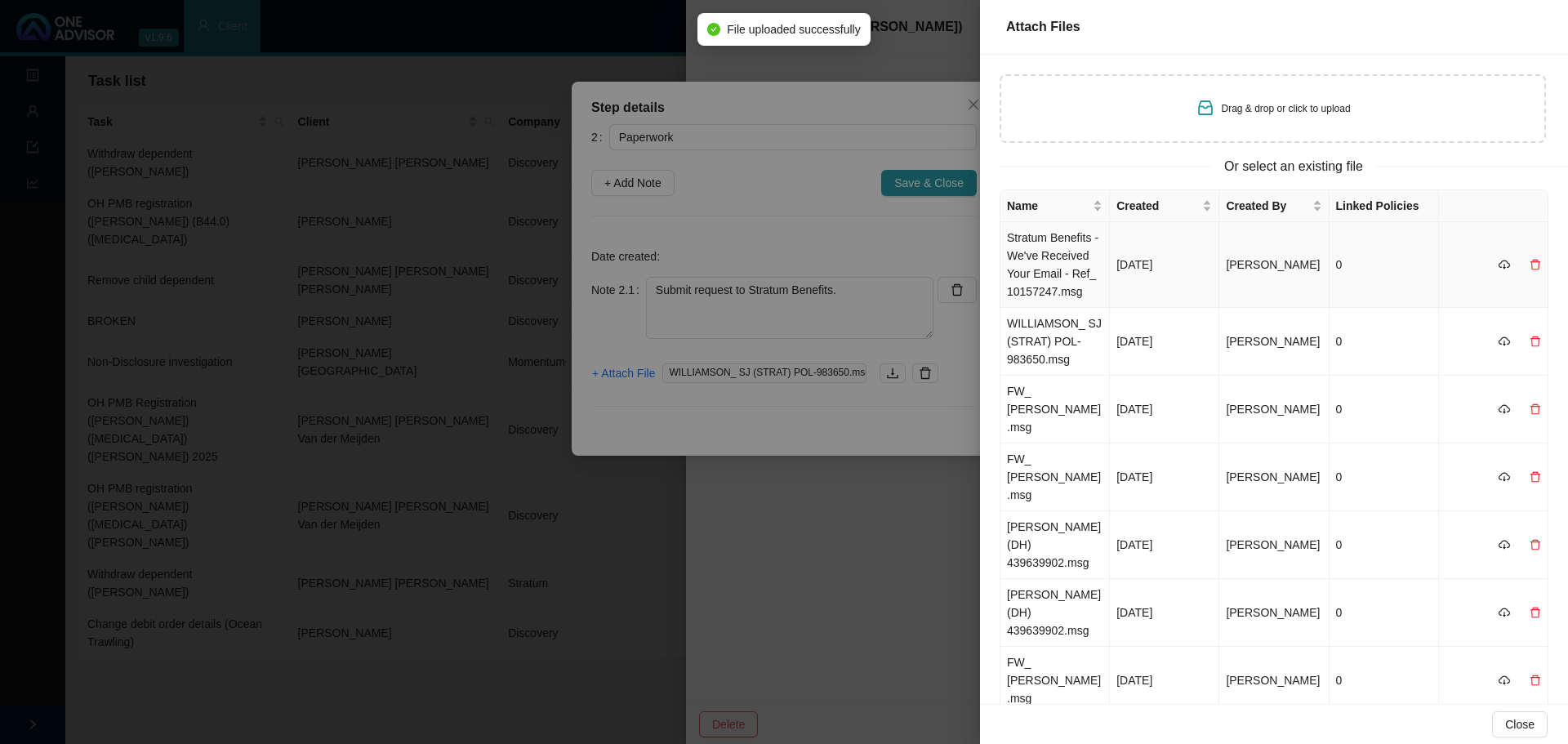
click at [1027, 267] on td "Stratum Benefits - We've Received Your Email - Ref_ 10157247.msg" at bounding box center [1055, 265] width 109 height 86
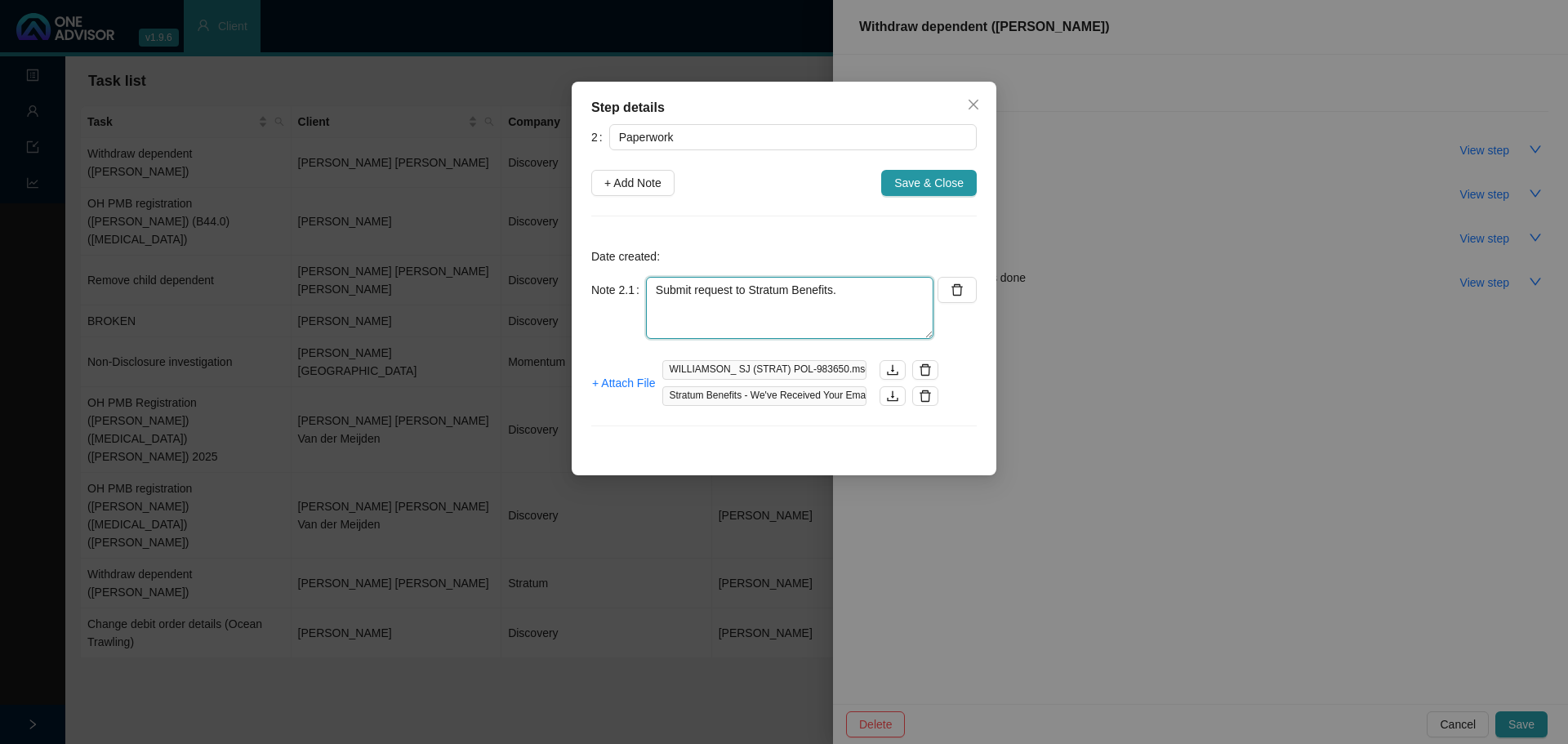
click at [851, 287] on textarea "Submit request to Stratum Benefits." at bounding box center [790, 307] width 287 height 62
paste textarea "10157247"
type textarea "Submit request to Stratum Benefits. Ref number: 10157247."
click at [917, 185] on span "Save & Close" at bounding box center [928, 182] width 69 height 18
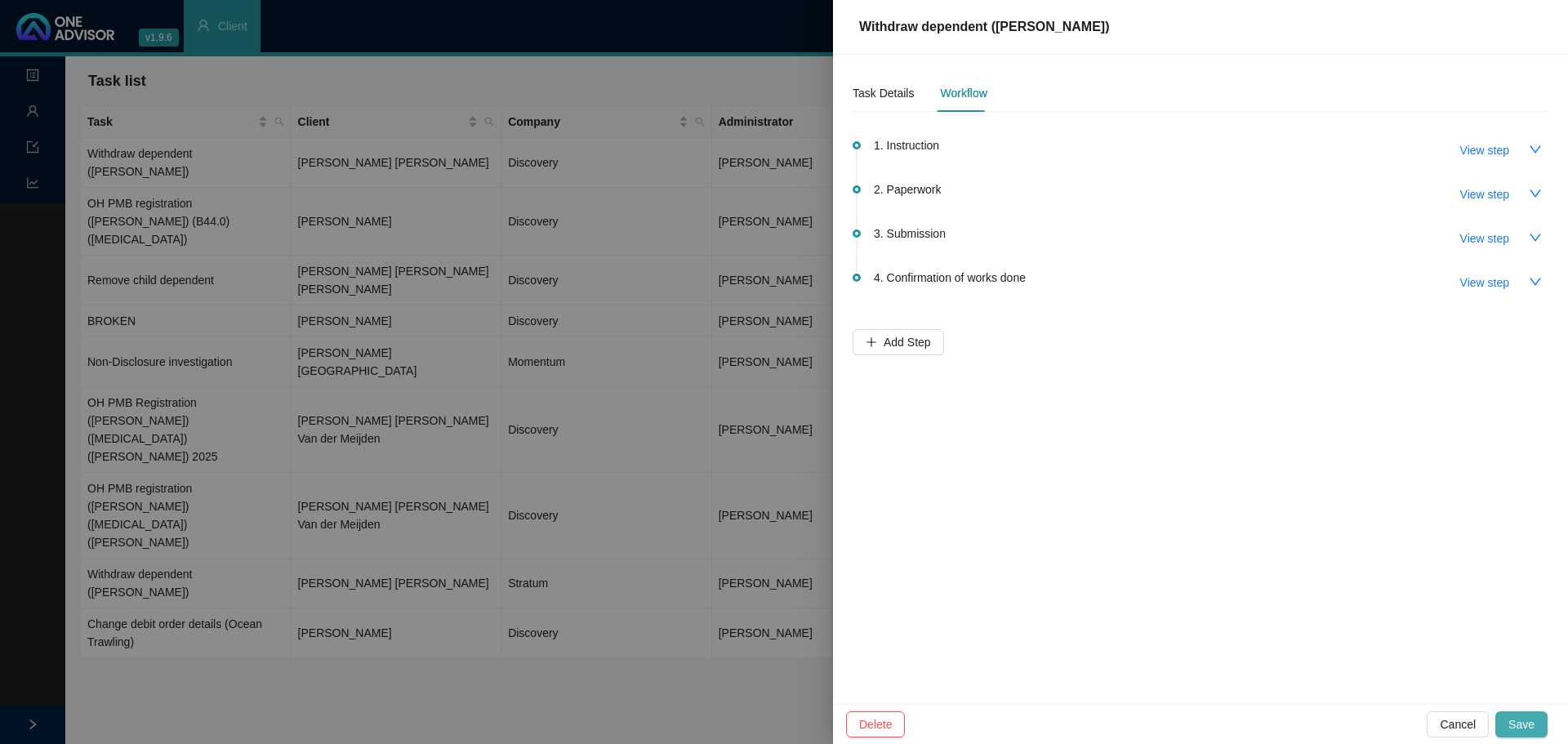
click at [1527, 723] on span "Save" at bounding box center [1521, 724] width 26 height 18
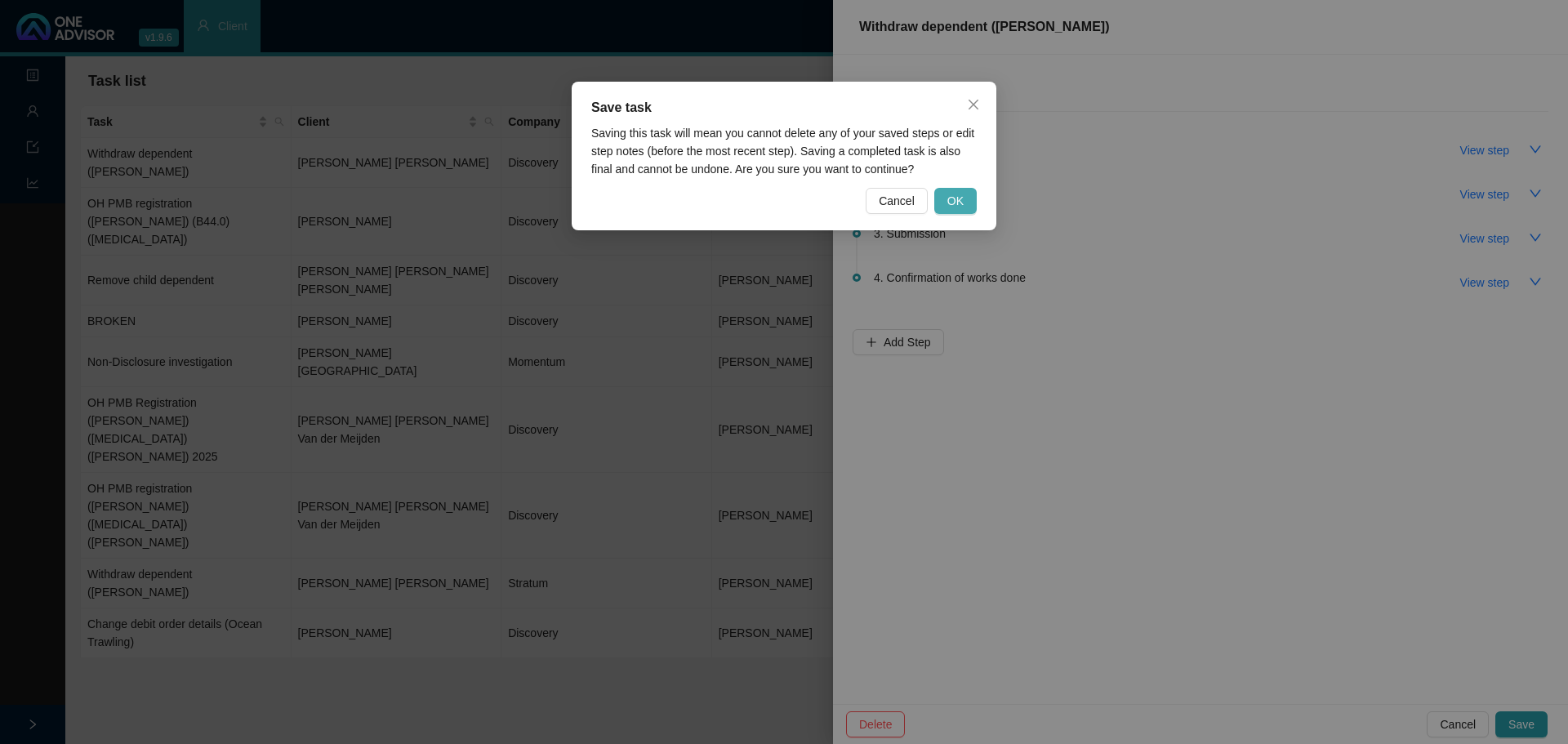
click at [947, 210] on button "OK" at bounding box center [955, 201] width 43 height 26
